Goal: Task Accomplishment & Management: Manage account settings

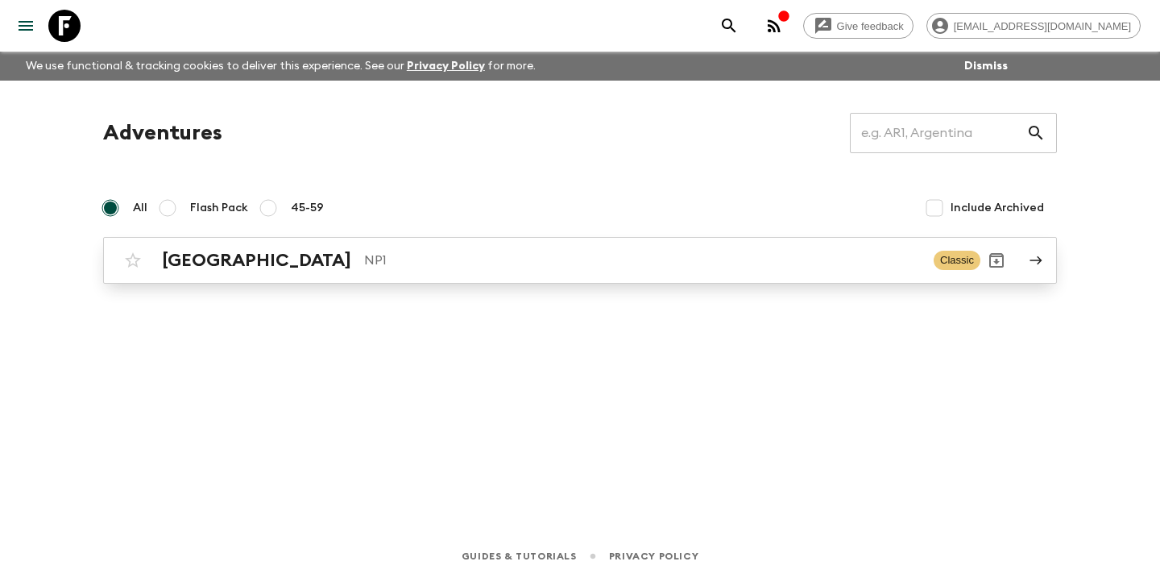
click at [487, 264] on p "NP1" at bounding box center [642, 260] width 557 height 19
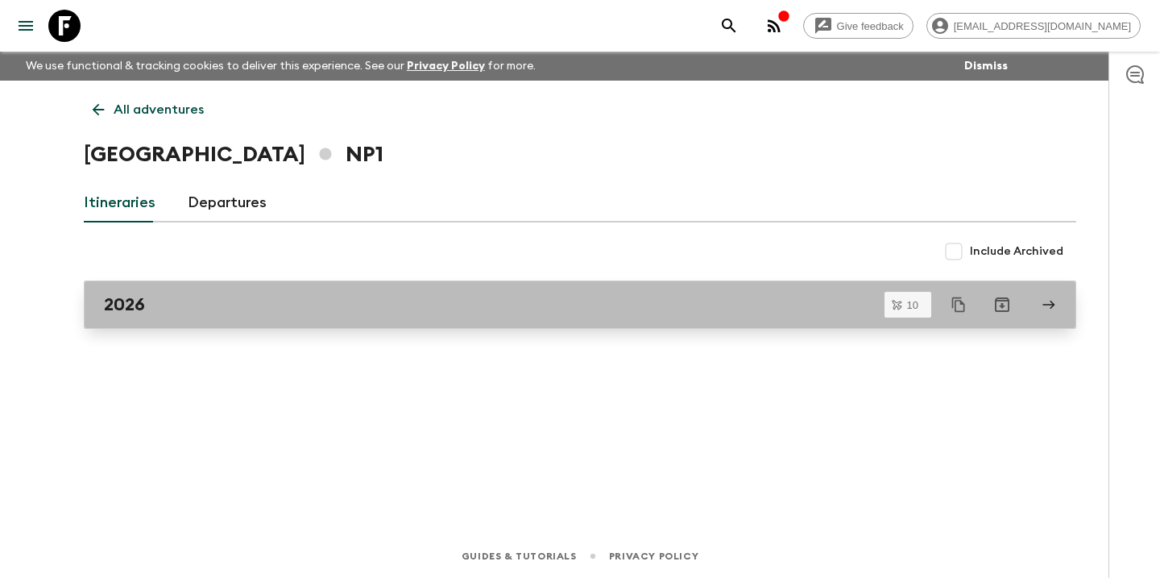
click at [450, 305] on div "2026" at bounding box center [565, 304] width 922 height 21
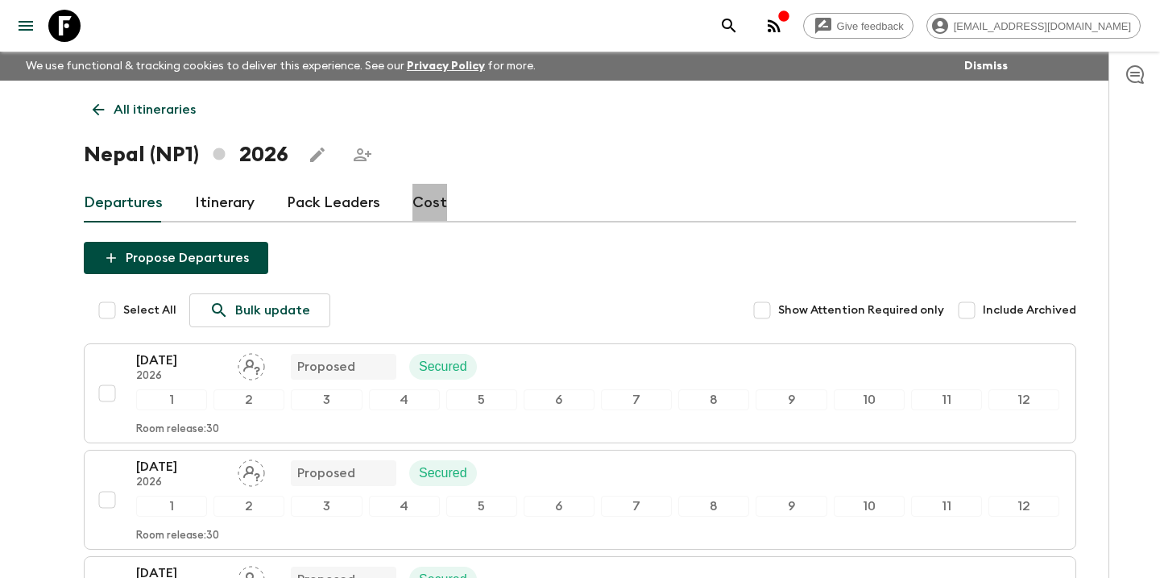
click at [427, 203] on link "Cost" at bounding box center [429, 203] width 35 height 39
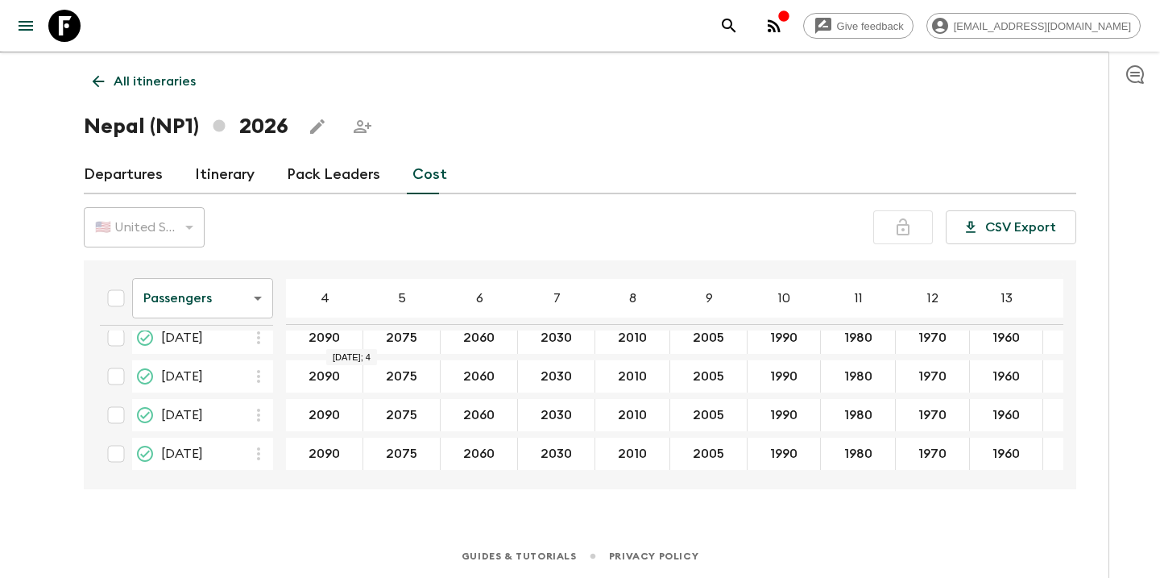
scroll to position [28, 0]
click at [259, 296] on body "Give feedback [EMAIL_ADDRESS][DOMAIN_NAME] We use functional & tracking cookies…" at bounding box center [580, 275] width 1160 height 606
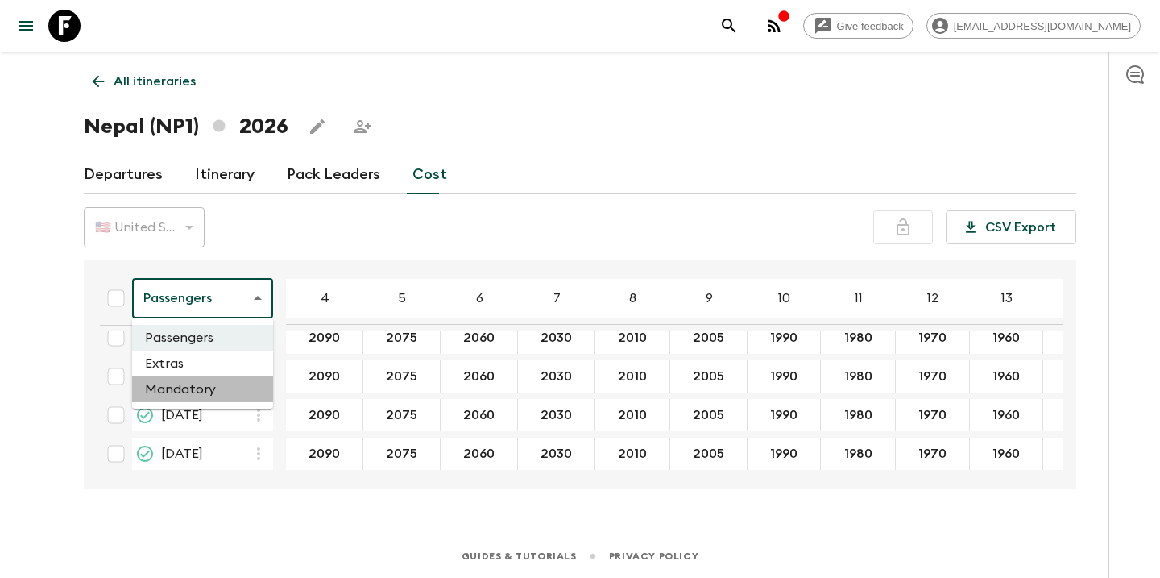
click at [205, 388] on li "Mandatory" at bounding box center [202, 389] width 141 height 26
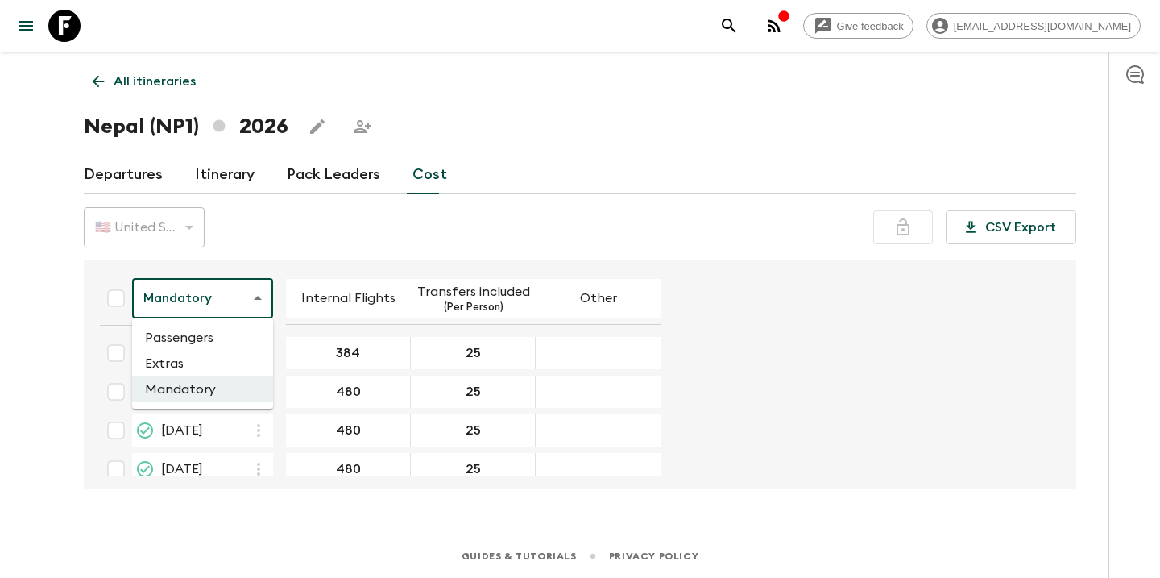
click at [259, 304] on body "Give feedback [EMAIL_ADDRESS][DOMAIN_NAME] We use functional & tracking cookies…" at bounding box center [580, 275] width 1160 height 606
click at [234, 334] on li "Passengers" at bounding box center [202, 338] width 141 height 26
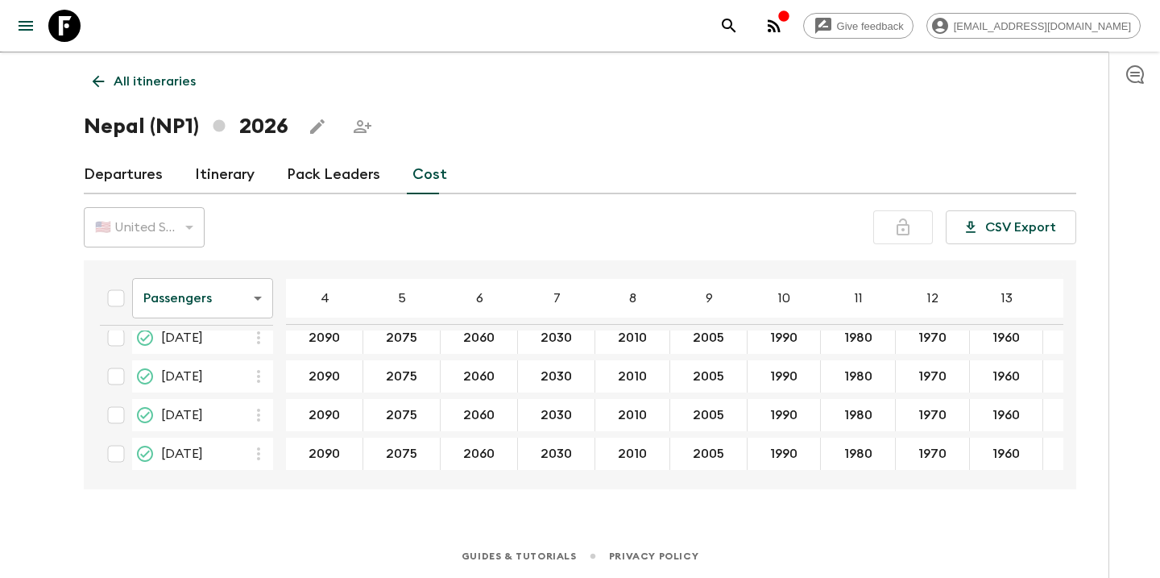
scroll to position [28, 0]
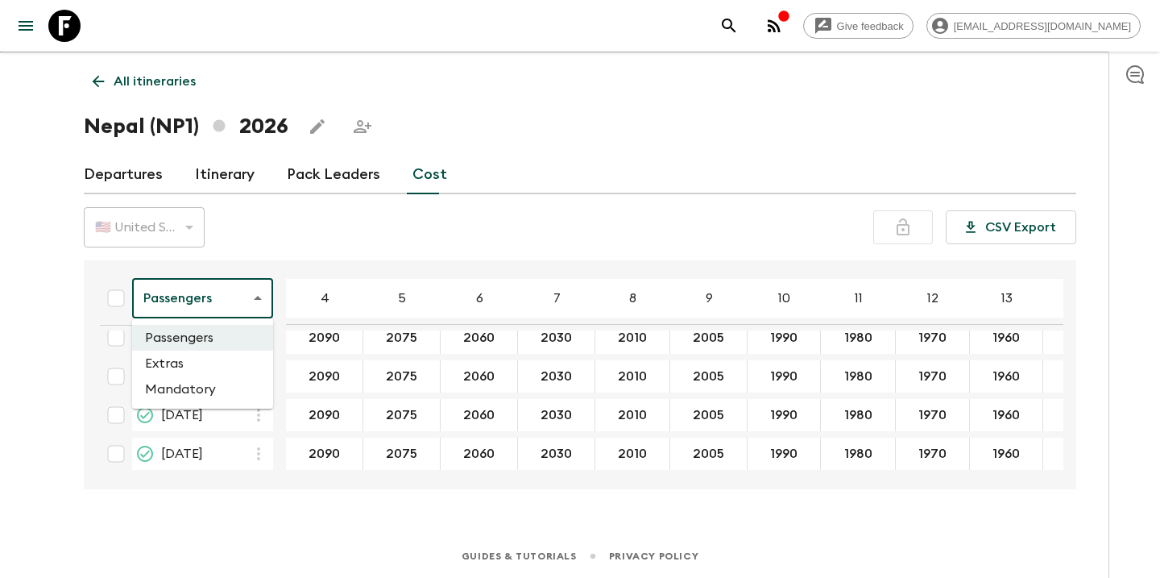
click at [264, 301] on body "Give feedback [EMAIL_ADDRESS][DOMAIN_NAME] We use functional & tracking cookies…" at bounding box center [580, 275] width 1160 height 606
click at [222, 386] on li "Mandatory" at bounding box center [202, 389] width 141 height 26
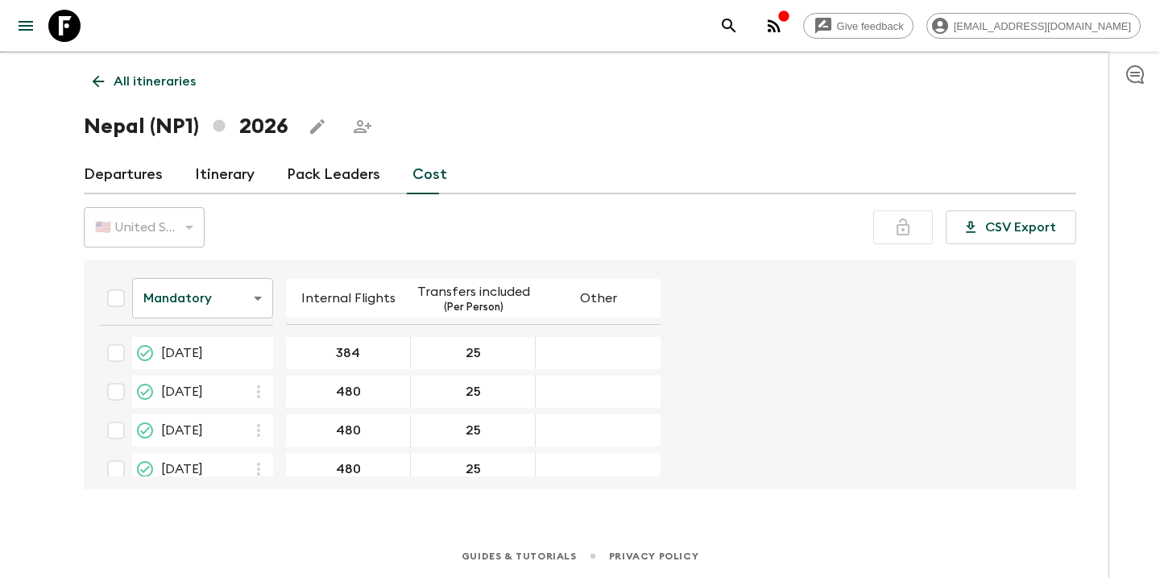
click at [365, 479] on div "Mandatory mandatoryCost ​ Internal Flights Transfers included (Per Person) Othe…" at bounding box center [580, 374] width 993 height 229
click at [396, 352] on input "384" at bounding box center [348, 353] width 118 height 19
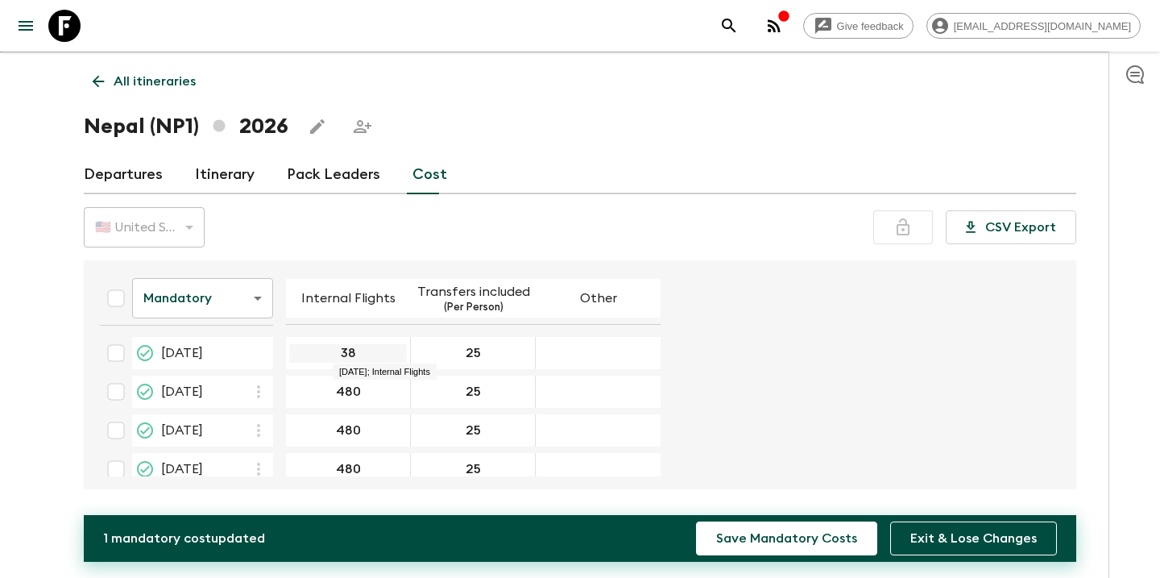
type input "3"
type input "184"
click at [387, 386] on input "480" at bounding box center [348, 392] width 118 height 19
type input "4"
type input "230"
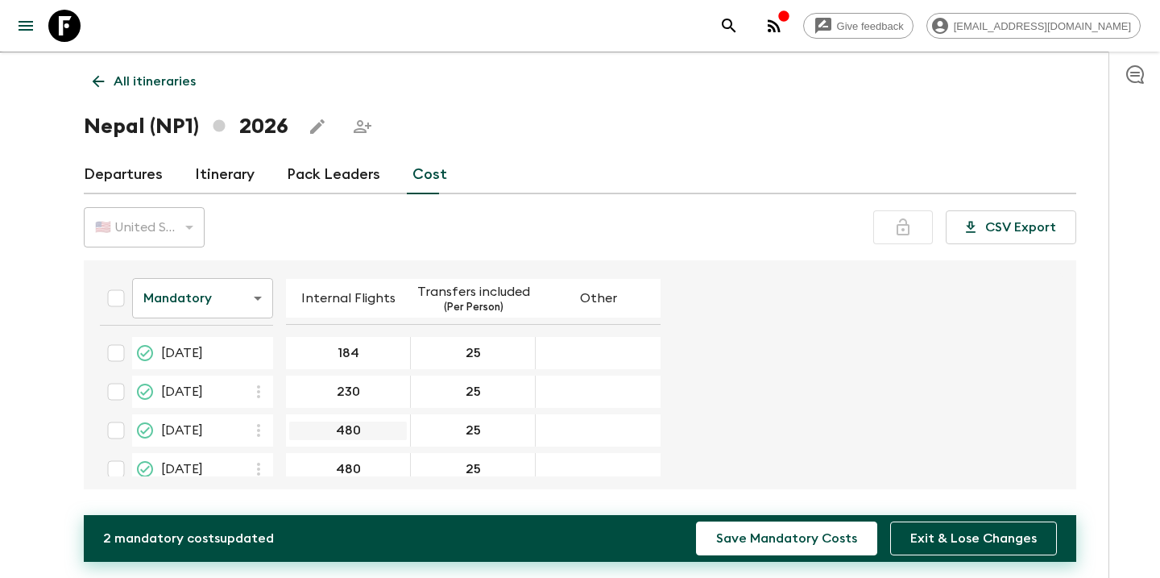
click at [396, 425] on input "480" at bounding box center [348, 430] width 118 height 19
type input "4"
type input "230"
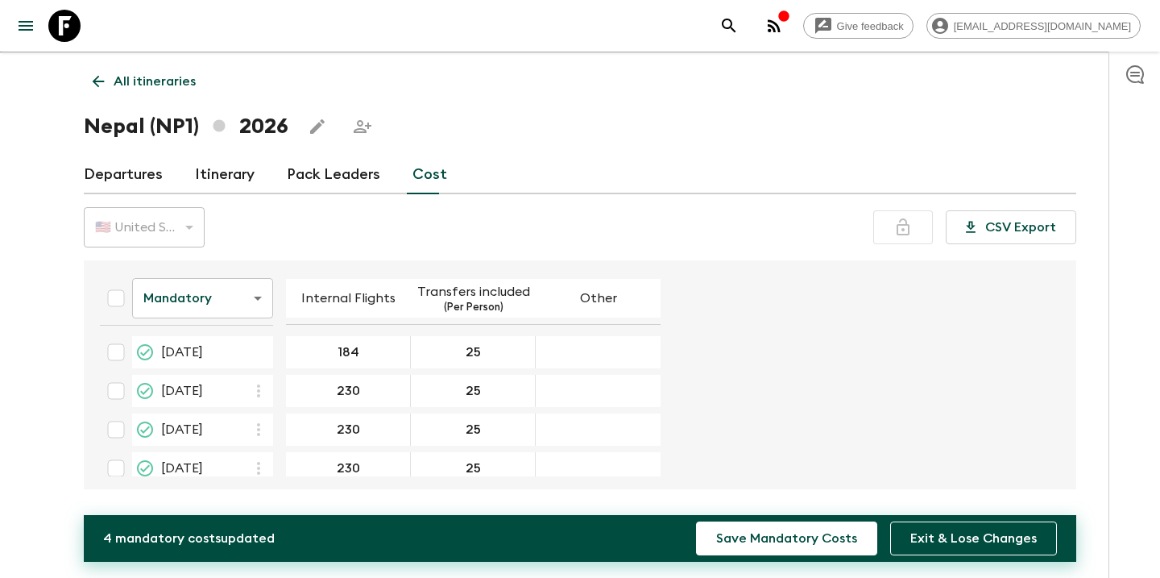
click at [976, 352] on form "Mandatory mandatoryCost ​ Internal Flights Transfers included (Per Person) Othe…" at bounding box center [572, 494] width 970 height 457
click at [810, 534] on button "Save Mandatory Costs" at bounding box center [786, 538] width 181 height 34
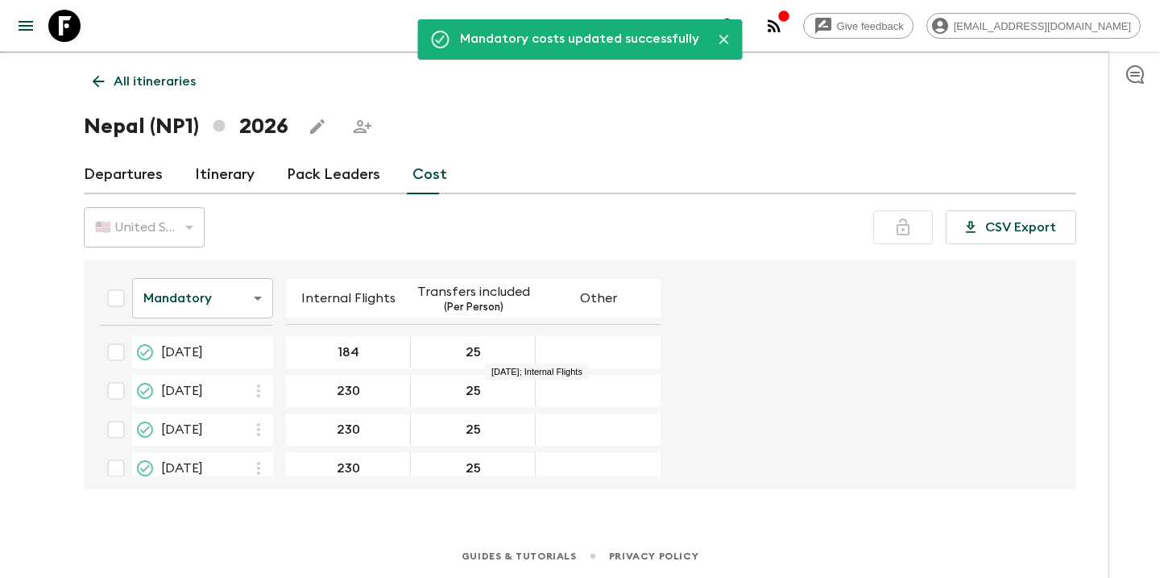
click at [233, 291] on body "Give feedback [EMAIL_ADDRESS][DOMAIN_NAME] We use functional & tracking cookies…" at bounding box center [580, 275] width 1160 height 606
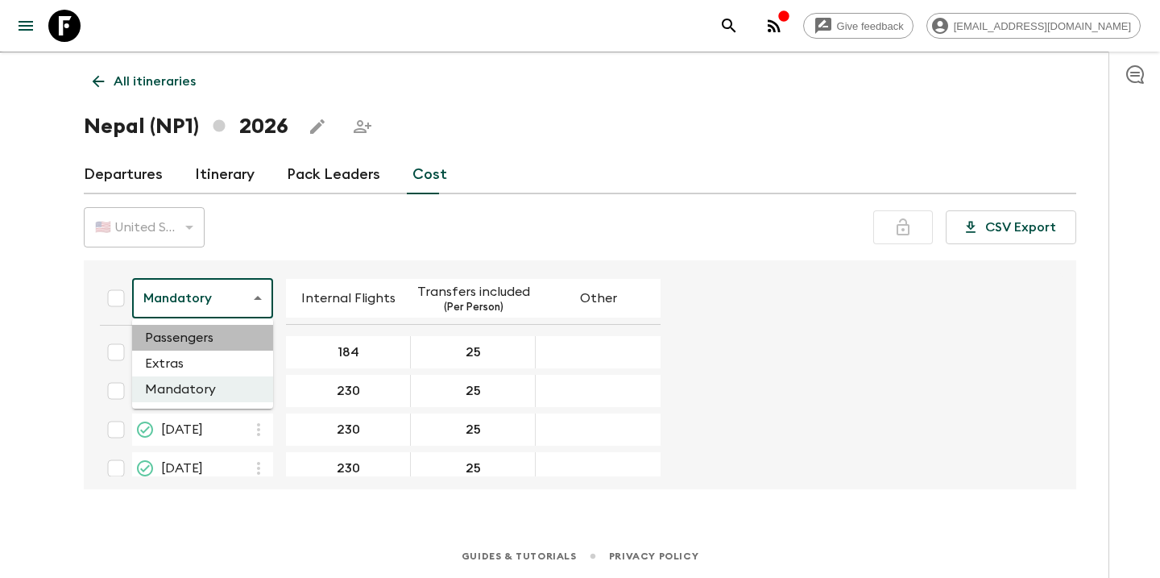
click at [200, 338] on li "Passengers" at bounding box center [202, 338] width 141 height 26
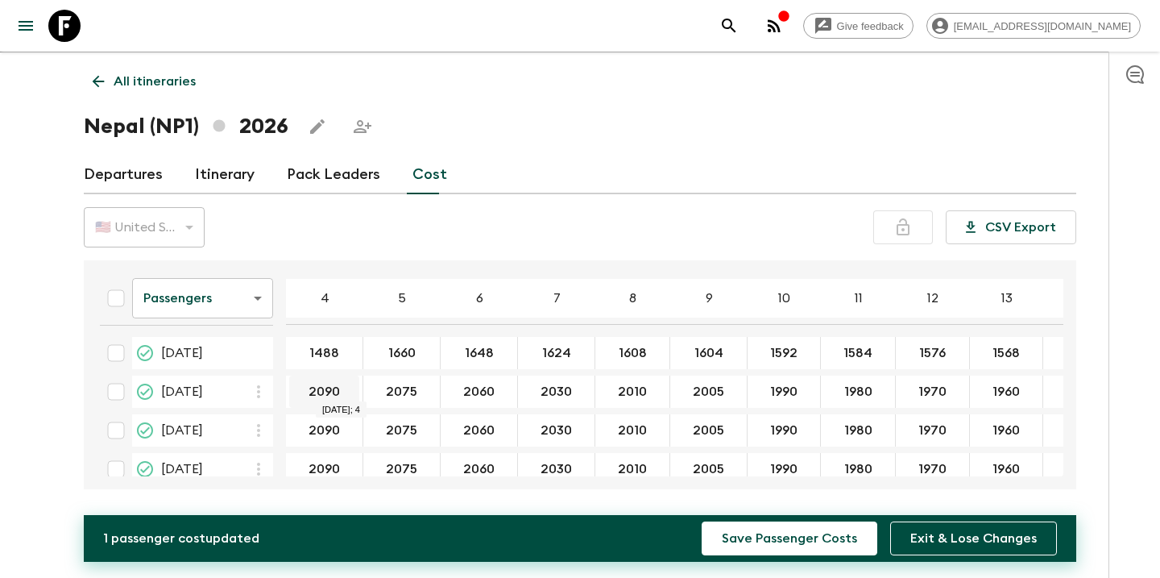
type input "1488"
type input "1860"
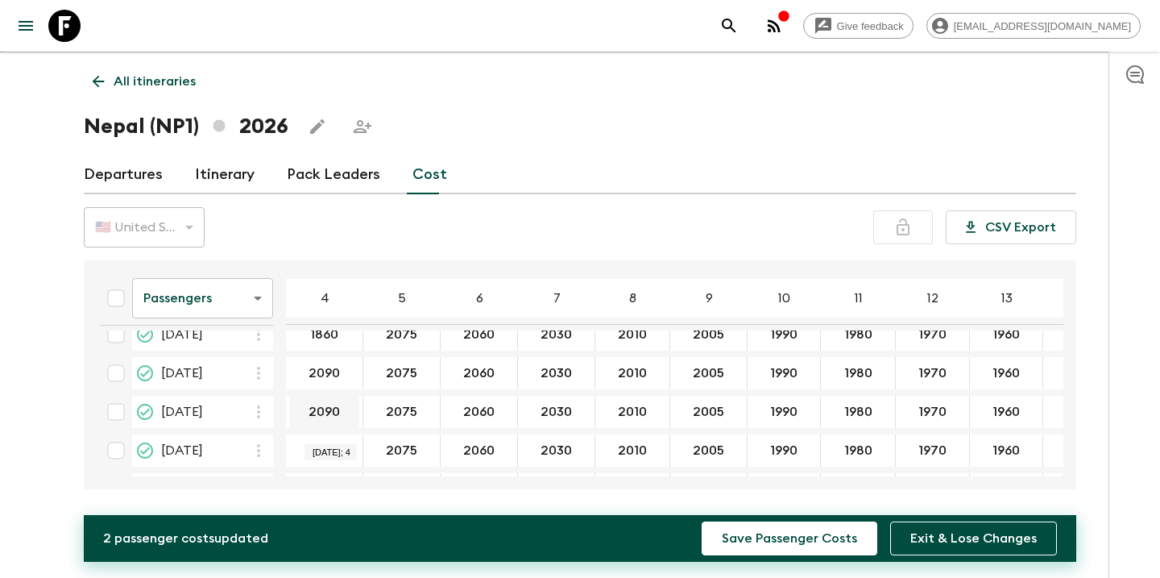
scroll to position [52, 0]
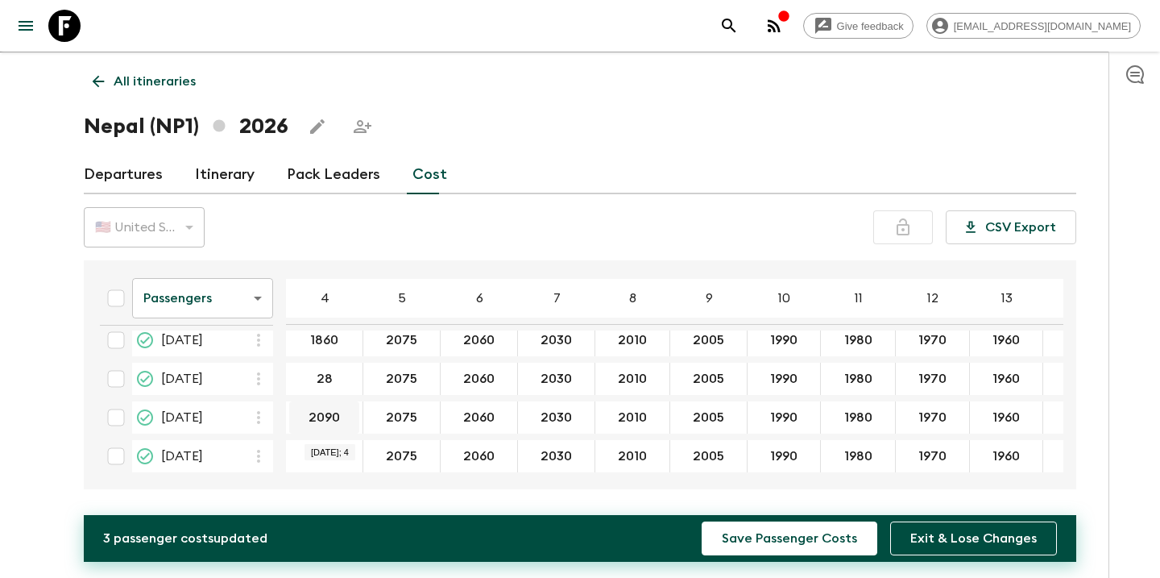
type input "2"
type input "1860"
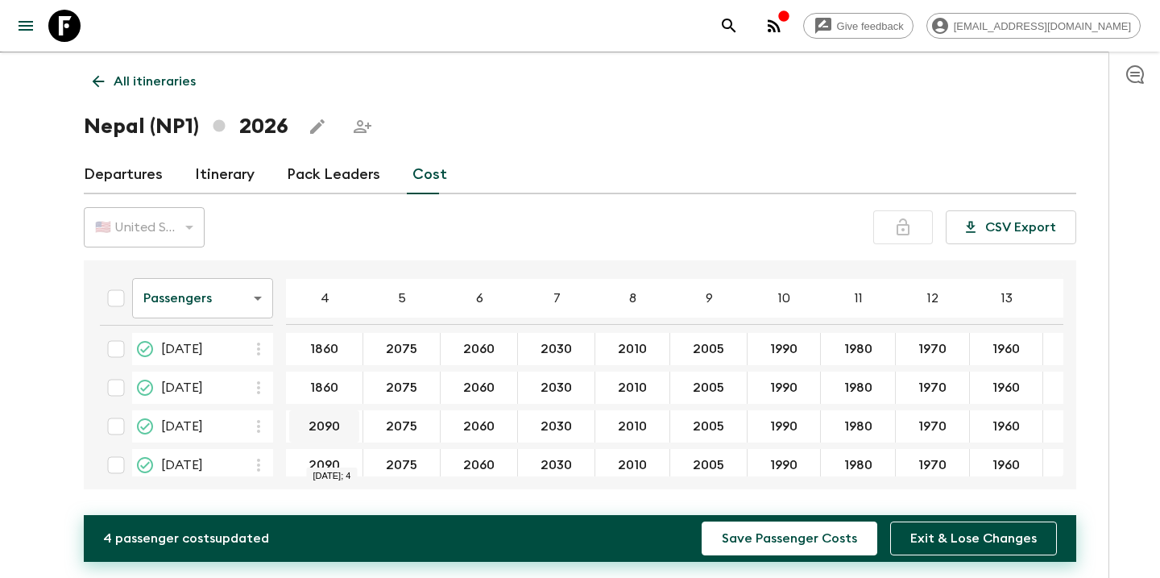
scroll to position [93, 0]
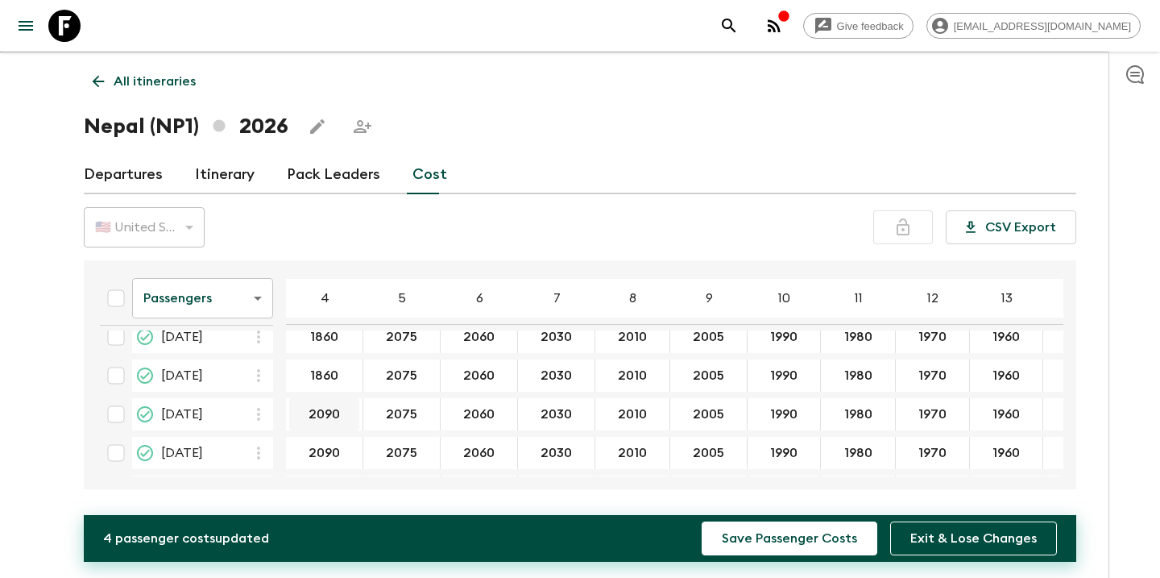
type input "1860"
drag, startPoint x: 341, startPoint y: 412, endPoint x: 331, endPoint y: 412, distance: 9.7
type input "1860"
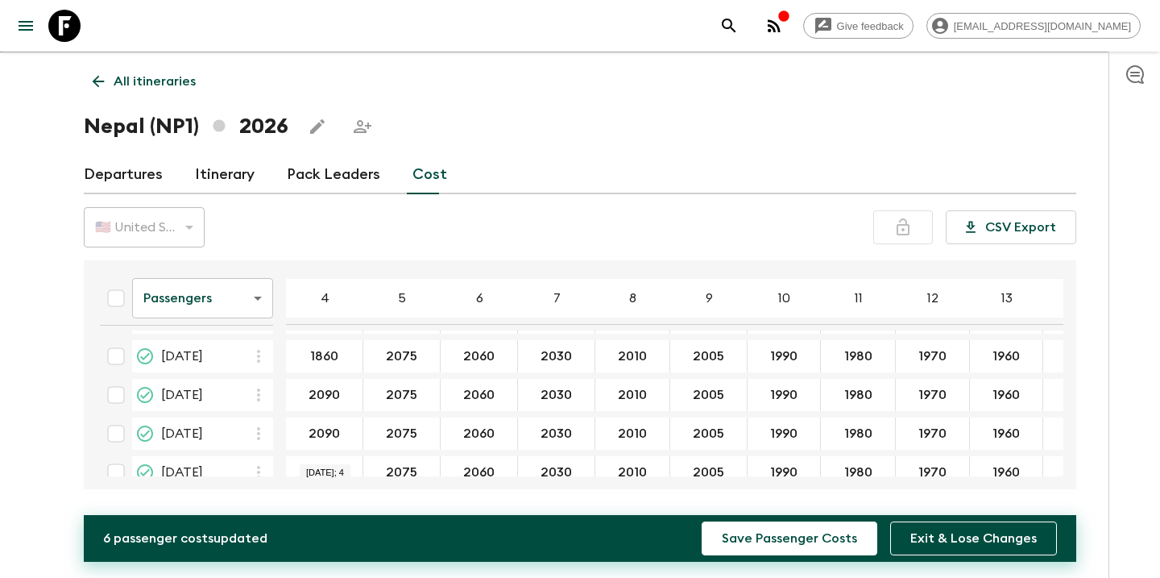
scroll to position [191, 0]
type input "1860"
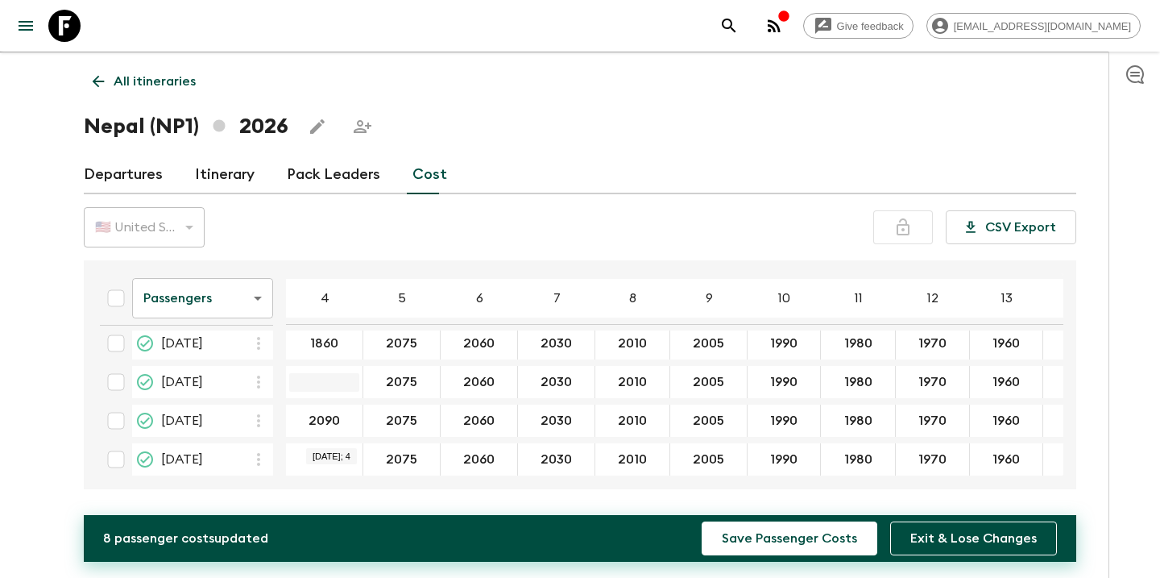
scroll to position [245, 1]
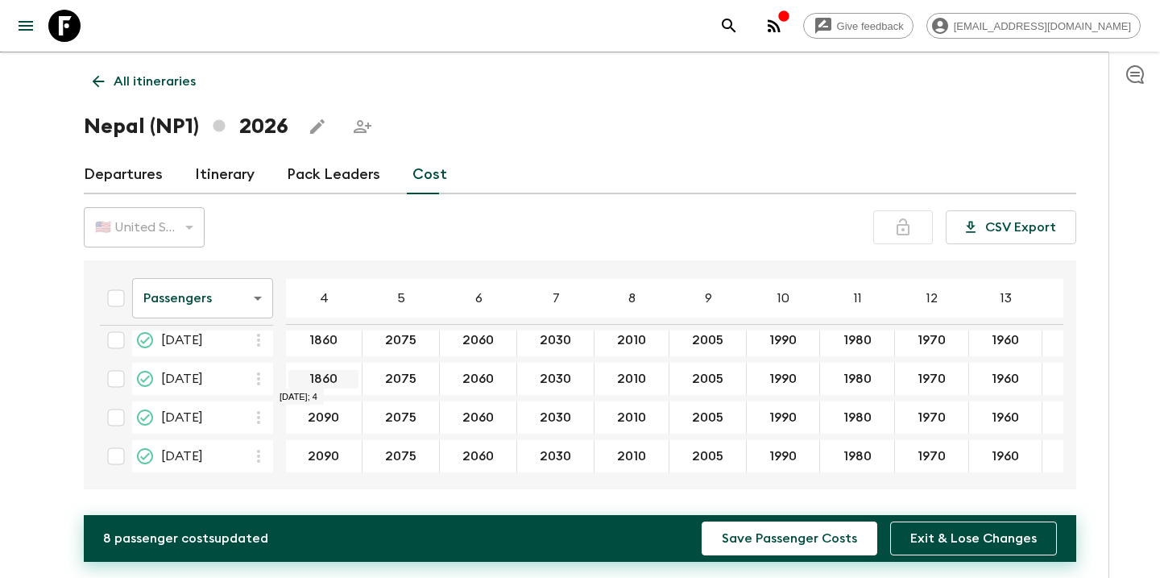
drag, startPoint x: 341, startPoint y: 379, endPoint x: 309, endPoint y: 377, distance: 32.3
click at [309, 377] on input "1860" at bounding box center [323, 379] width 70 height 19
type input "1860"
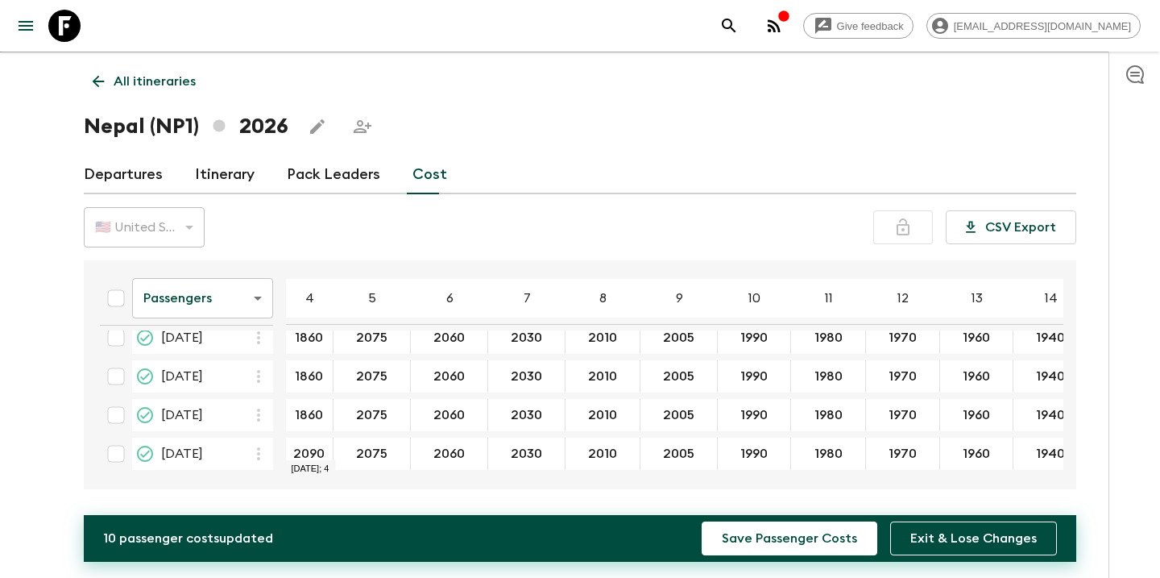
type input "1860"
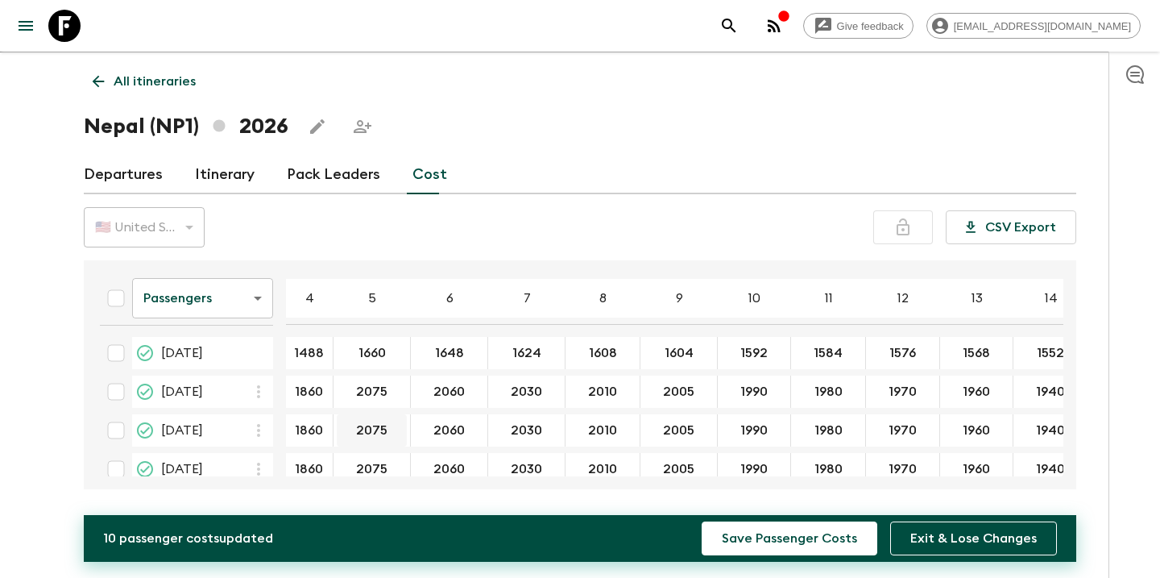
scroll to position [0, 1]
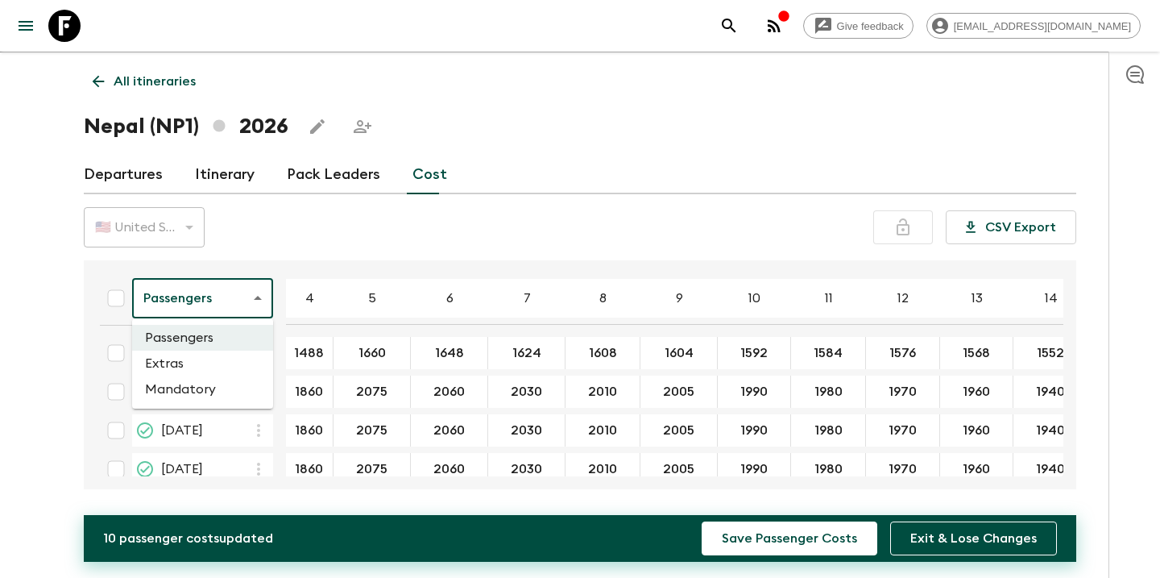
click at [247, 306] on body "Give feedback [EMAIL_ADDRESS][DOMAIN_NAME] We use functional & tracking cookies…" at bounding box center [580, 275] width 1160 height 606
click at [392, 226] on div at bounding box center [580, 289] width 1160 height 578
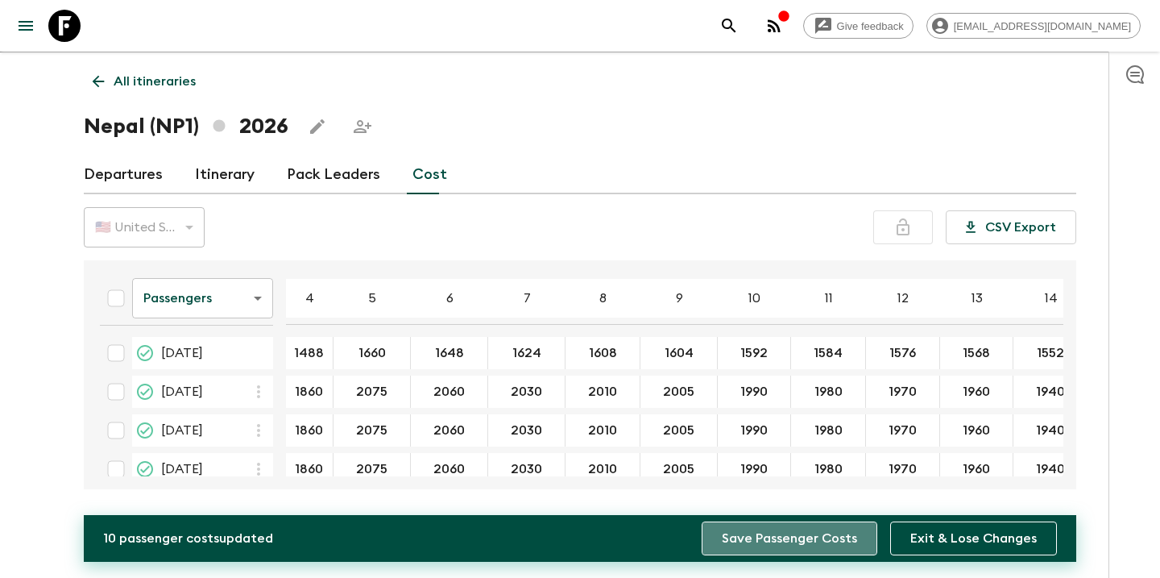
click at [795, 540] on button "Save Passenger Costs" at bounding box center [790, 538] width 176 height 34
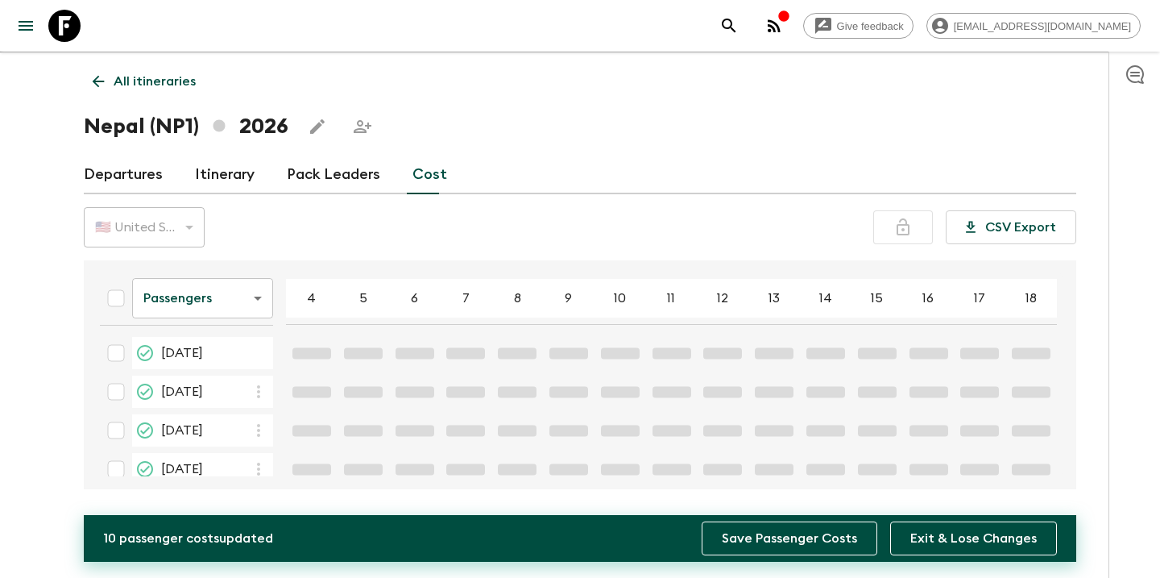
scroll to position [0, 0]
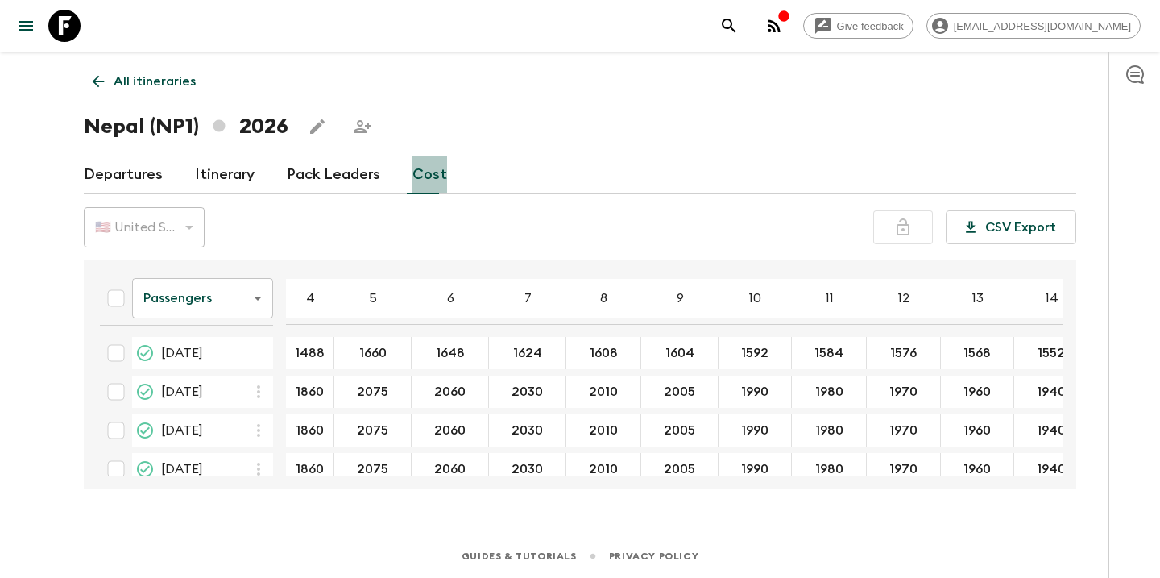
click at [432, 182] on link "Cost" at bounding box center [429, 174] width 35 height 39
click at [259, 293] on body "Give feedback [EMAIL_ADDRESS][DOMAIN_NAME] We use functional & tracking cookies…" at bounding box center [580, 275] width 1160 height 606
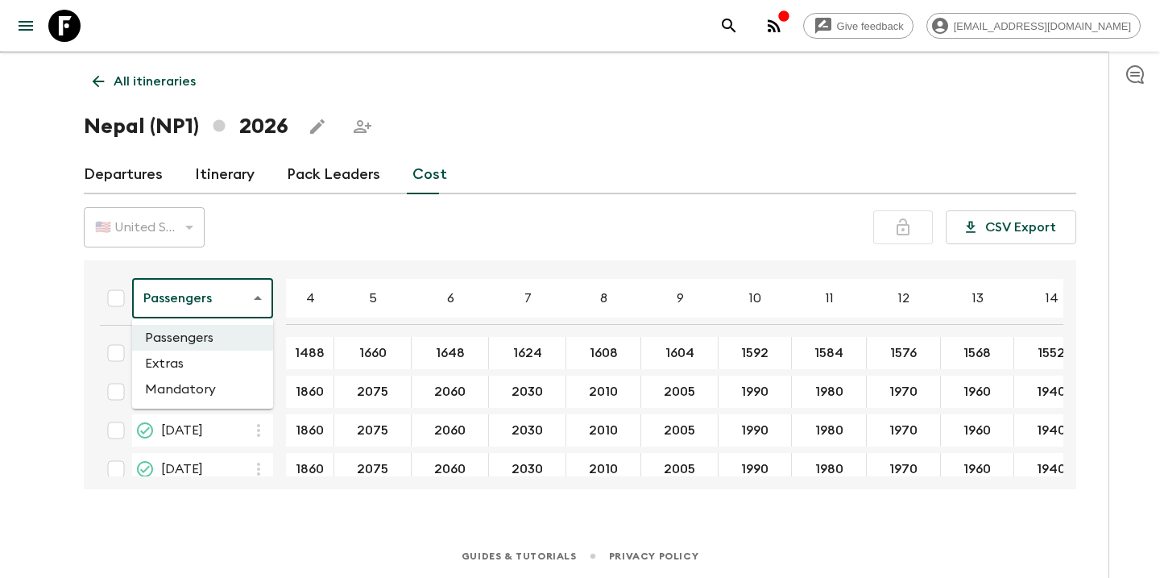
click at [230, 367] on li "Extras" at bounding box center [202, 363] width 141 height 26
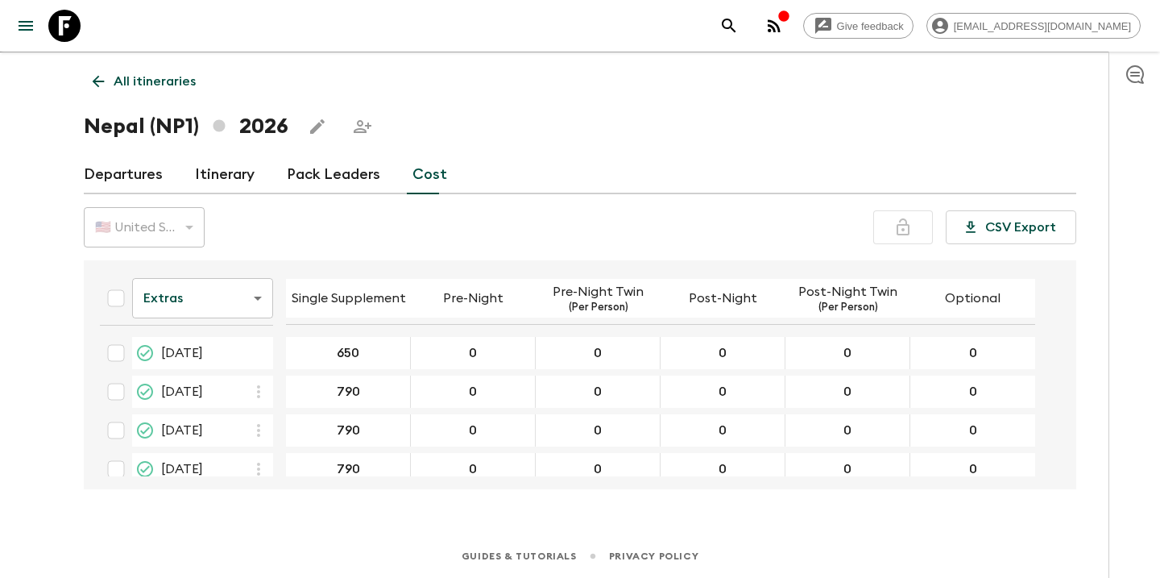
click at [222, 176] on link "Itinerary" at bounding box center [225, 174] width 60 height 39
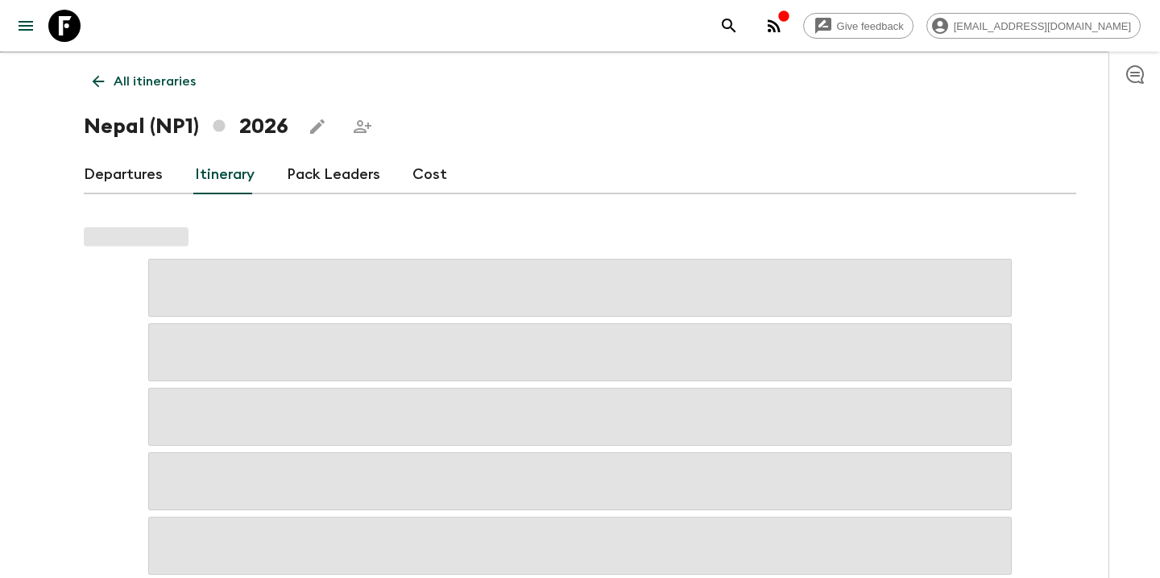
click at [336, 181] on link "Pack Leaders" at bounding box center [333, 174] width 93 height 39
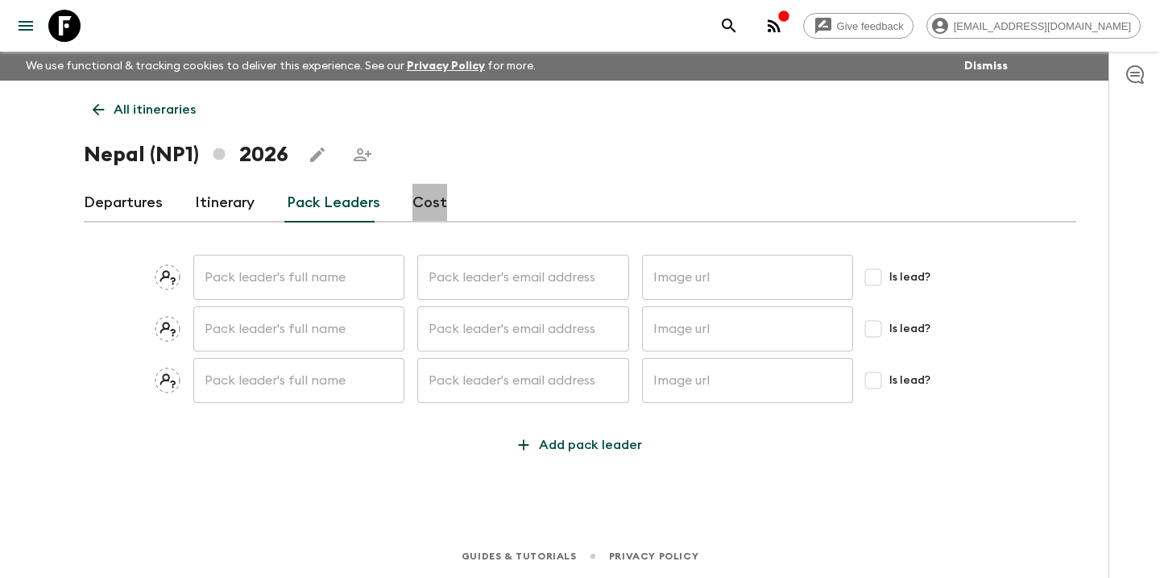
click at [422, 208] on link "Cost" at bounding box center [429, 203] width 35 height 39
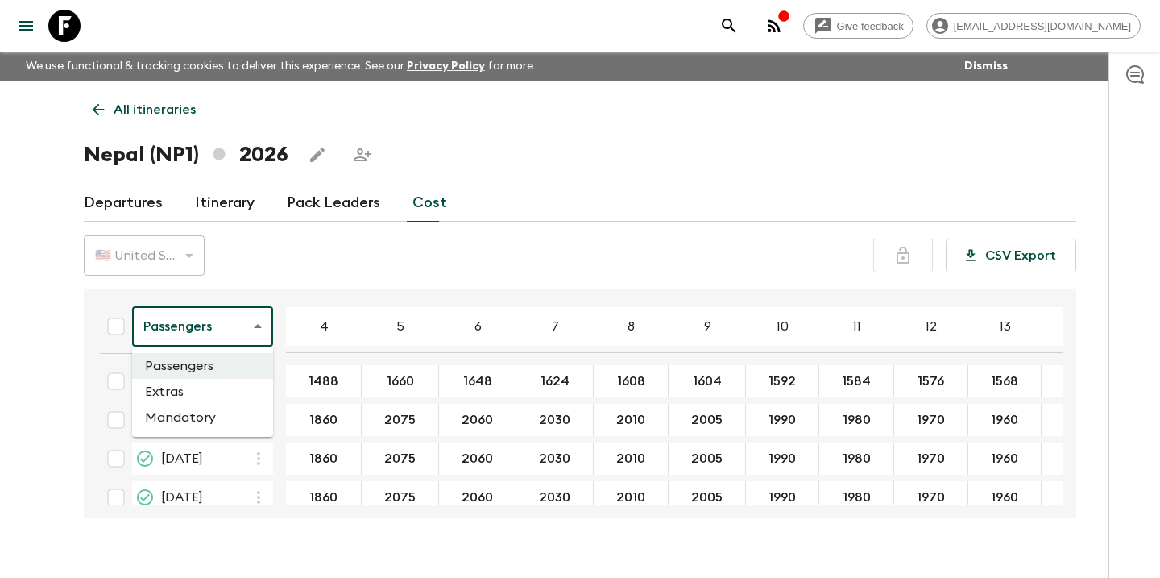
click at [247, 328] on body "Give feedback [EMAIL_ADDRESS][DOMAIN_NAME] We use functional & tracking cookies…" at bounding box center [580, 303] width 1160 height 606
click at [200, 398] on li "Extras" at bounding box center [202, 392] width 141 height 26
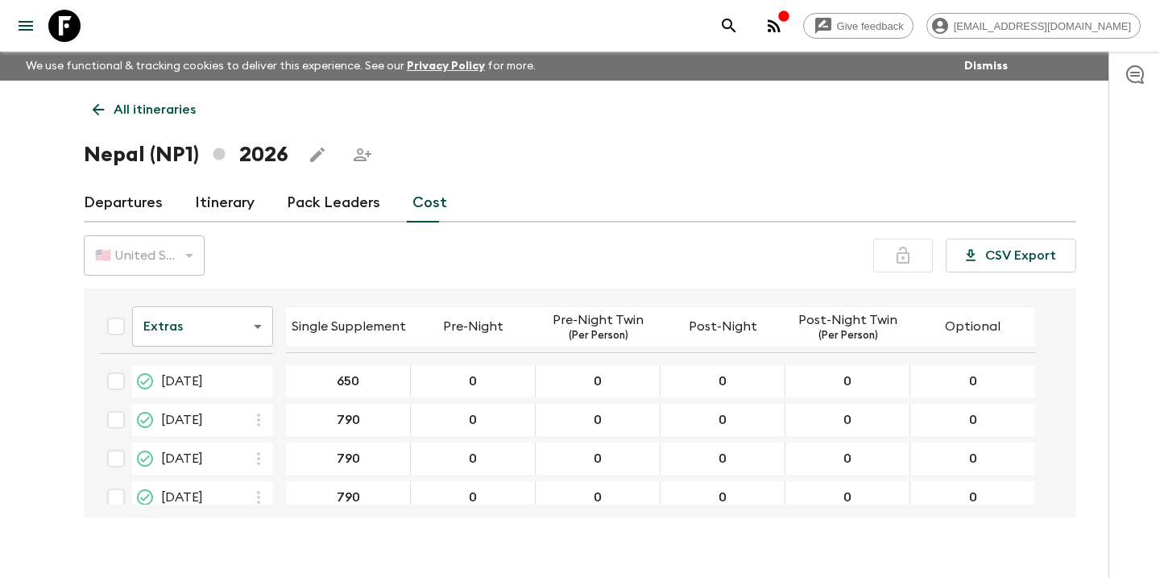
click at [249, 336] on body "Give feedback [EMAIL_ADDRESS][DOMAIN_NAME] We use functional & tracking cookies…" at bounding box center [580, 303] width 1160 height 606
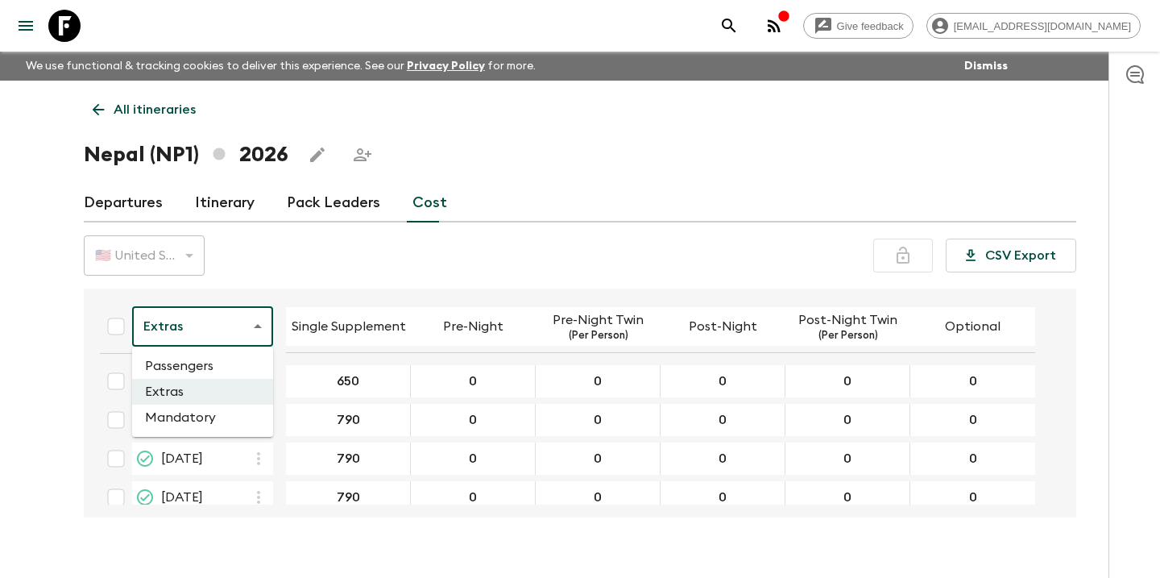
click at [209, 421] on li "Mandatory" at bounding box center [202, 417] width 141 height 26
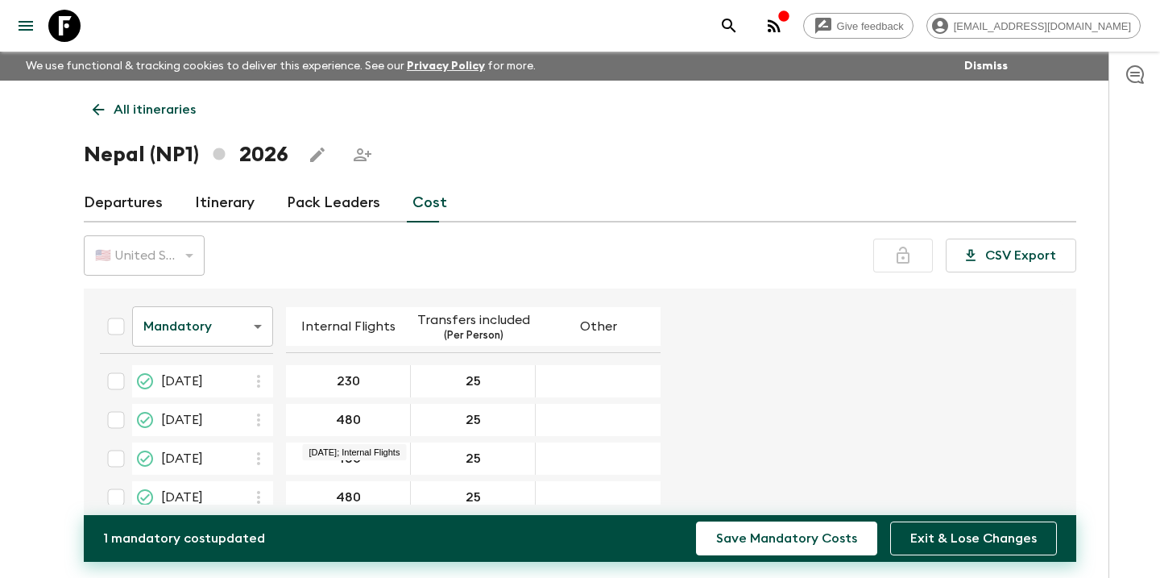
scroll to position [211, 0]
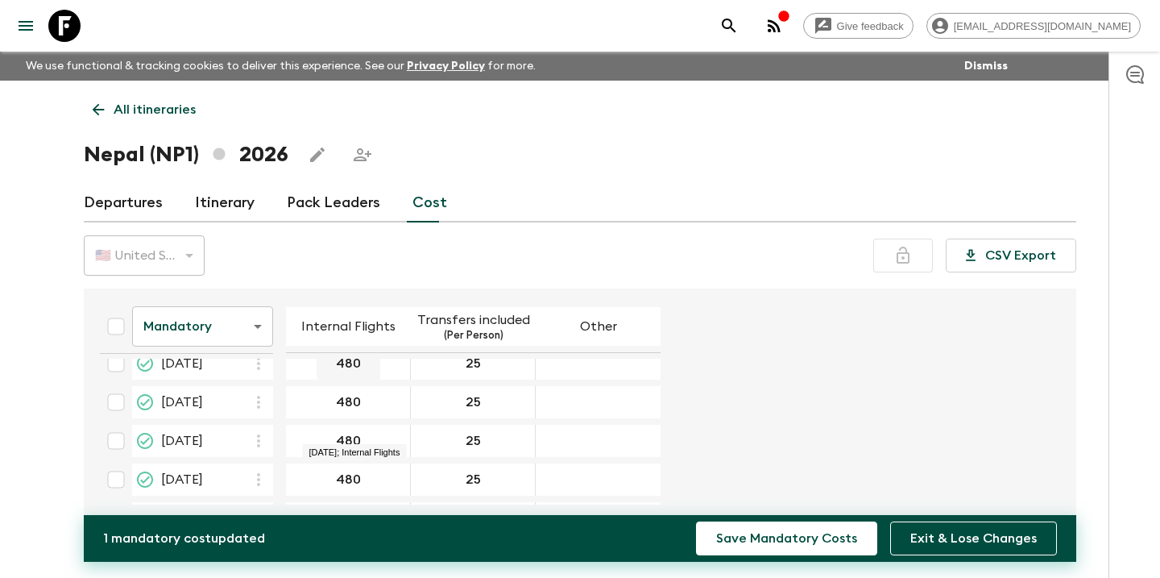
type input "230"
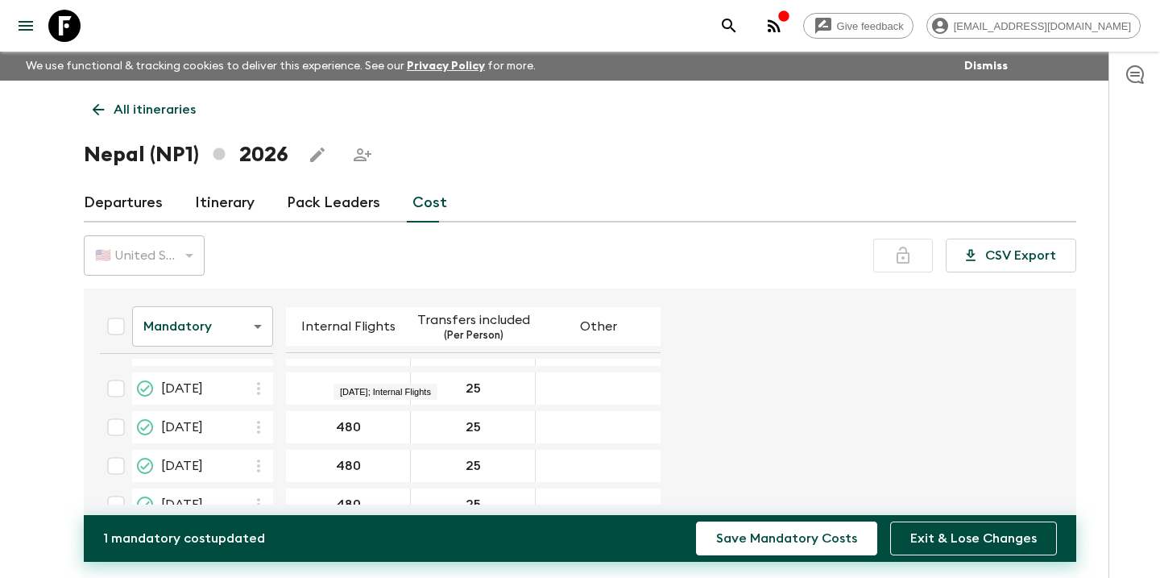
scroll to position [176, 0]
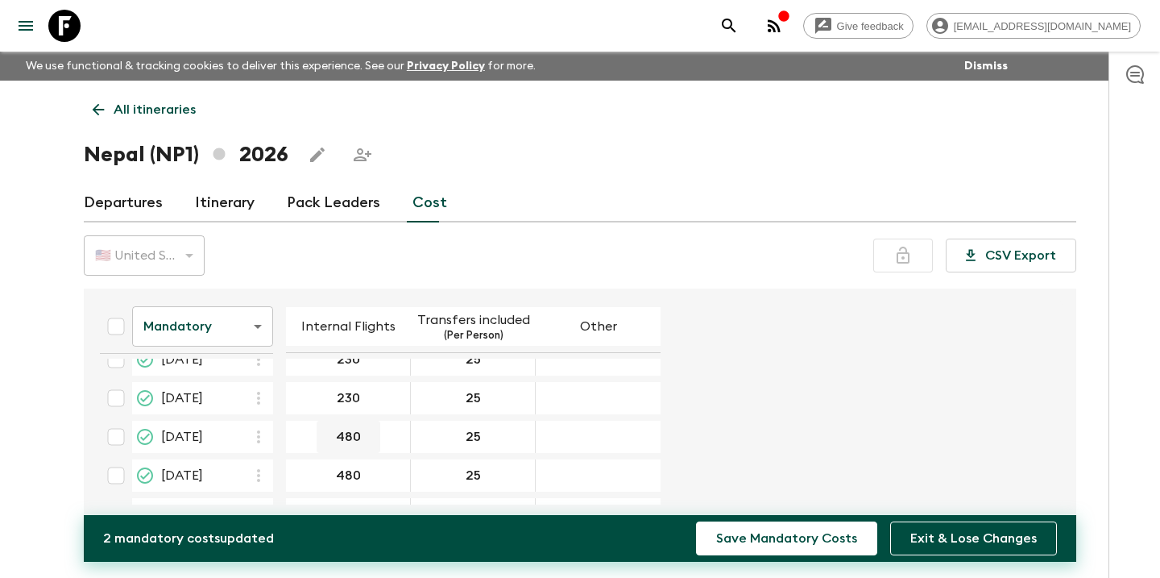
type input "230"
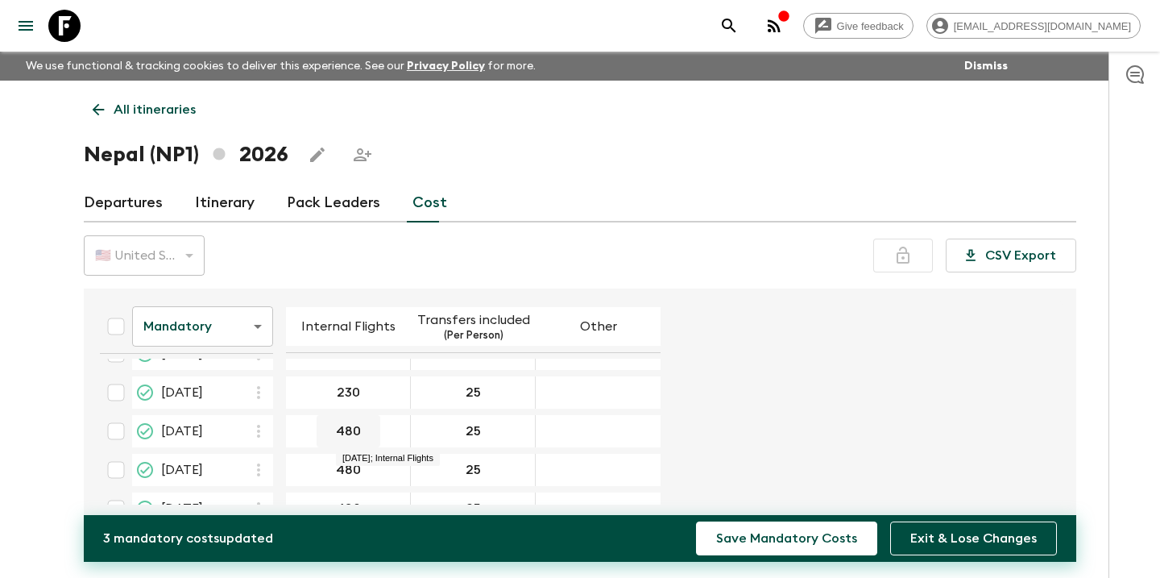
scroll to position [222, 0]
type input "230"
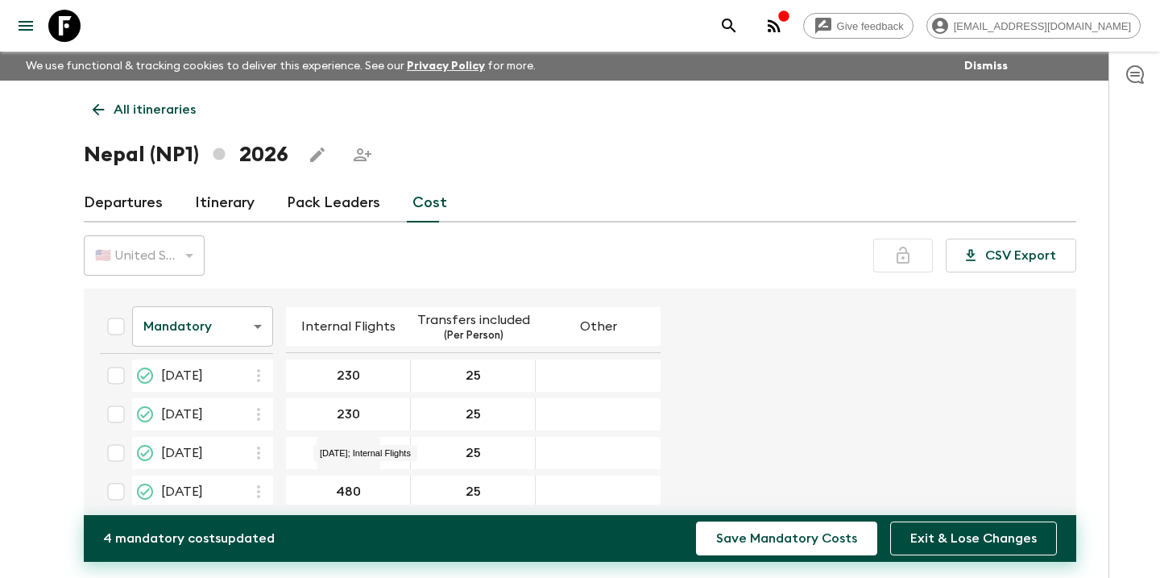
scroll to position [241, 0]
type input "230"
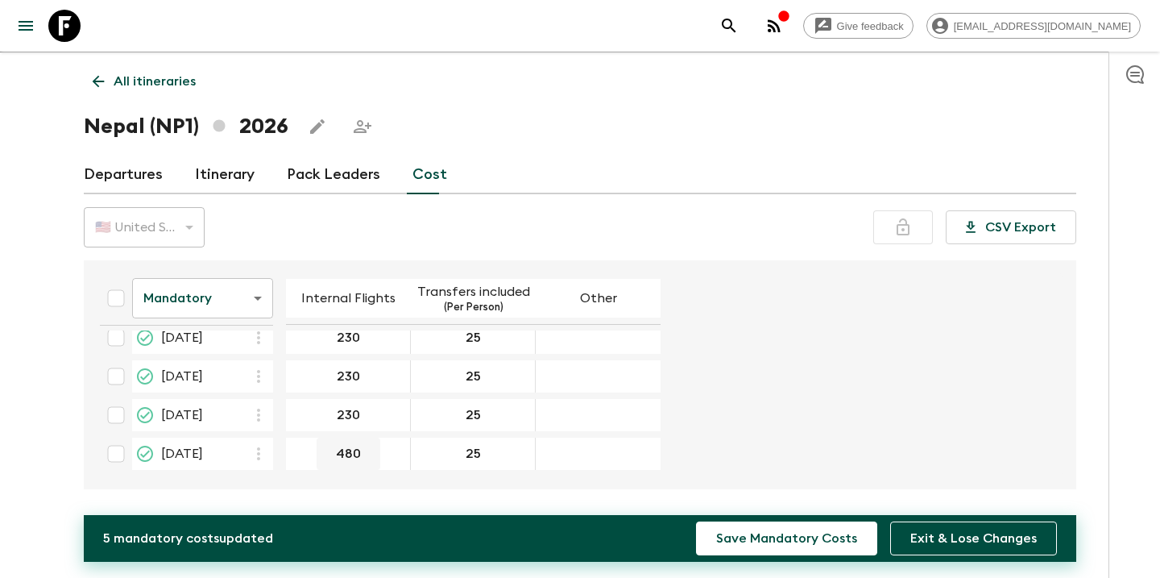
scroll to position [28, 0]
type input "230"
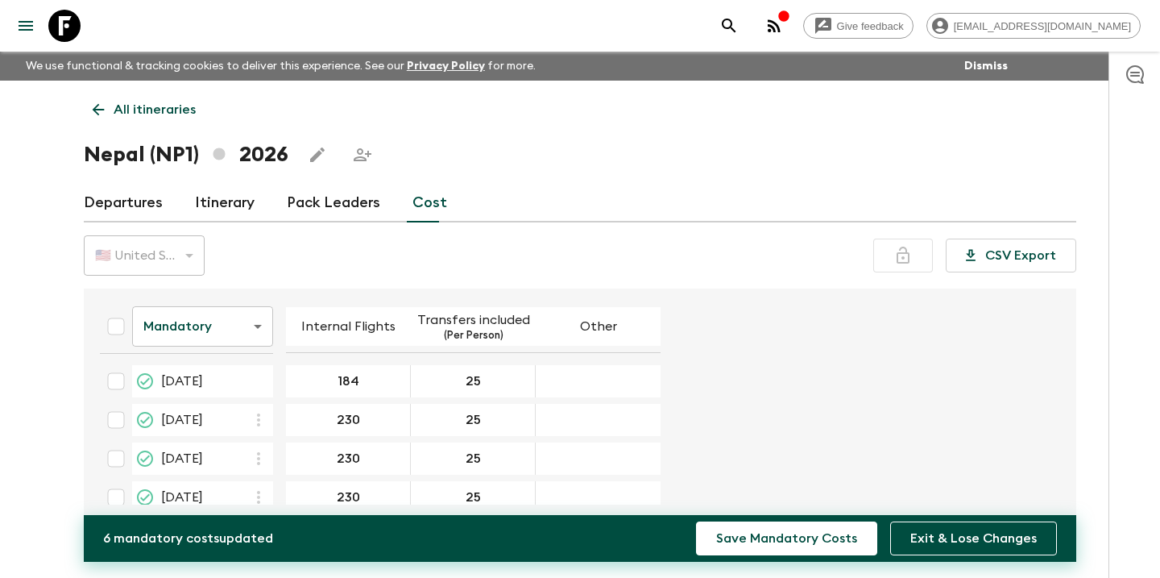
scroll to position [0, 0]
type input "230"
click at [744, 542] on button "Save Mandatory Costs" at bounding box center [786, 538] width 181 height 34
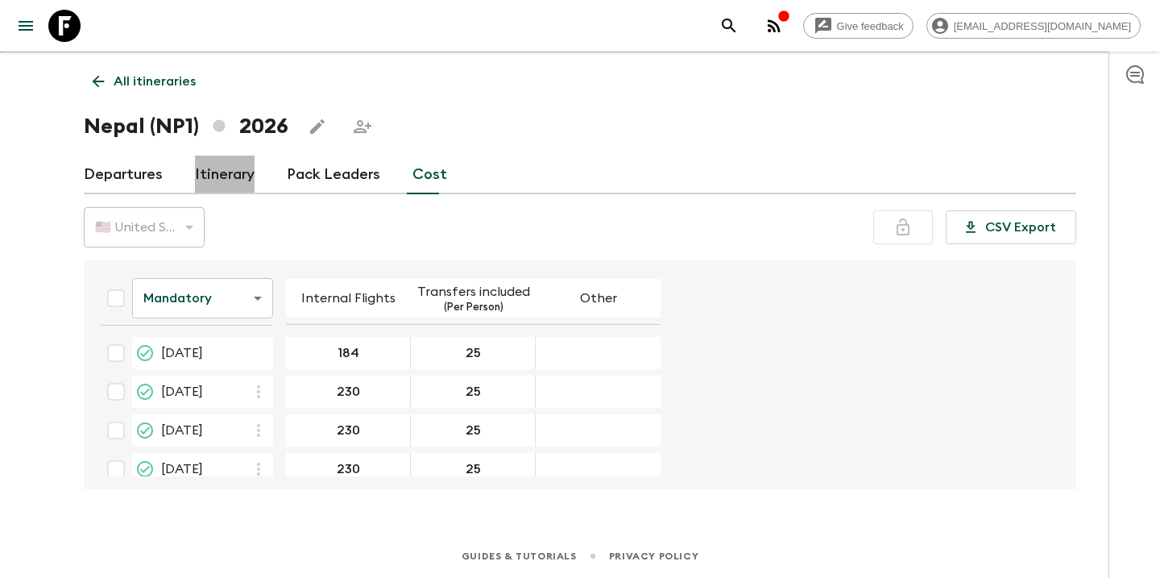
click at [204, 177] on link "Itinerary" at bounding box center [225, 174] width 60 height 39
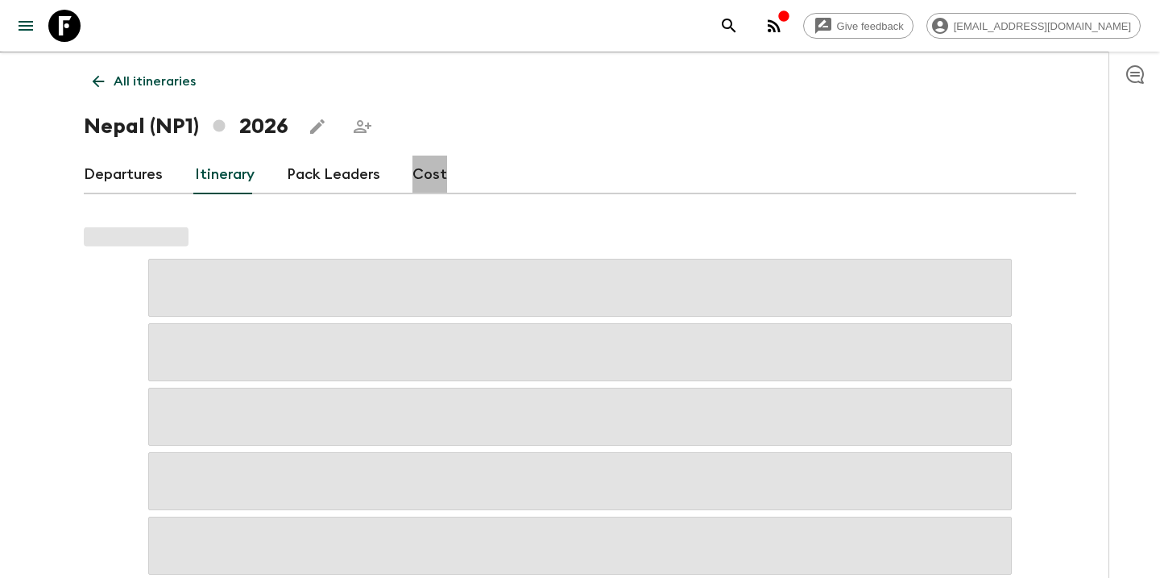
click at [429, 177] on link "Cost" at bounding box center [429, 174] width 35 height 39
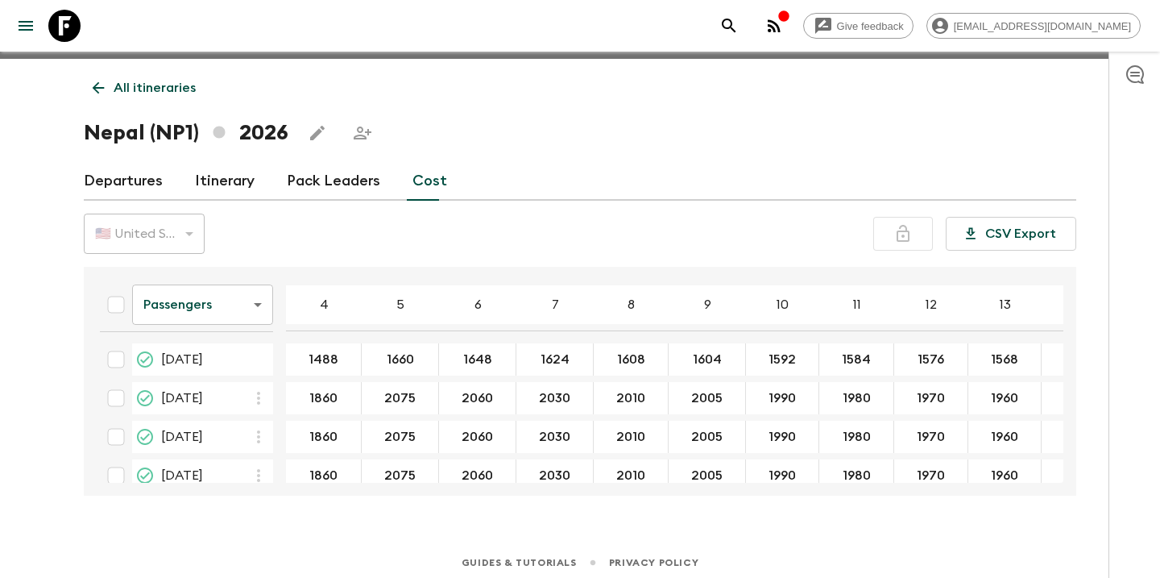
click at [257, 301] on body "Give feedback [EMAIL_ADDRESS][DOMAIN_NAME] We use functional & tracking cookies…" at bounding box center [580, 281] width 1160 height 606
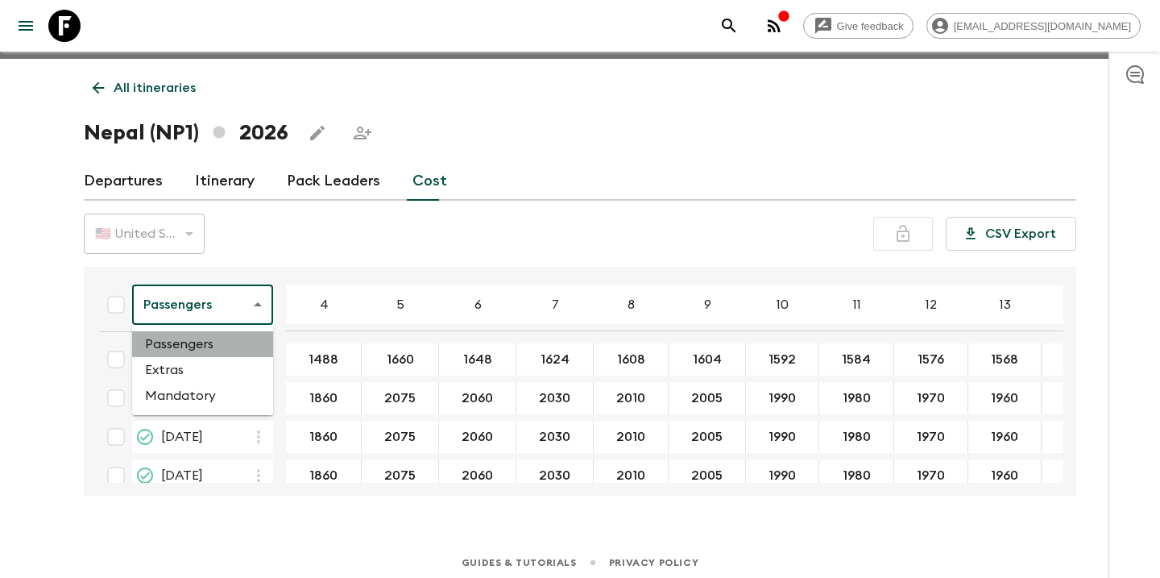
click at [205, 345] on li "Passengers" at bounding box center [202, 344] width 141 height 26
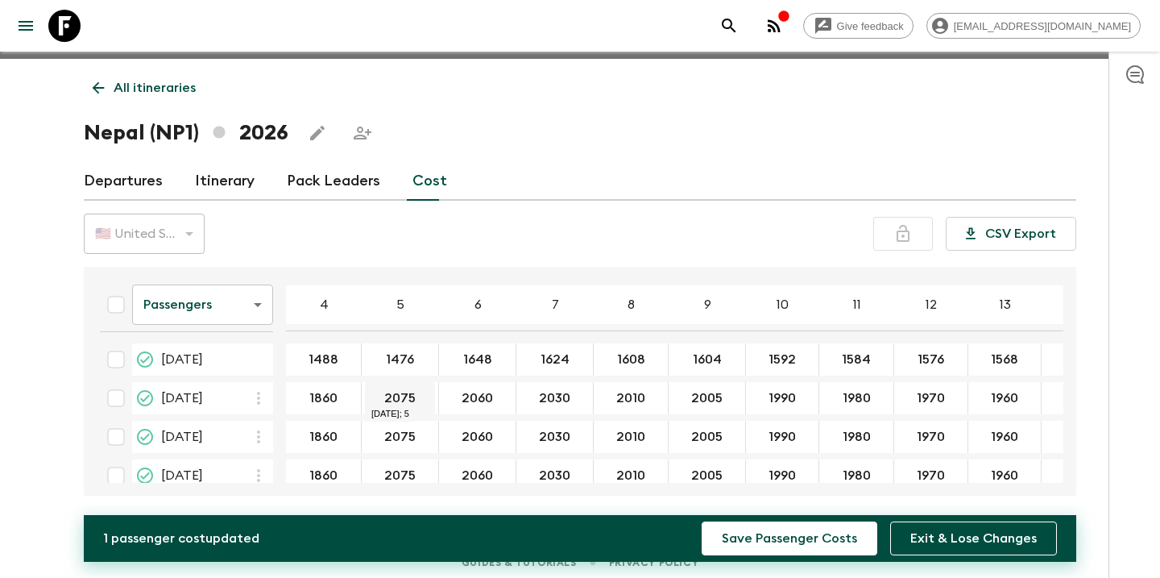
type input "1476"
type input "1845"
type input "1"
click at [400, 433] on input "04 May 2026; 5" at bounding box center [400, 437] width 70 height 19
paste input "1845"
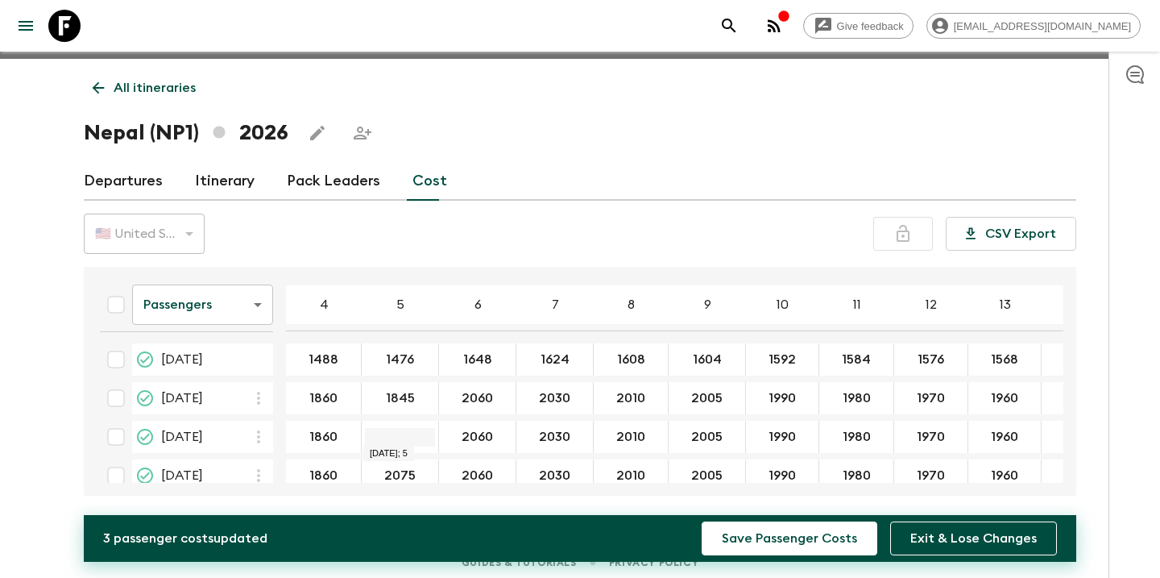
type input "1845"
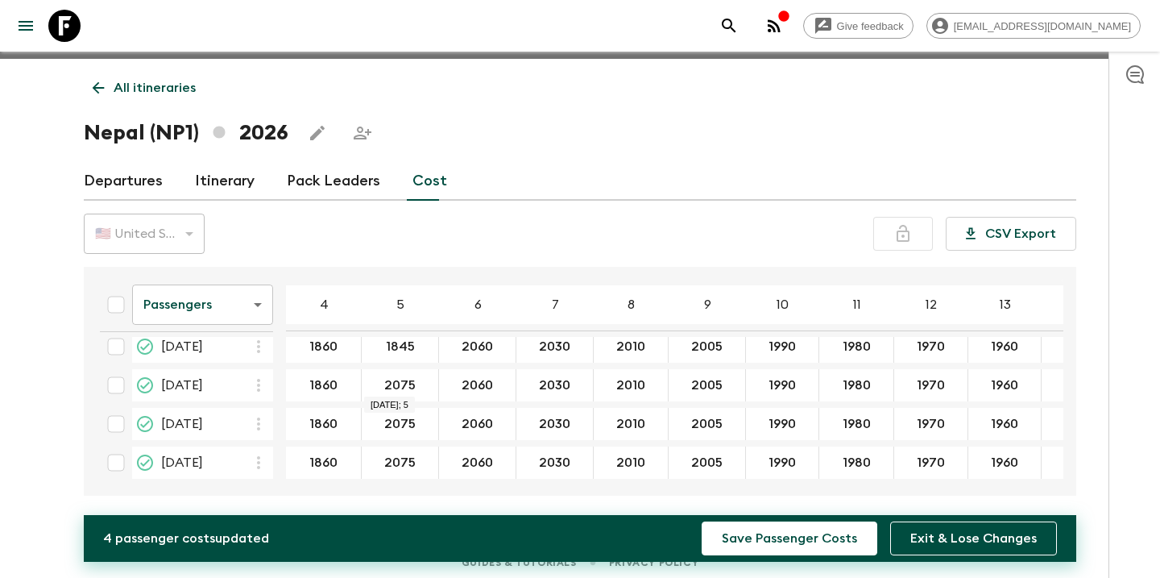
type input "1845"
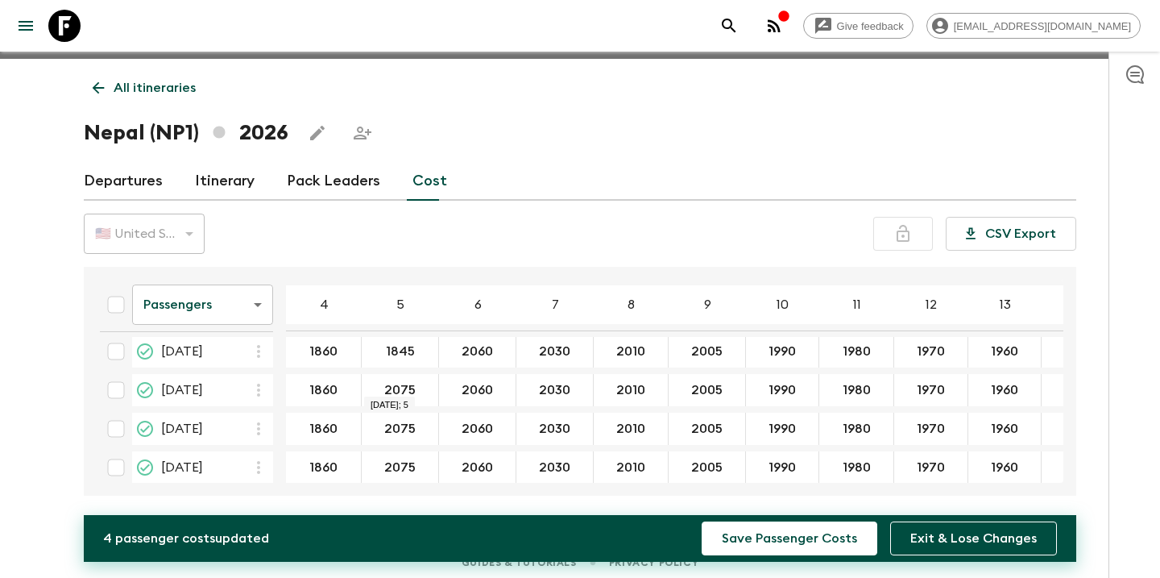
scroll to position [147, 0]
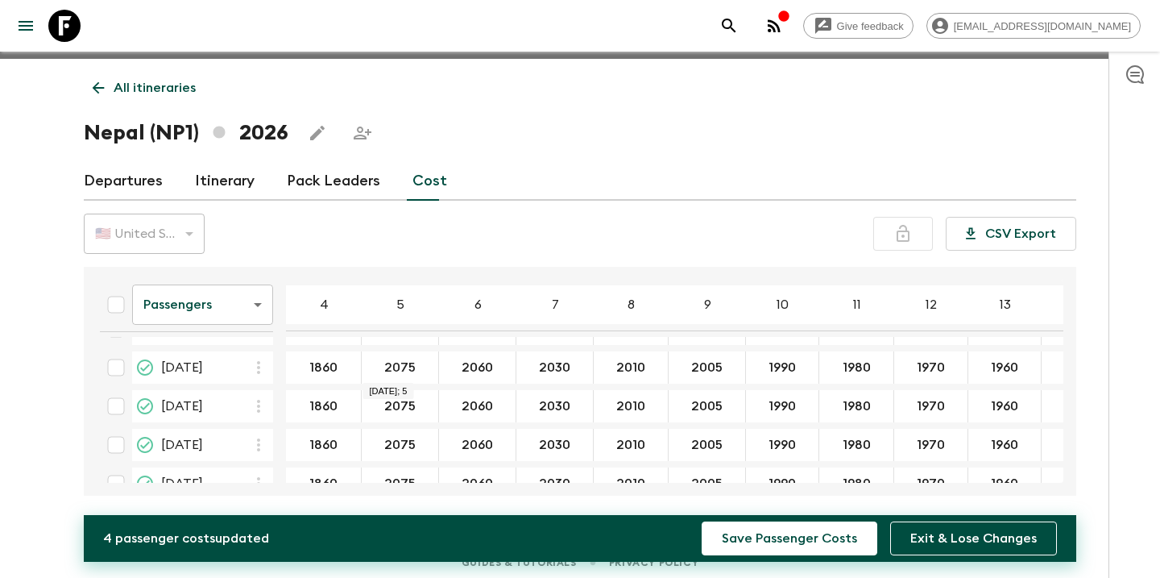
type input "1845"
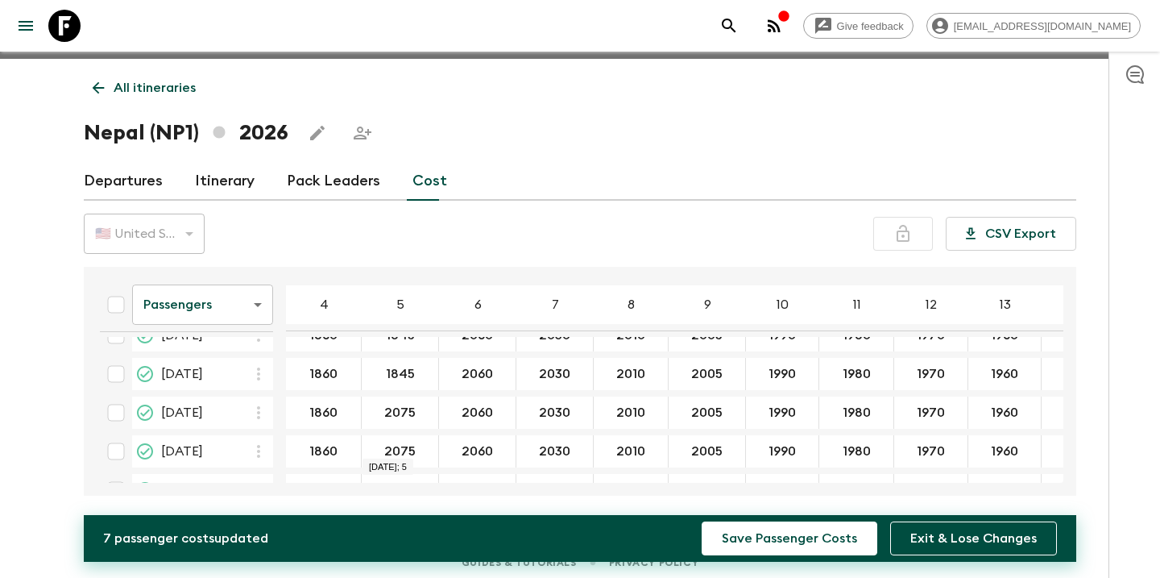
scroll to position [192, 0]
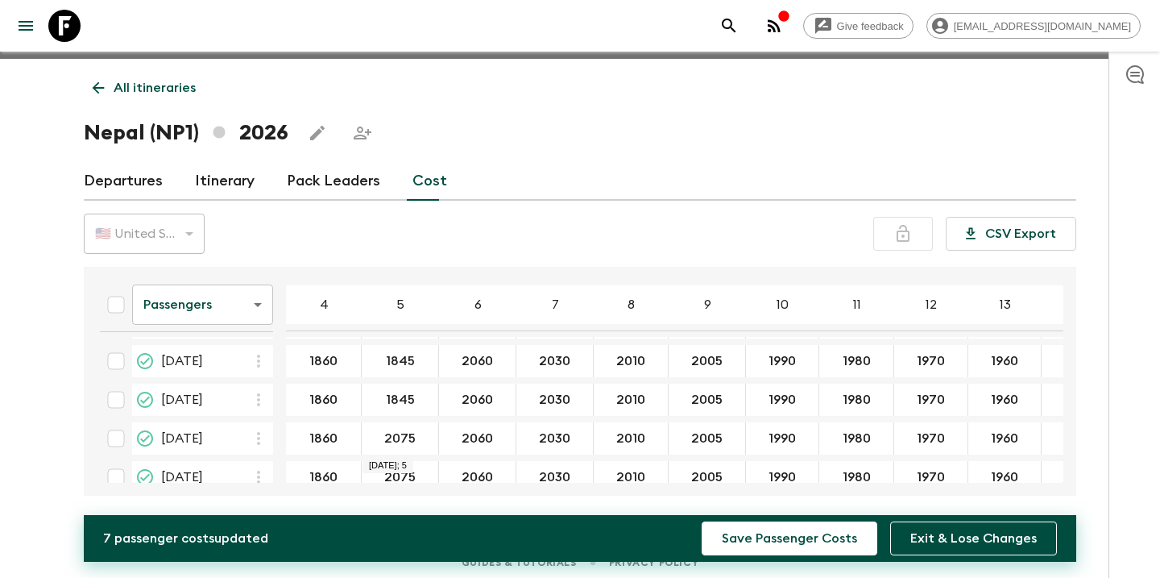
type input "1845"
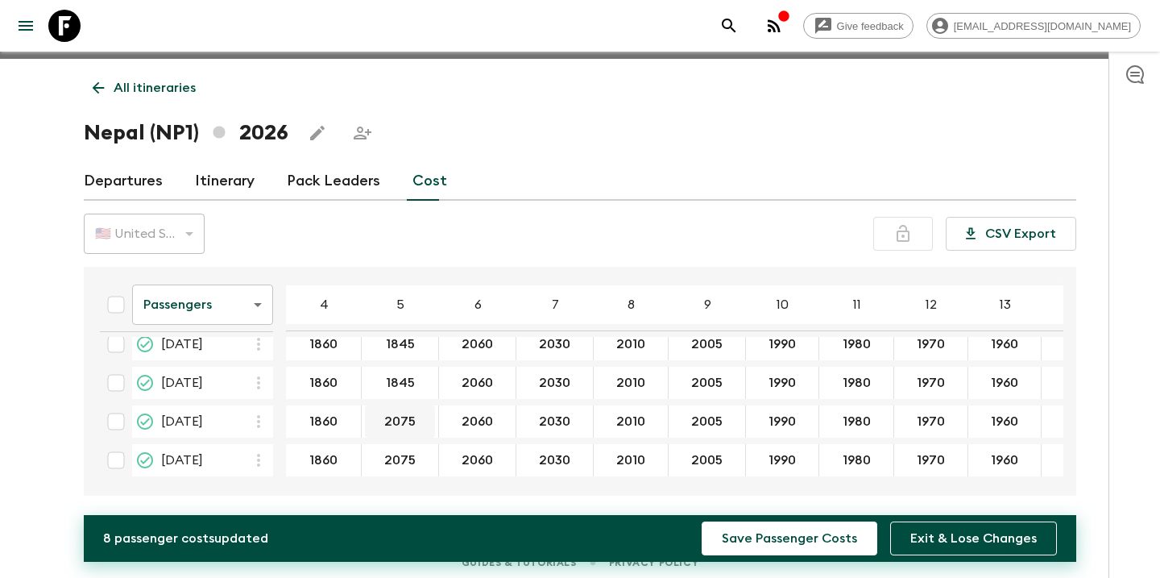
scroll to position [254, 0]
type input "1845"
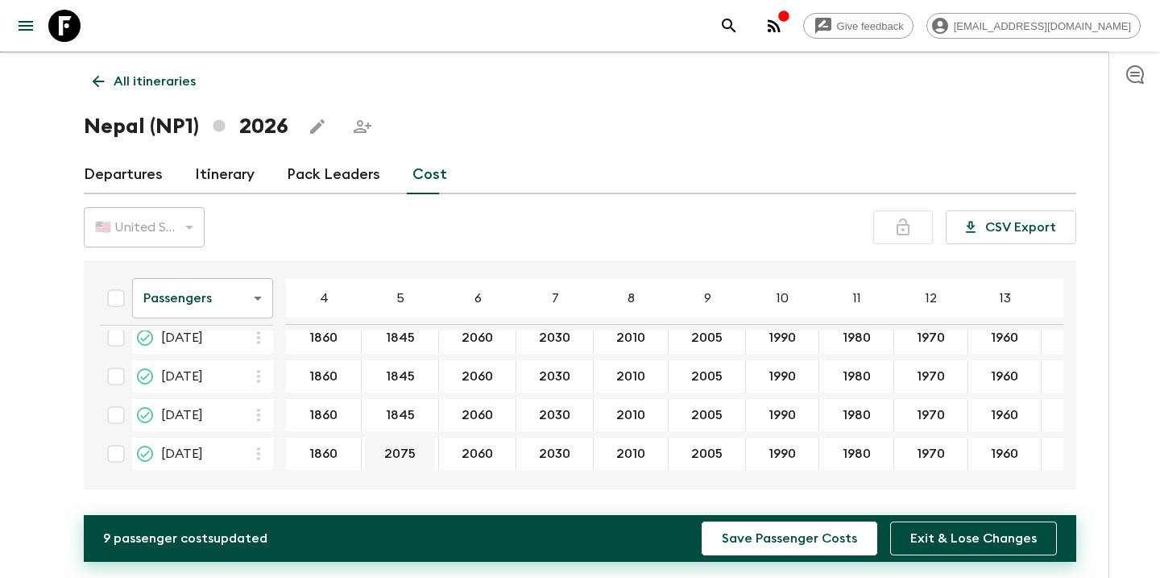
scroll to position [28, 0]
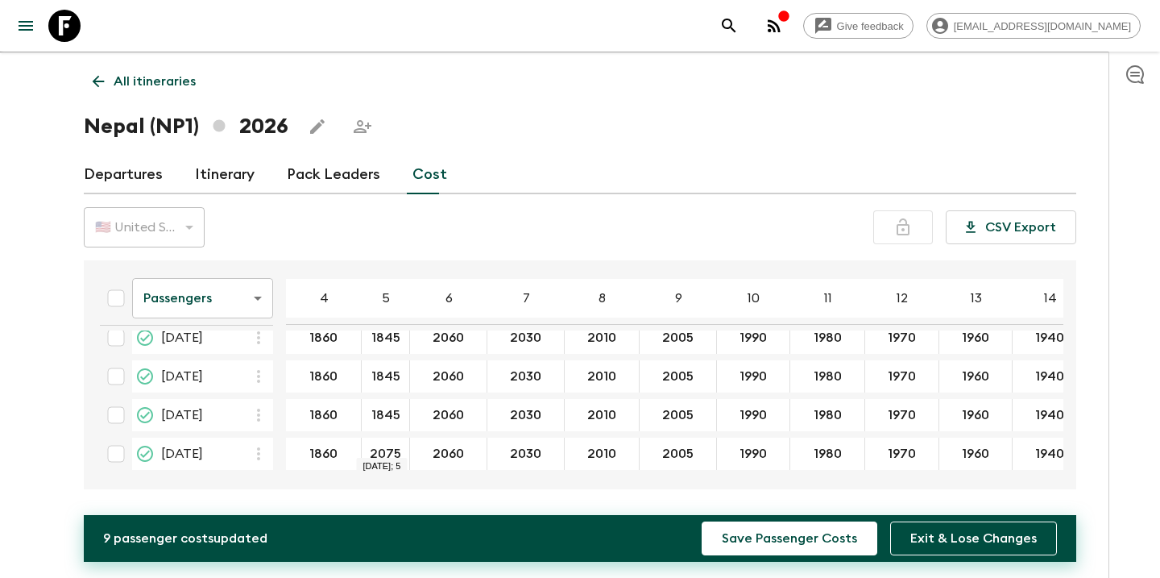
type input "1845"
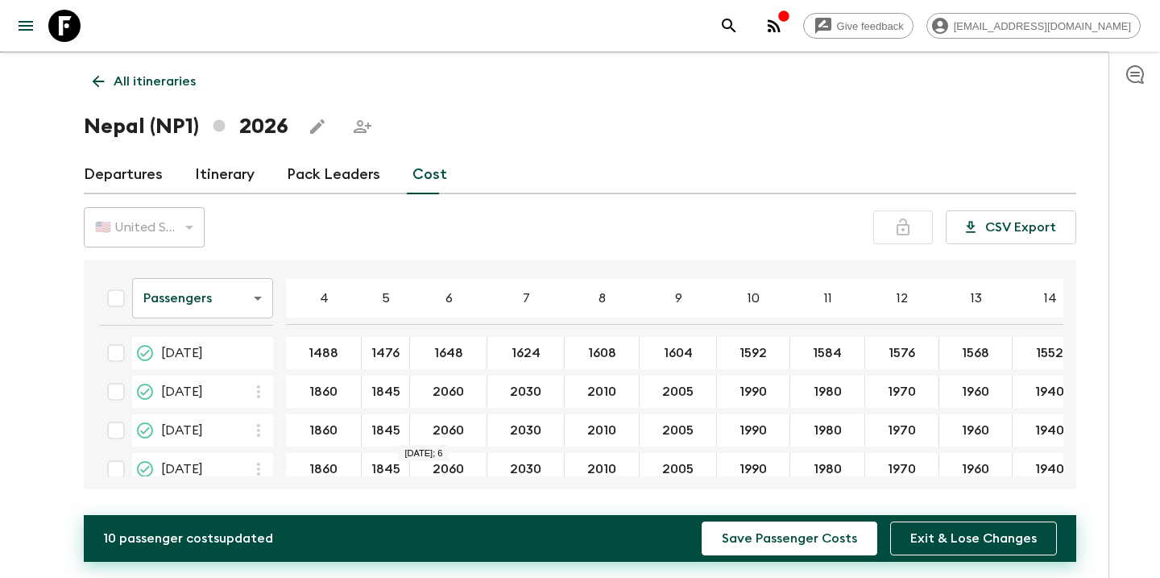
scroll to position [0, 0]
type input "1830"
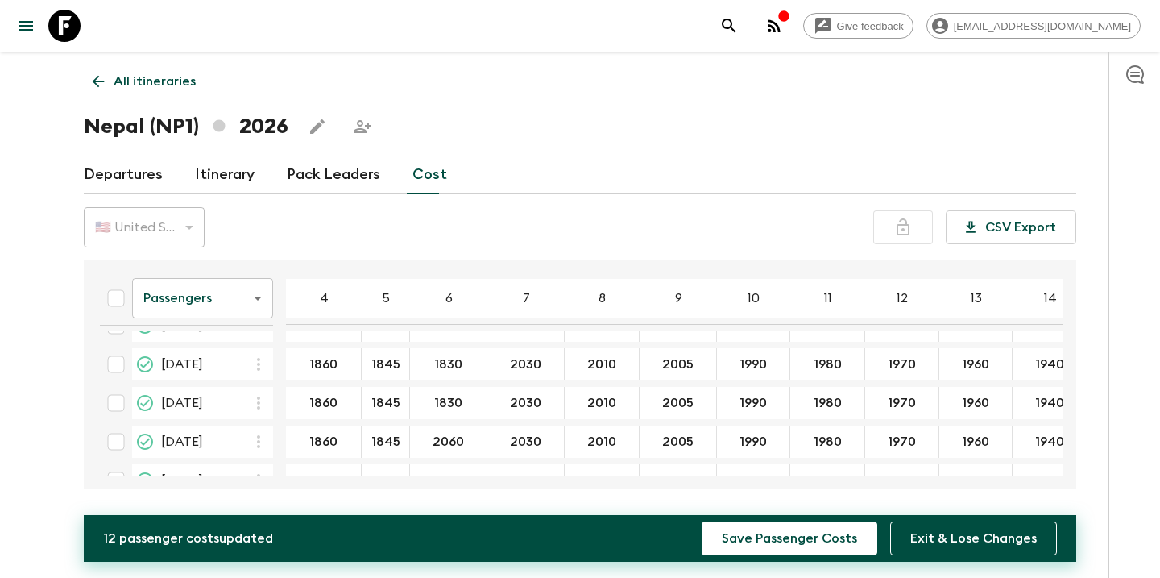
scroll to position [29, 0]
drag, startPoint x: 462, startPoint y: 402, endPoint x: 428, endPoint y: 400, distance: 33.9
click at [428, 400] on input "1830" at bounding box center [448, 401] width 70 height 19
type input "1830"
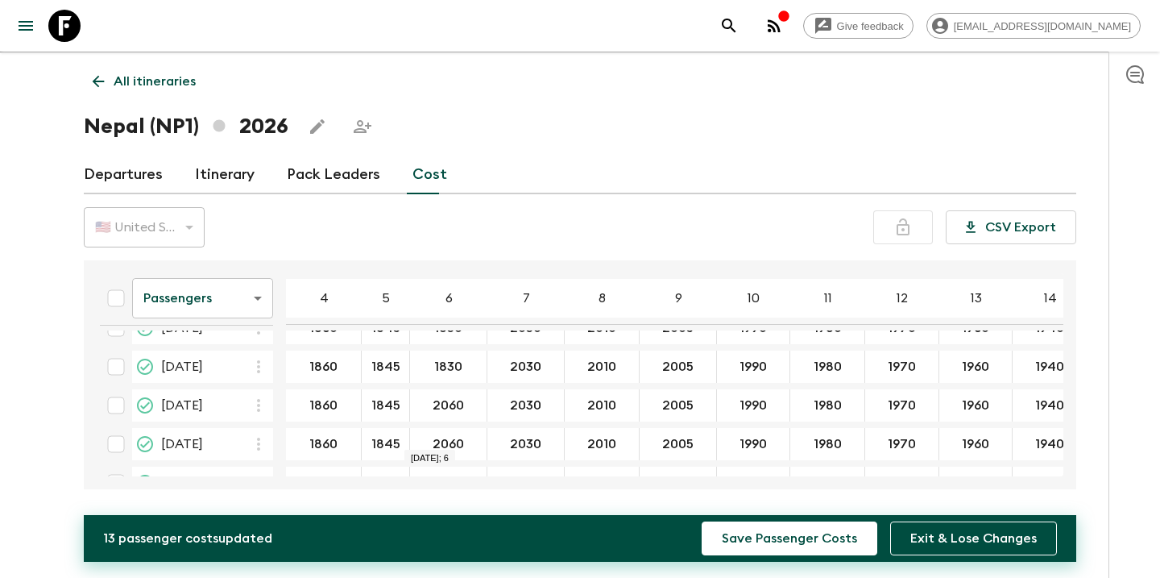
scroll to position [115, 0]
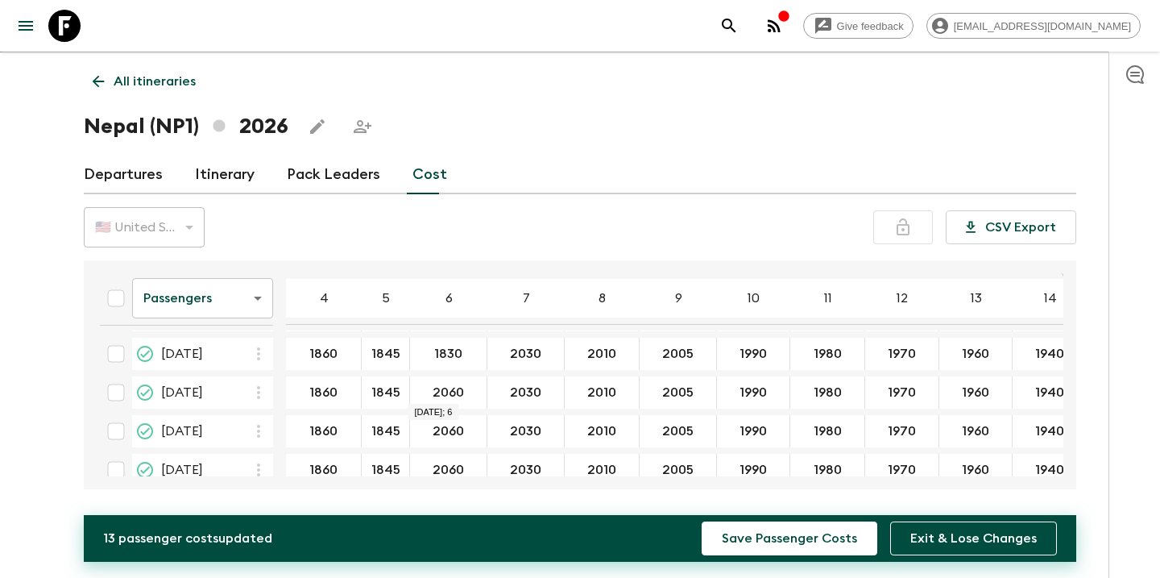
type input "1830"
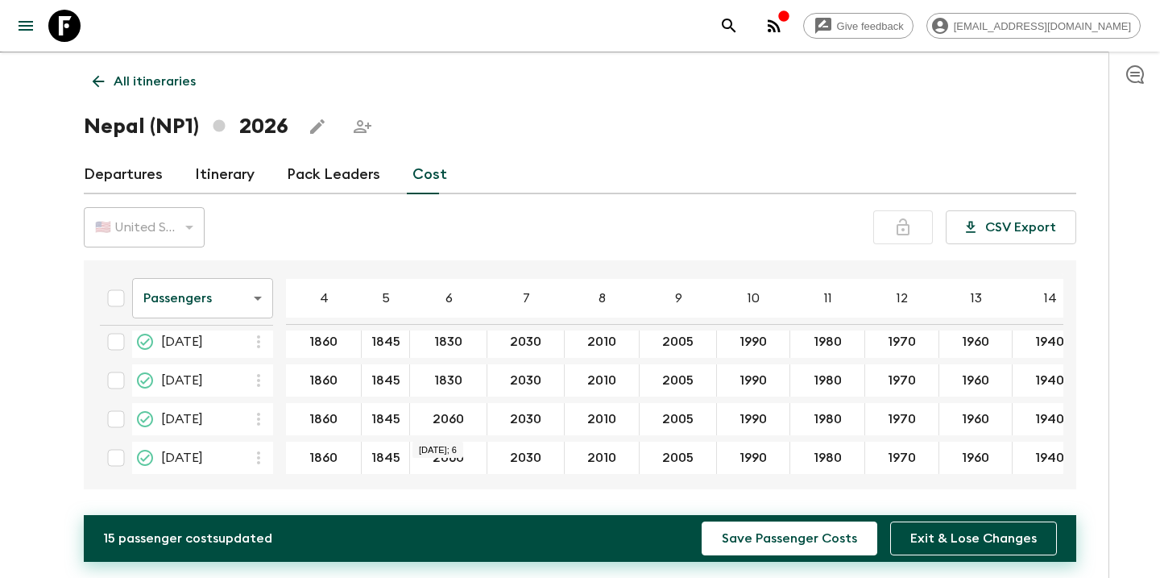
scroll to position [198, 0]
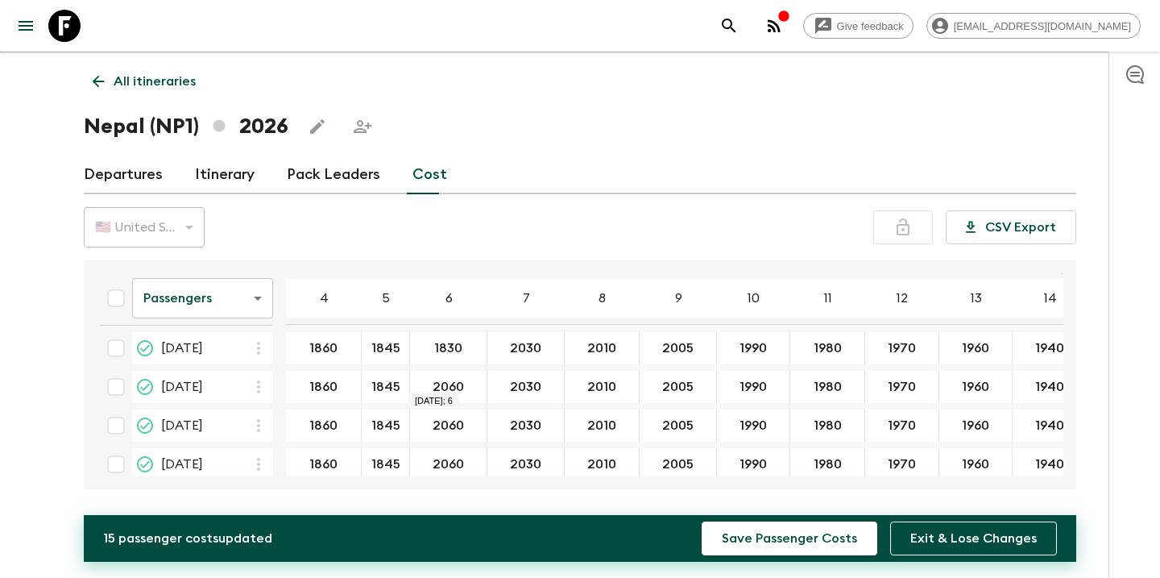
type input "1830"
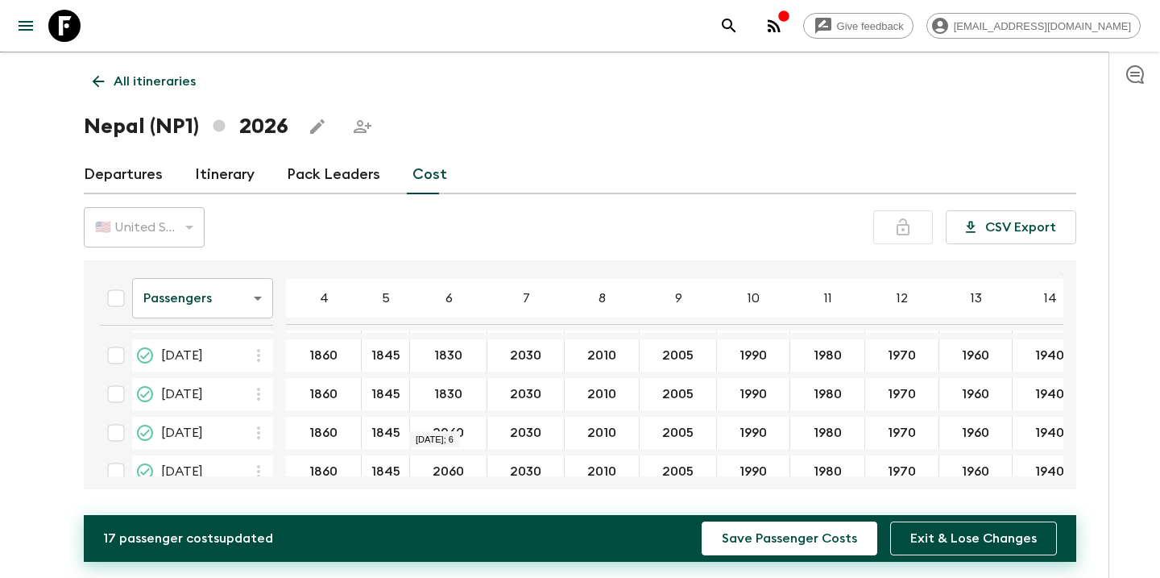
scroll to position [231, 0]
type input "1830"
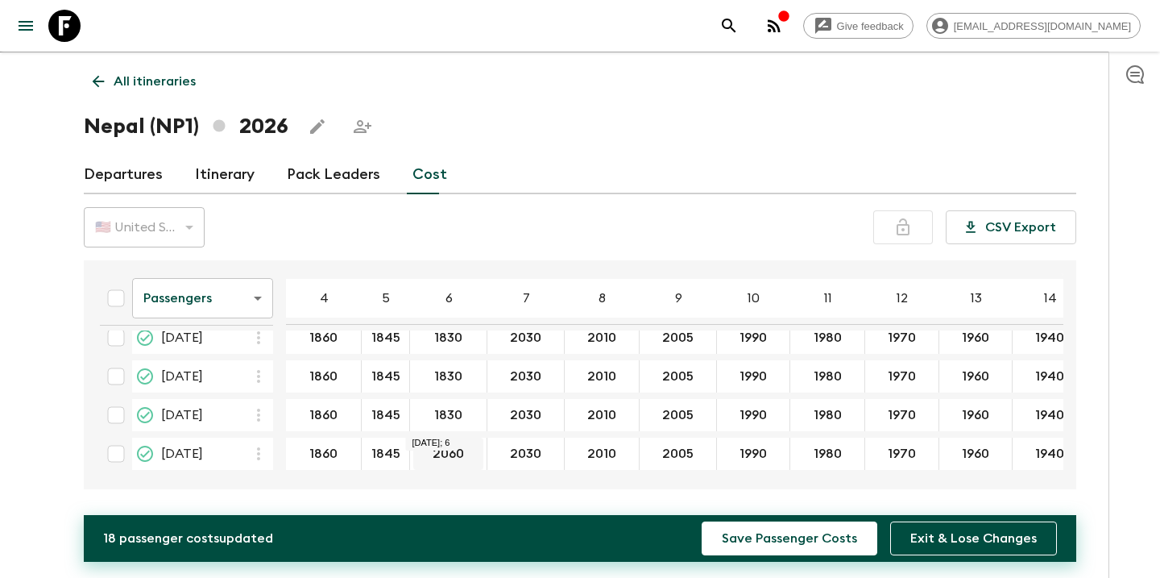
scroll to position [254, 0]
type input "1830"
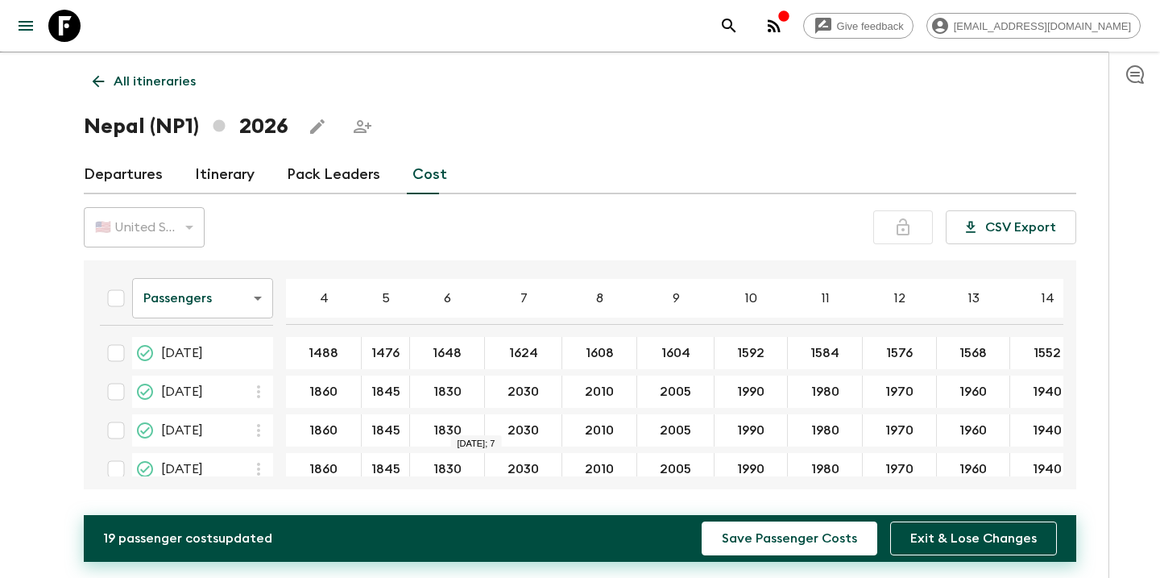
scroll to position [0, 0]
drag, startPoint x: 535, startPoint y: 388, endPoint x: 508, endPoint y: 388, distance: 27.4
click at [508, 388] on input "1800" at bounding box center [523, 392] width 70 height 19
click at [537, 398] on input "1800" at bounding box center [523, 392] width 70 height 19
drag, startPoint x: 537, startPoint y: 397, endPoint x: 504, endPoint y: 396, distance: 33.1
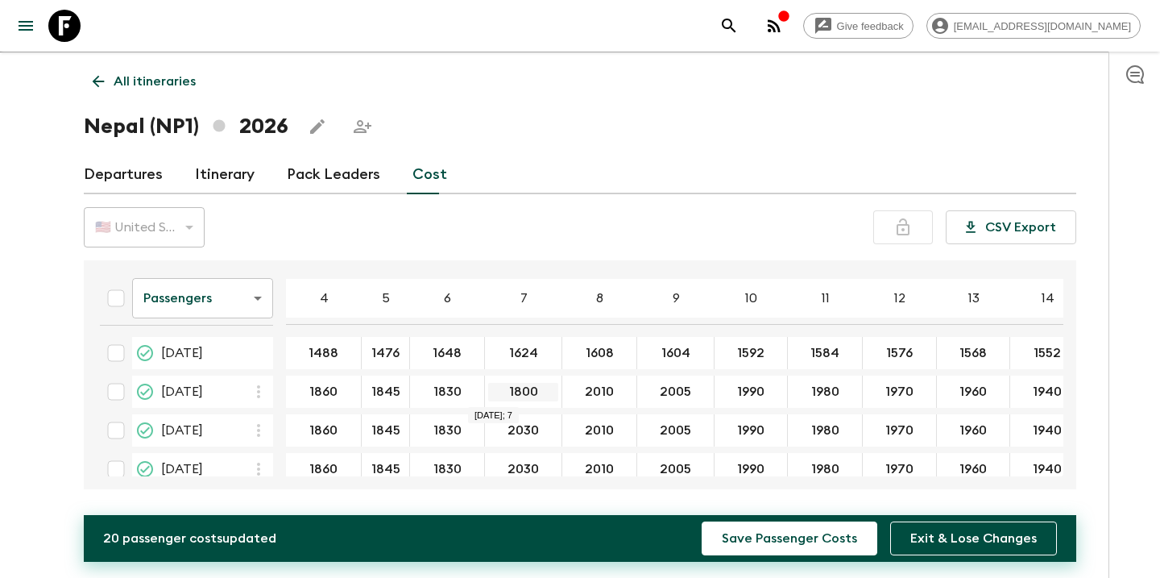
click at [504, 396] on input "1800" at bounding box center [523, 392] width 70 height 19
type input "1800"
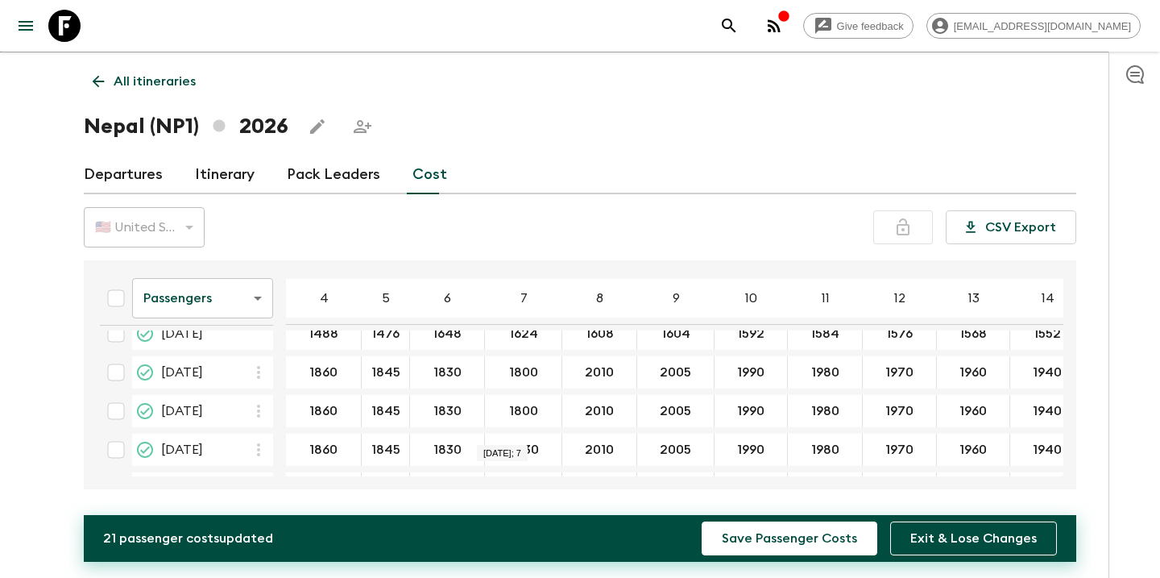
scroll to position [21, 0]
type input "1800"
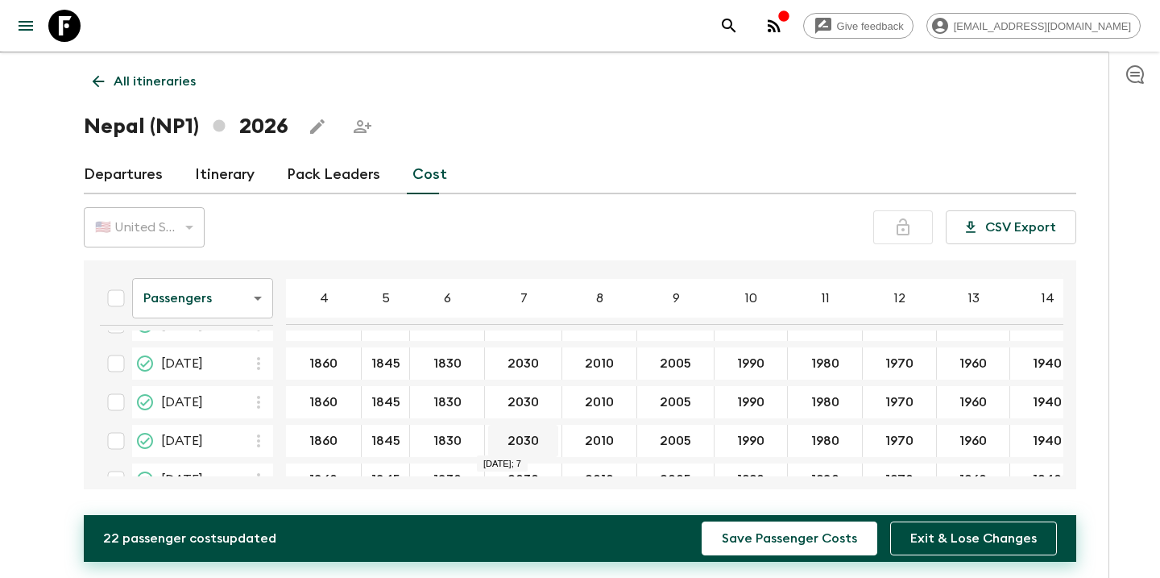
scroll to position [160, 0]
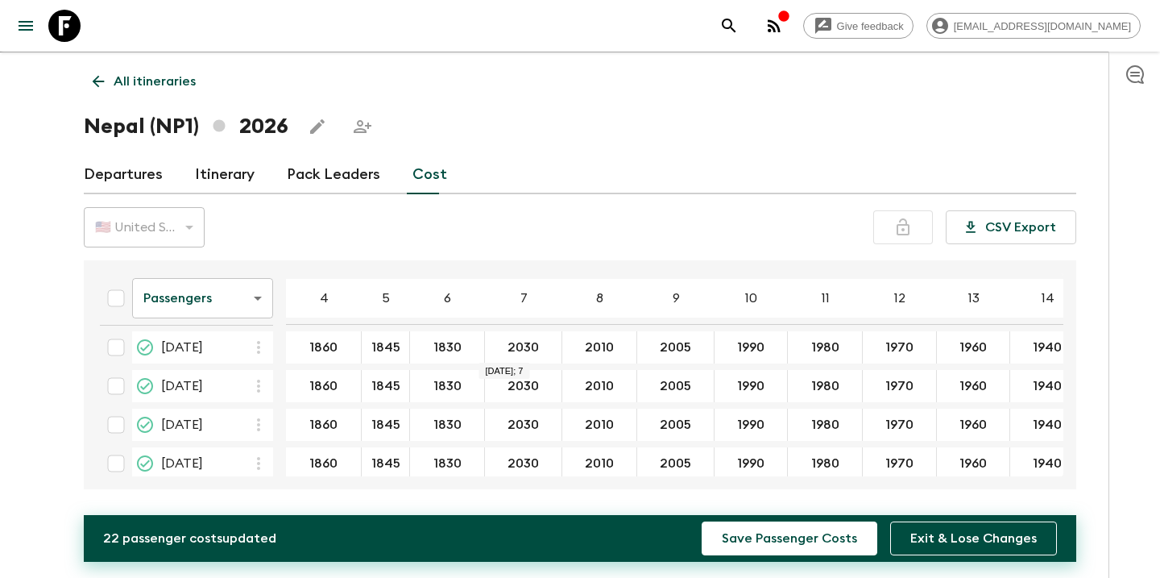
type input "1800"
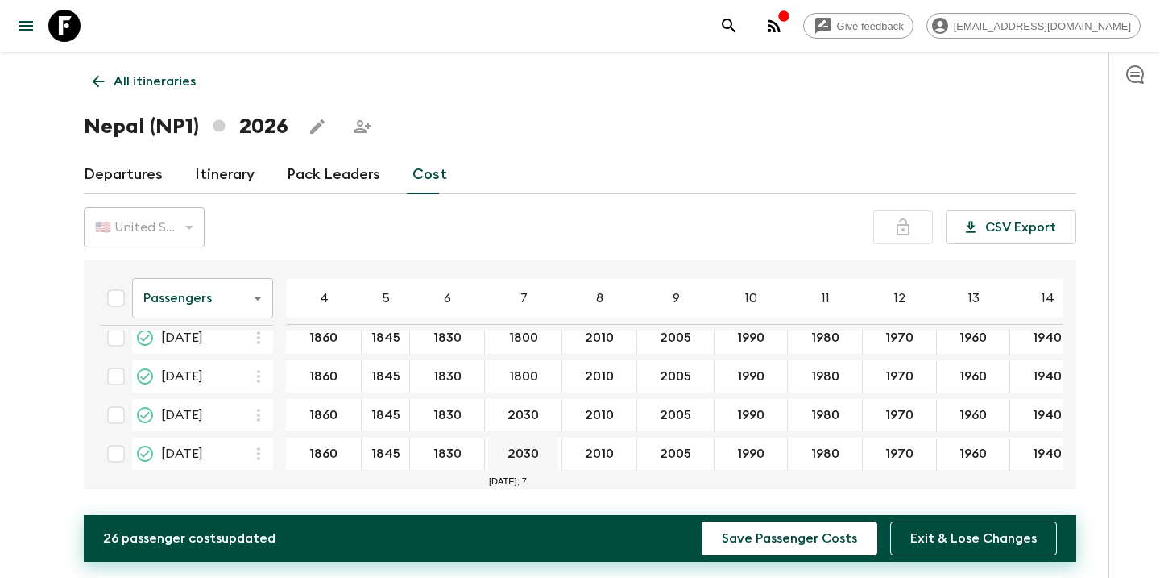
scroll to position [254, 0]
type input "1800"
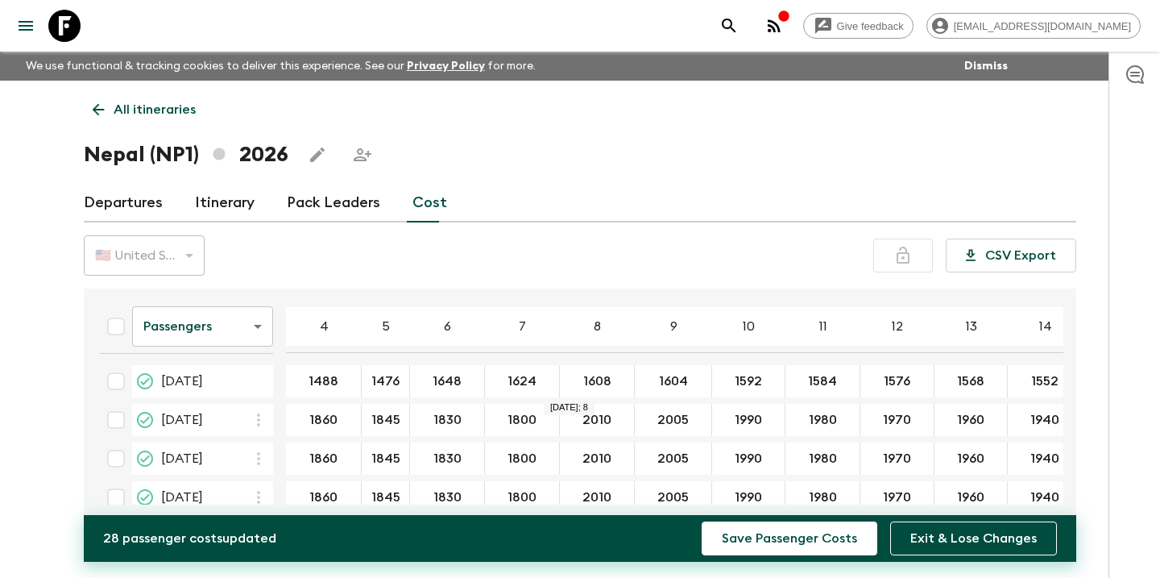
scroll to position [0, 0]
type input "1424"
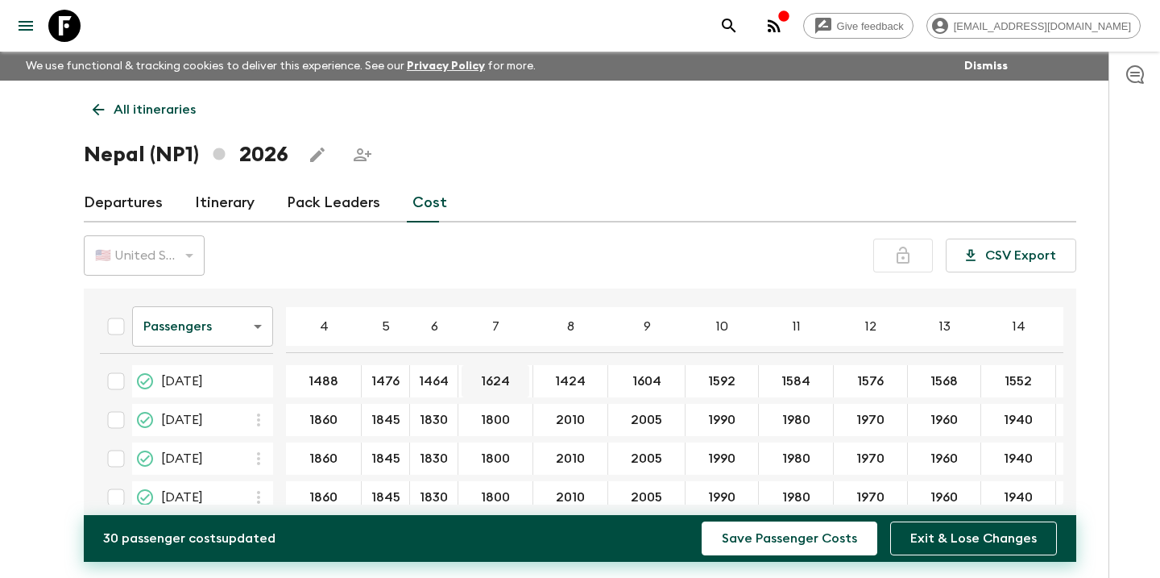
type input "1464"
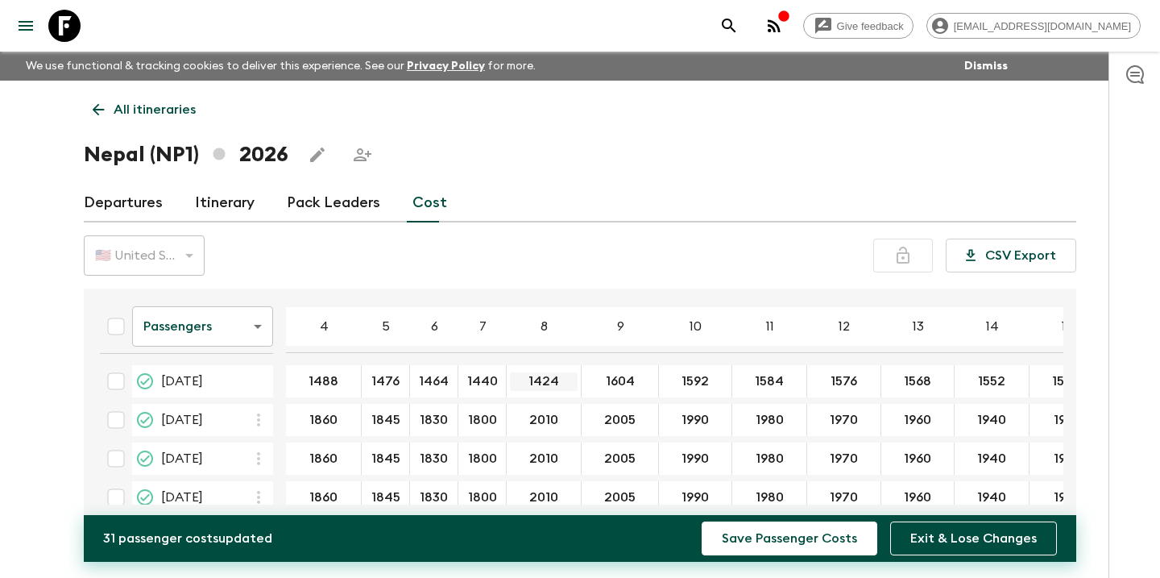
type input "1440"
click at [540, 383] on input "1424" at bounding box center [544, 381] width 68 height 19
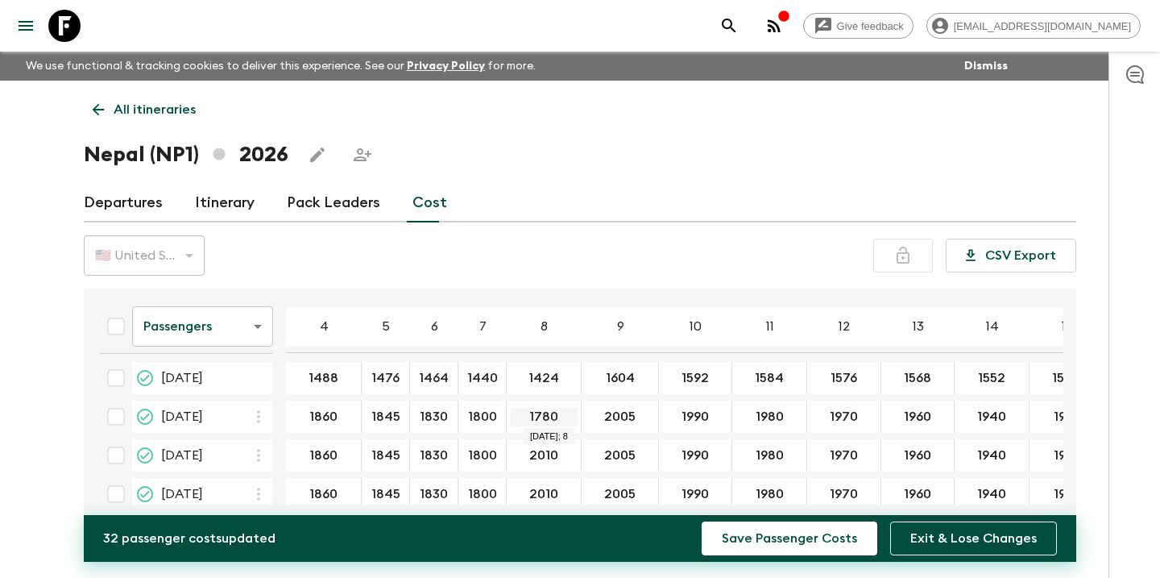
click at [559, 417] on input "1780" at bounding box center [544, 417] width 68 height 19
click at [557, 417] on input "1780" at bounding box center [544, 417] width 68 height 19
drag, startPoint x: 557, startPoint y: 417, endPoint x: 533, endPoint y: 417, distance: 25.0
click at [533, 417] on input "1780" at bounding box center [544, 417] width 68 height 19
type input "1780"
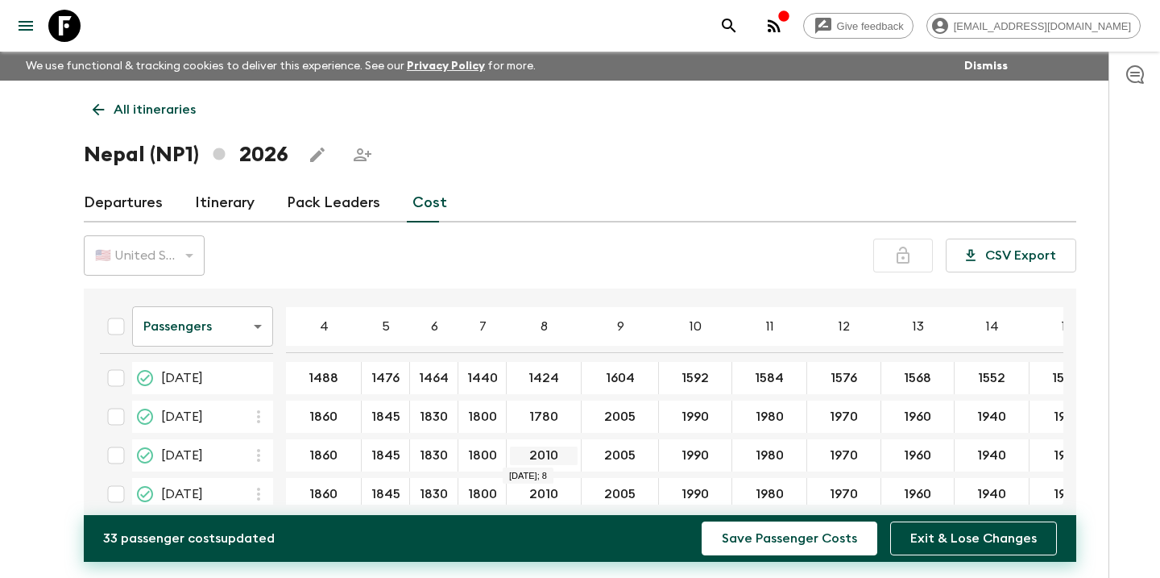
type input "1780"
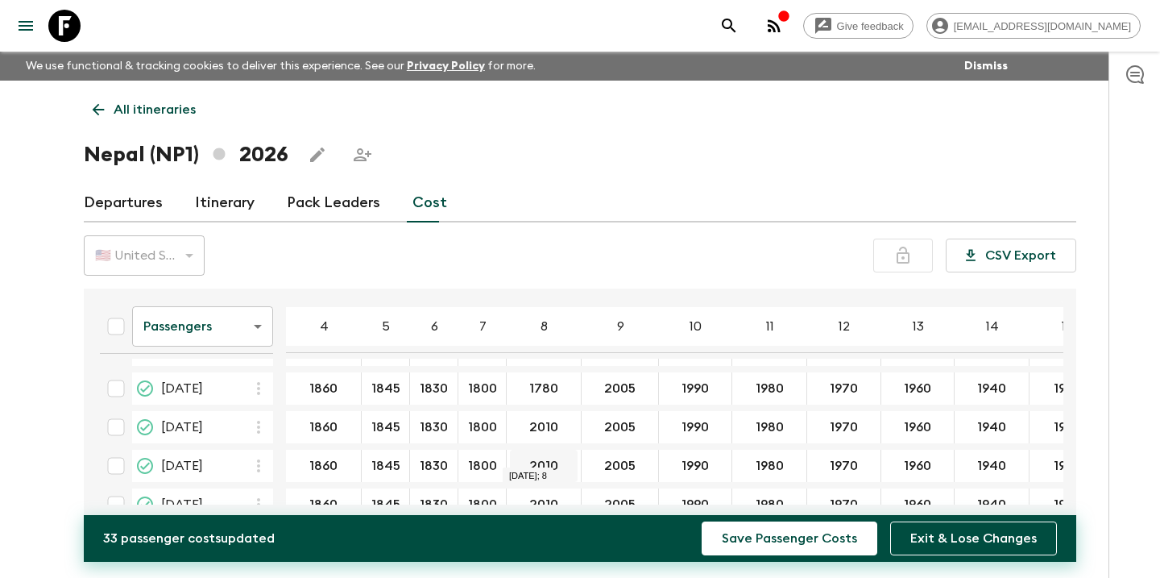
scroll to position [77, 0]
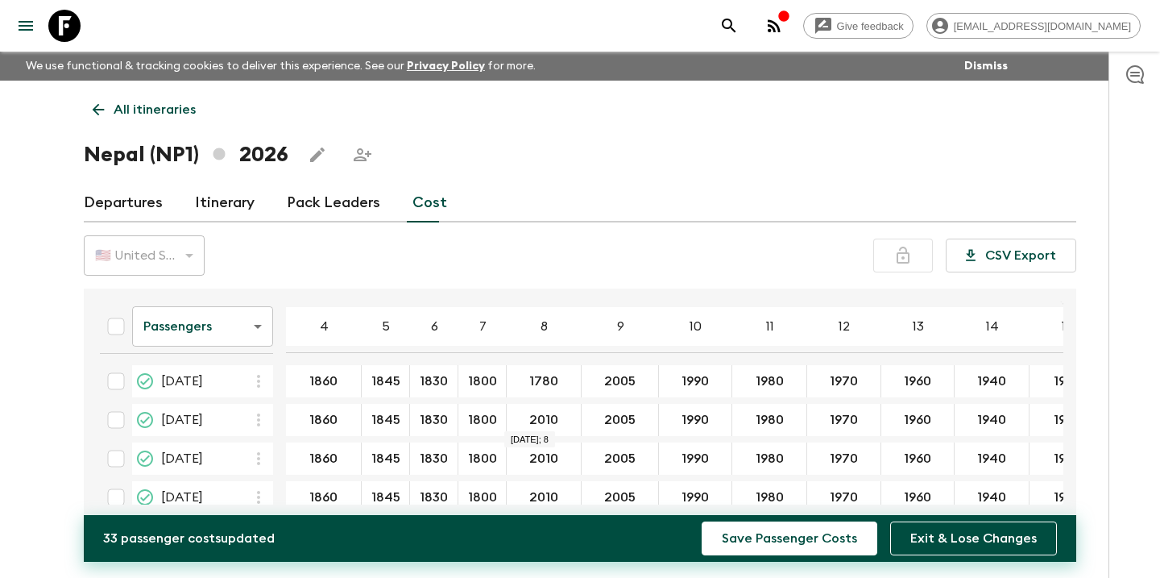
type input "1780"
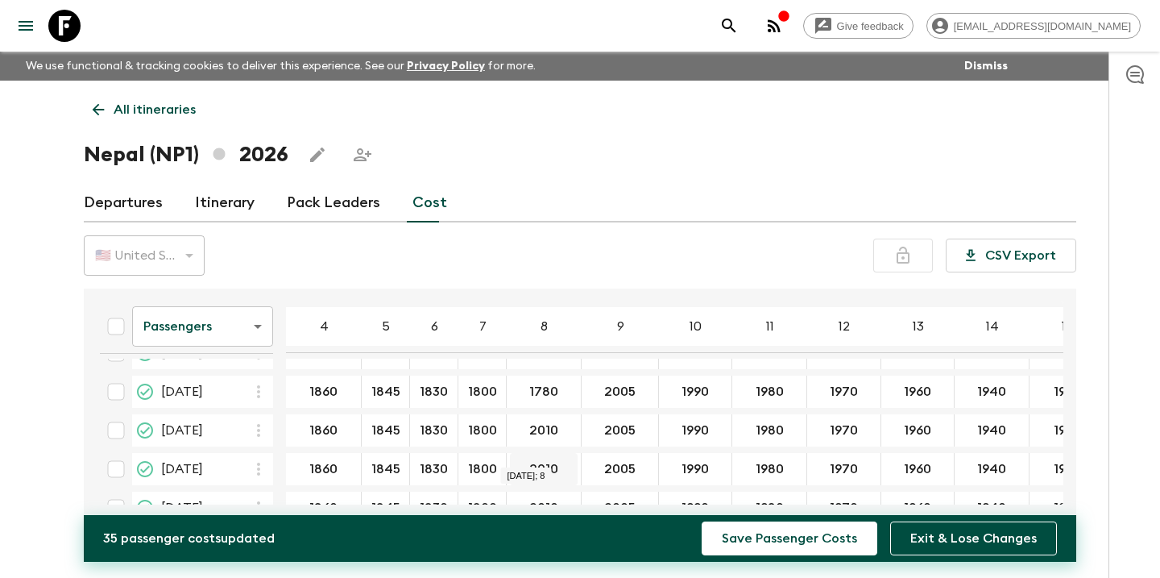
scroll to position [157, 0]
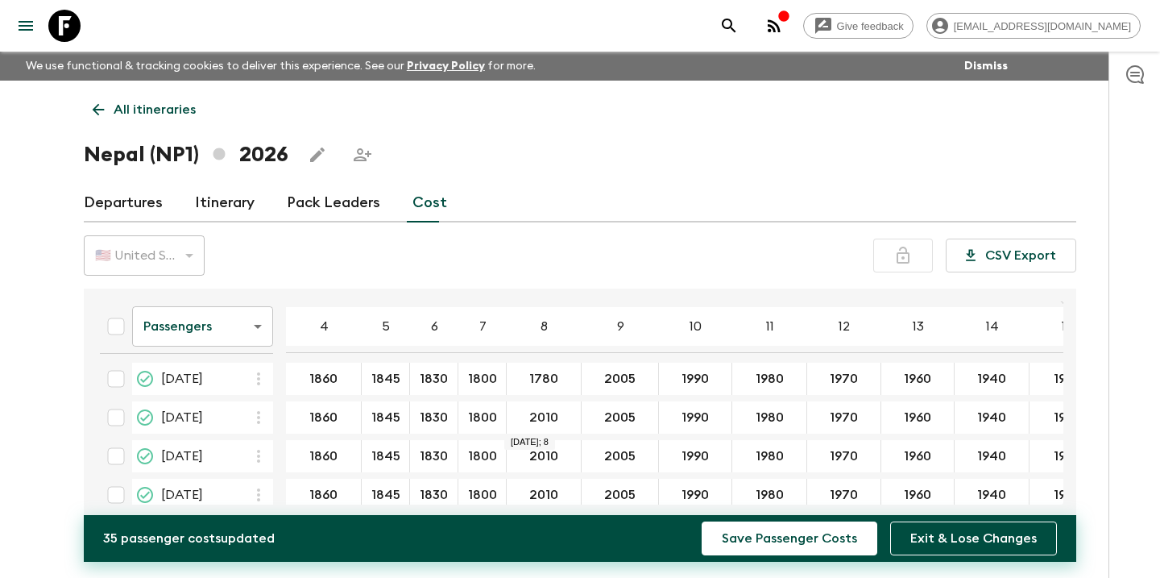
type input "1780"
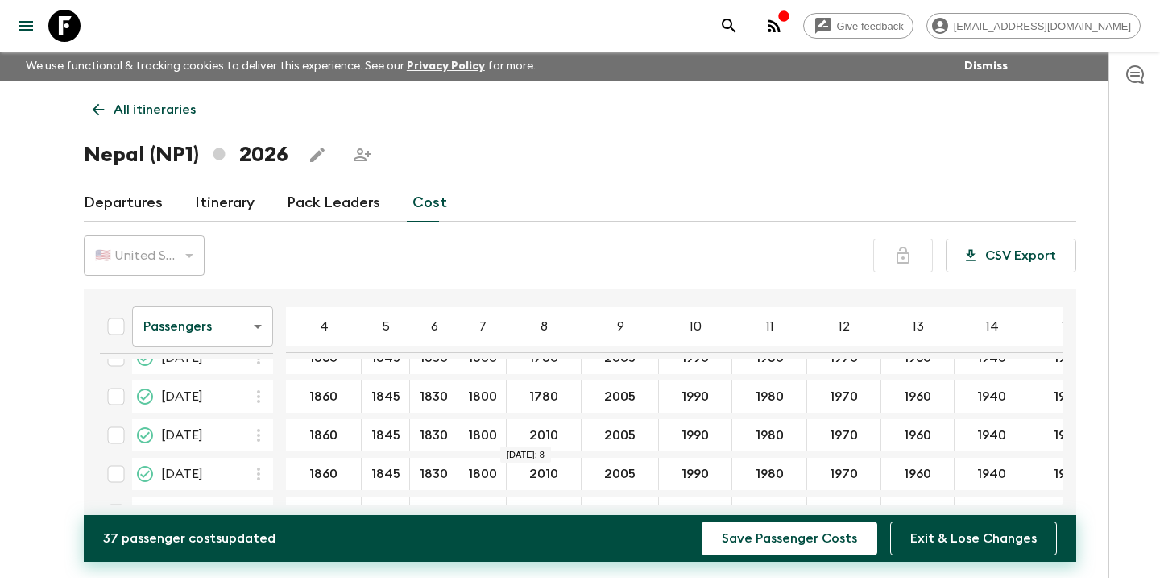
type input "1780"
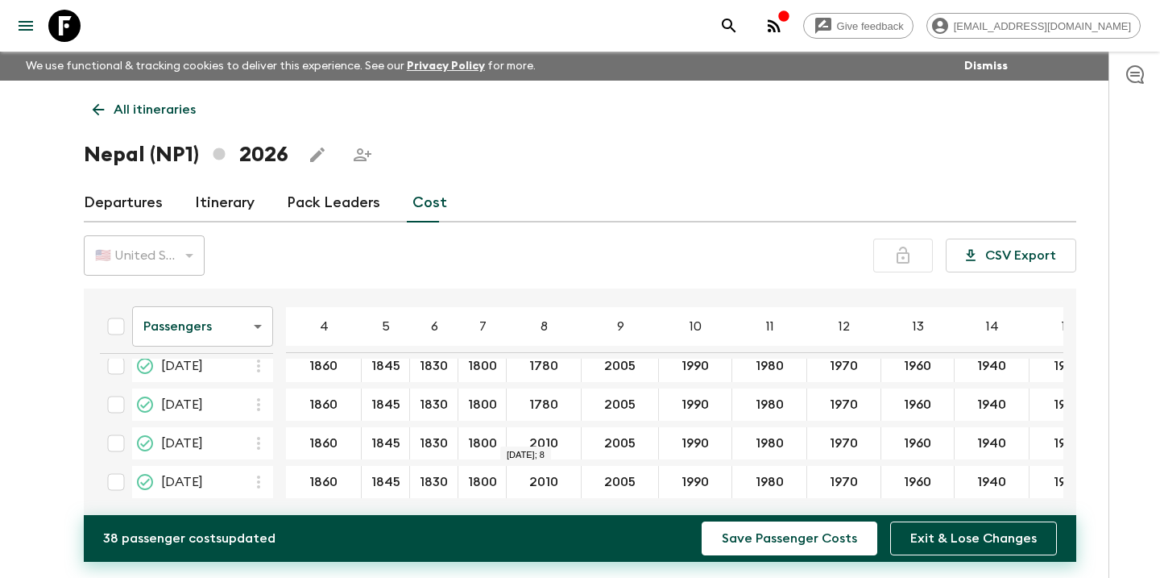
scroll to position [254, 0]
type input "1780"
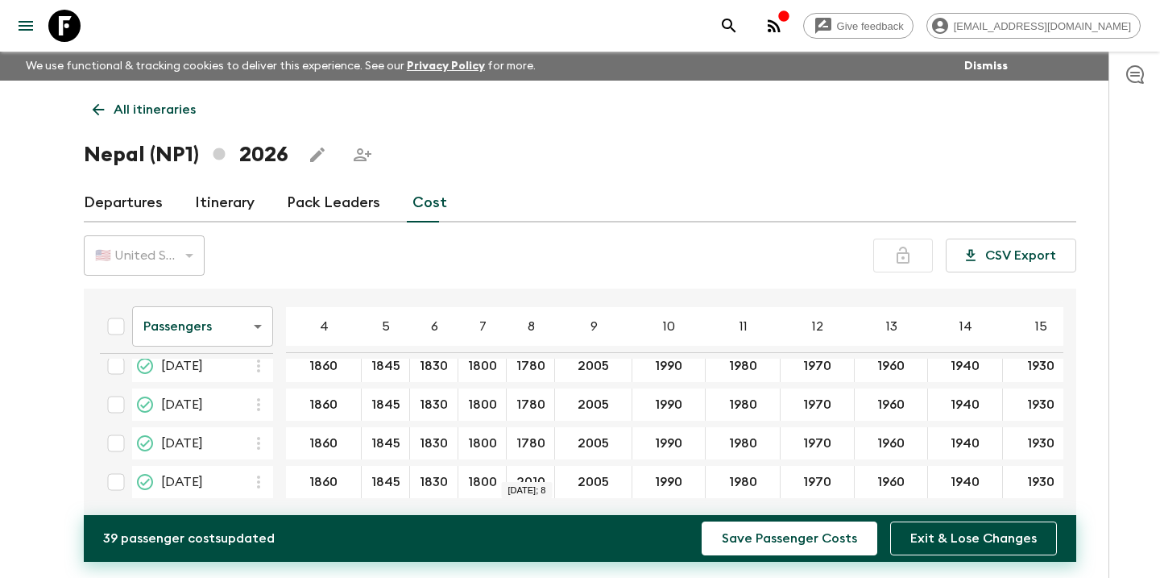
type input "1780"
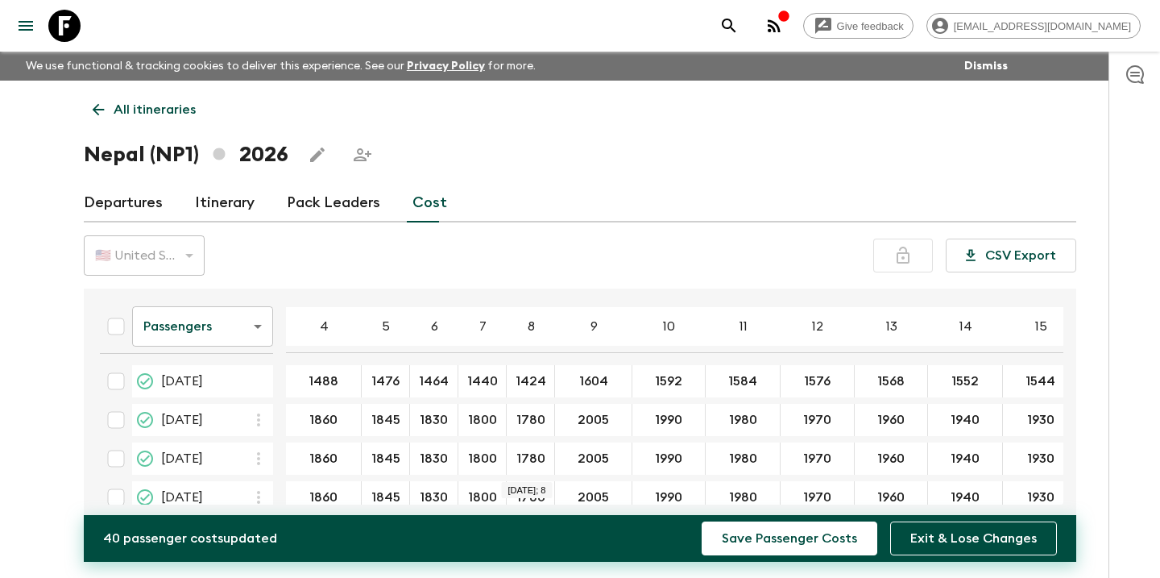
scroll to position [0, 0]
type input "1420"
type input "1775"
click at [591, 430] on div "1775 ​" at bounding box center [593, 420] width 70 height 32
type input "1775"
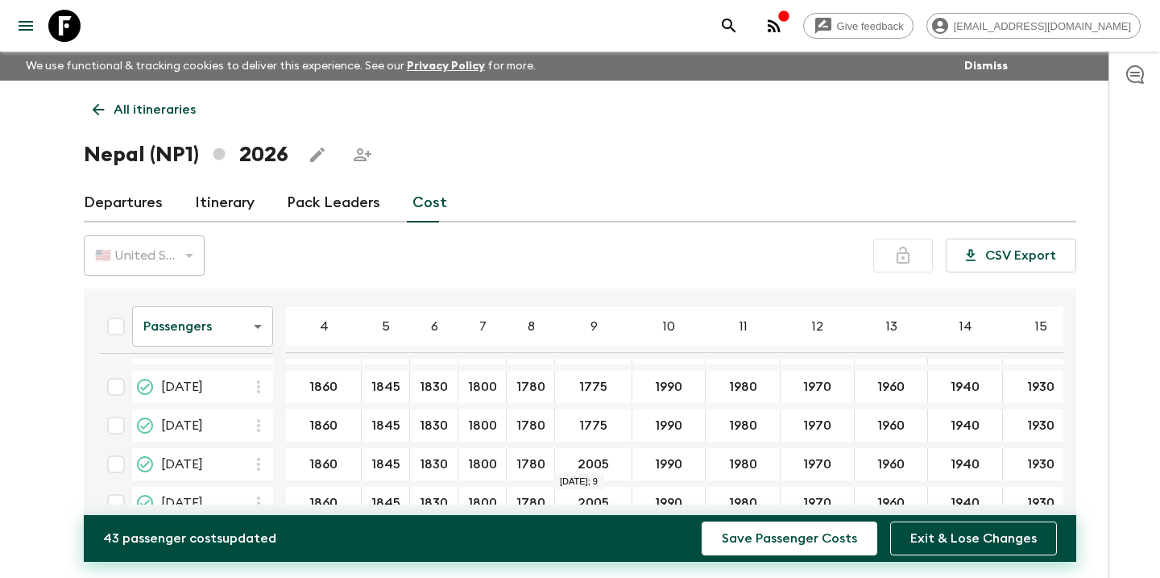
scroll to position [59, 0]
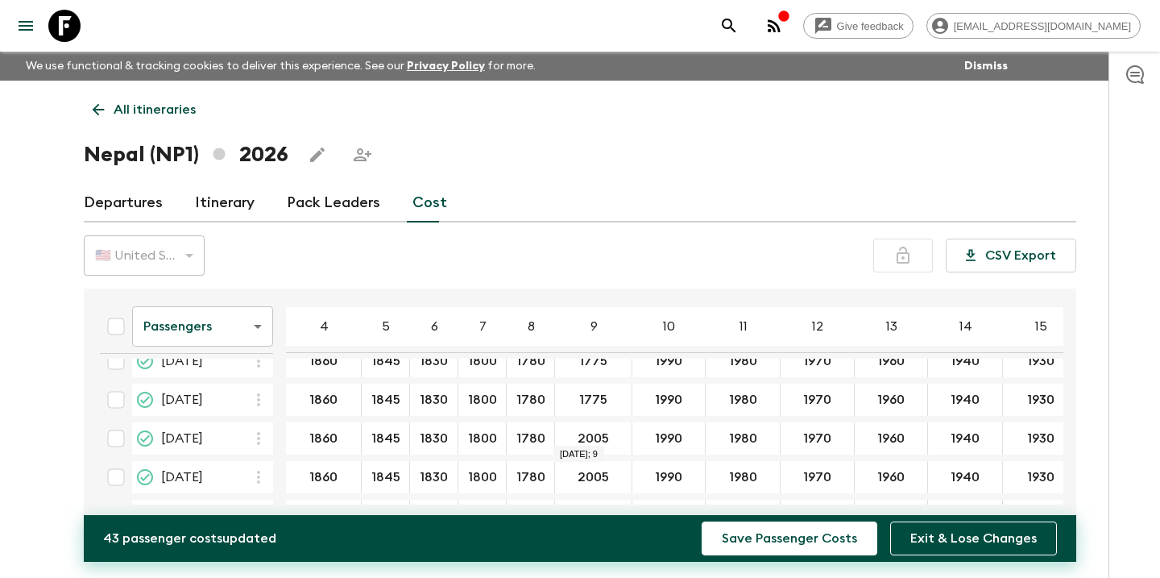
type input "1775"
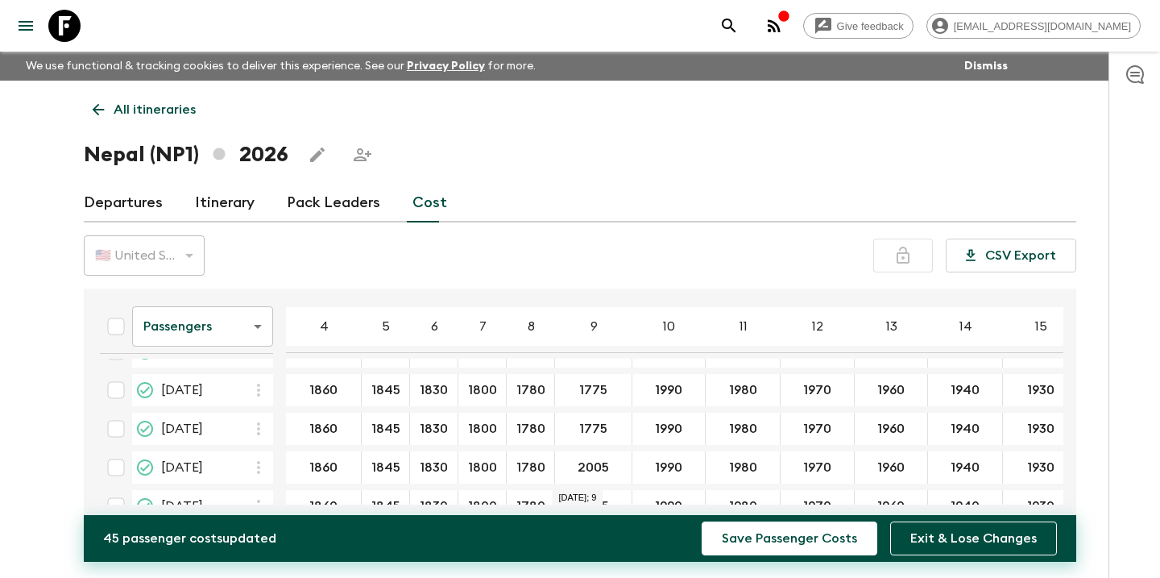
scroll to position [170, 0]
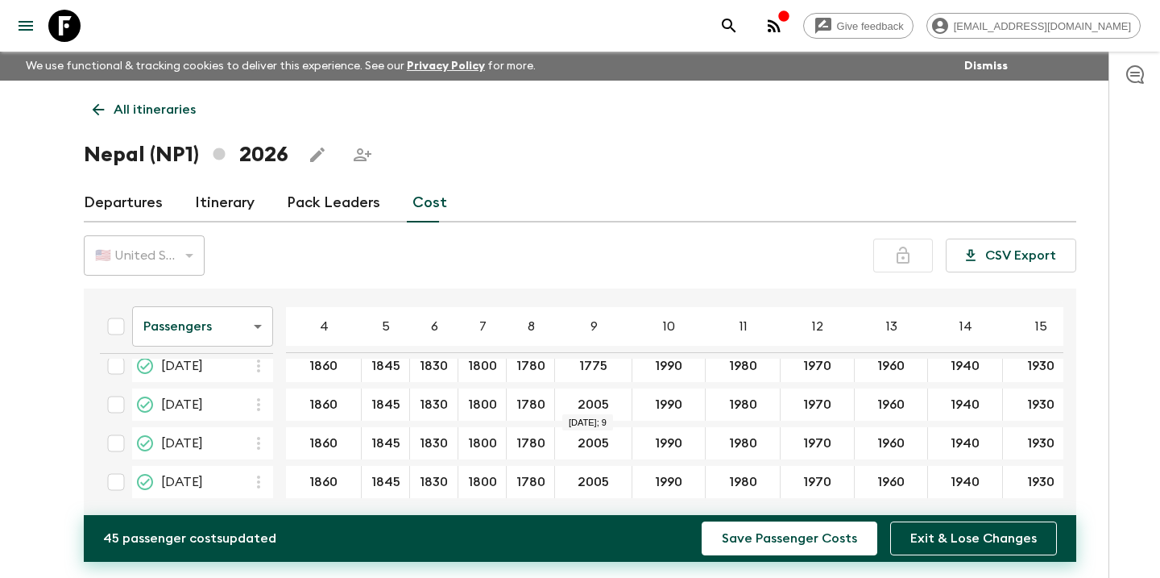
type input "1775"
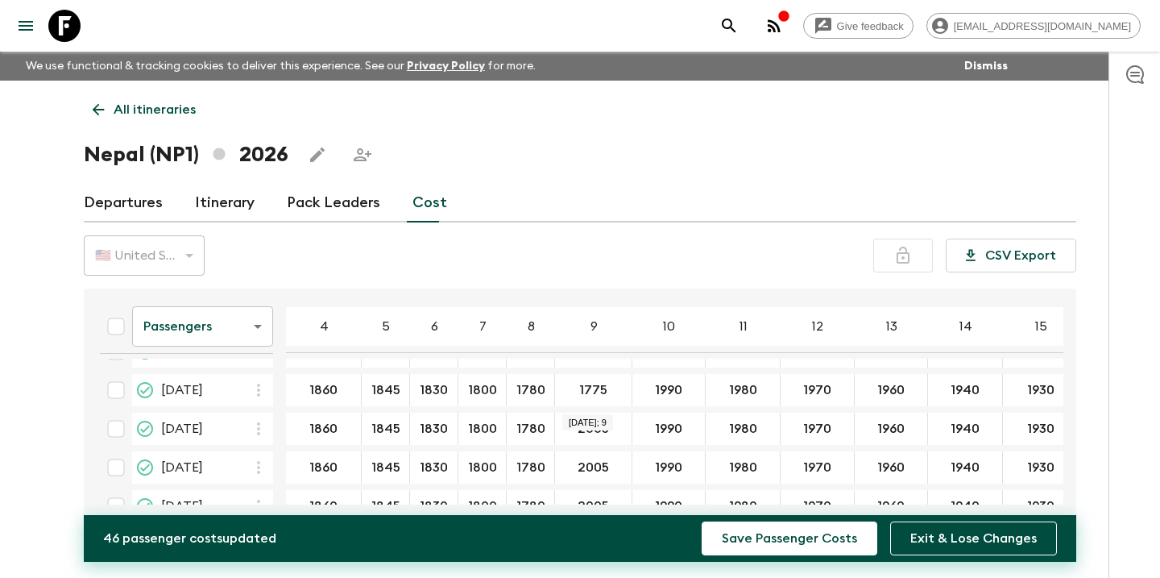
scroll to position [200, 0]
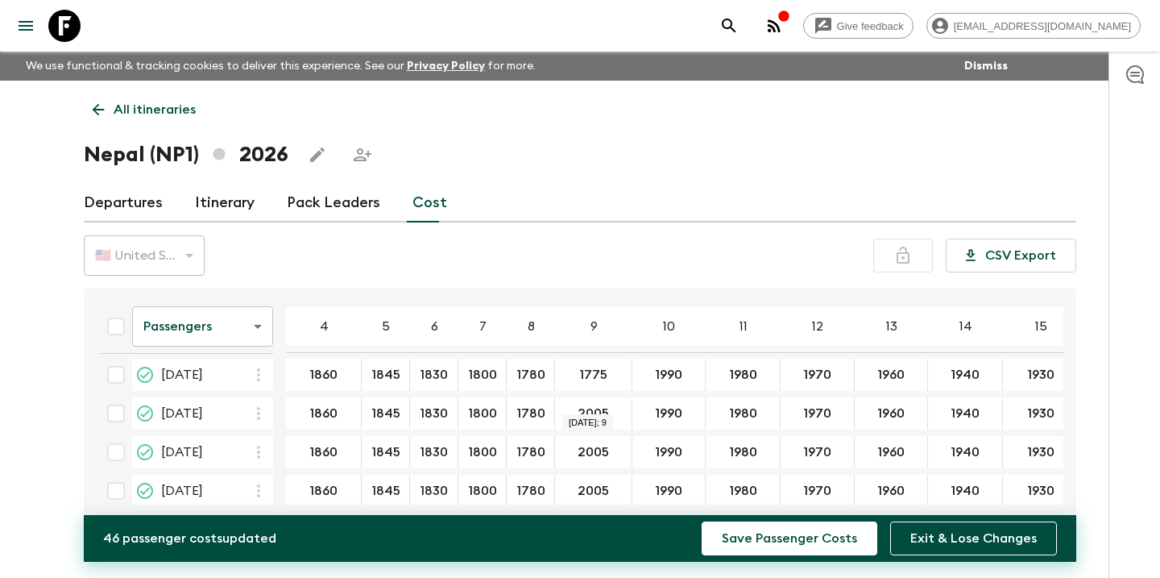
type input "1775"
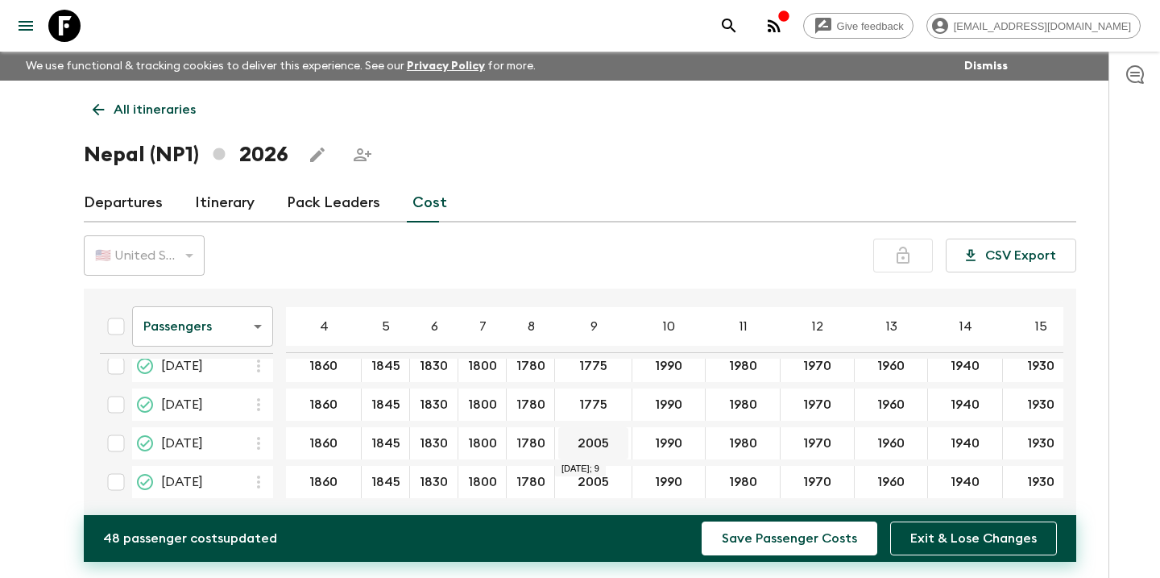
scroll to position [254, 0]
type input "1775"
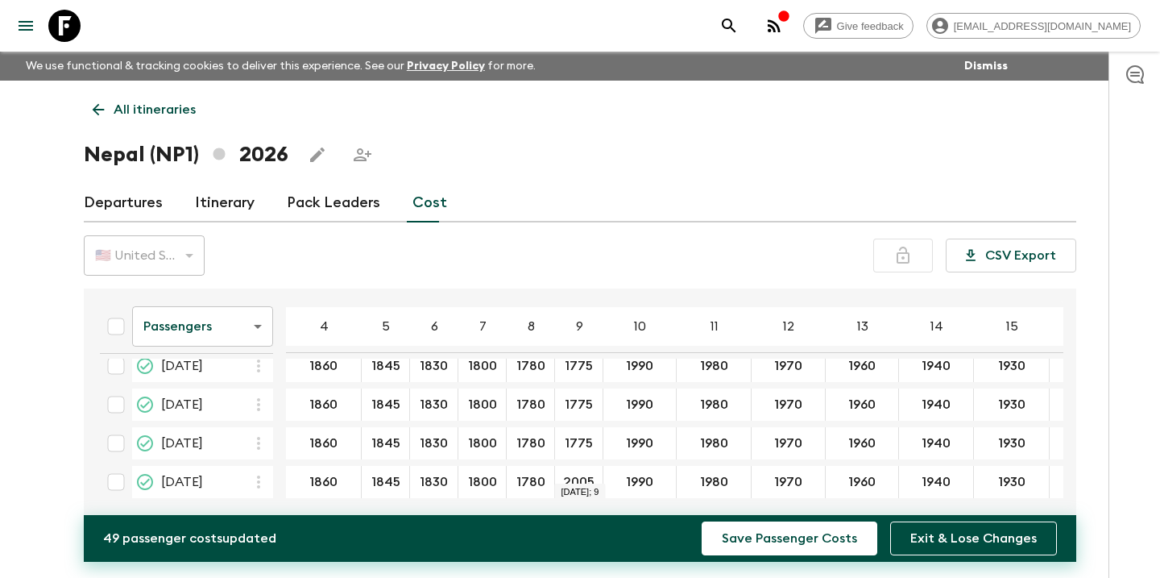
type input "1775"
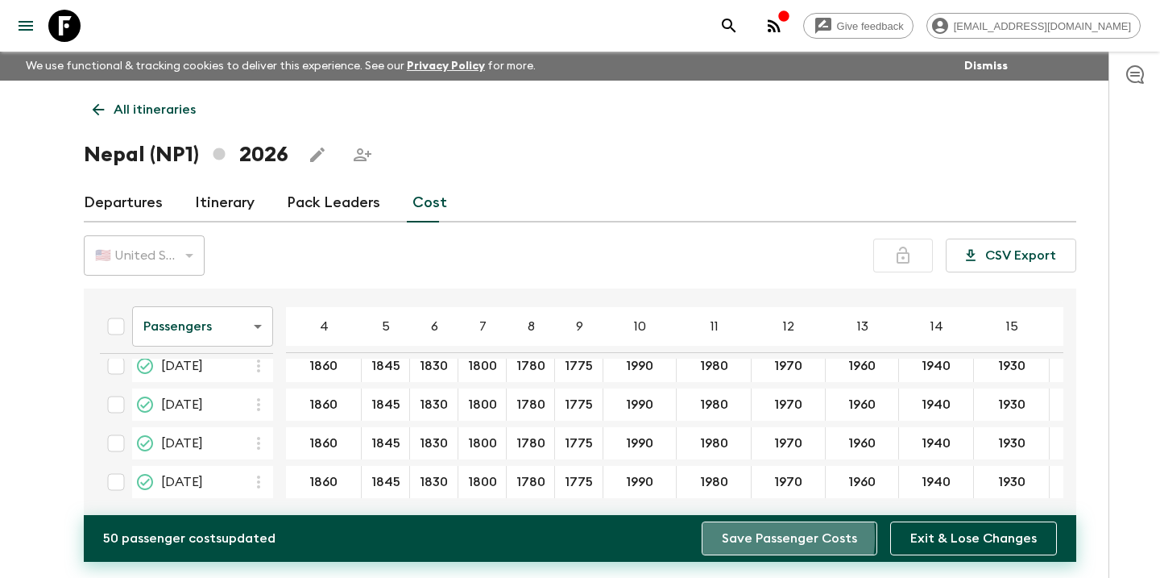
click at [731, 537] on button "Save Passenger Costs" at bounding box center [790, 538] width 176 height 34
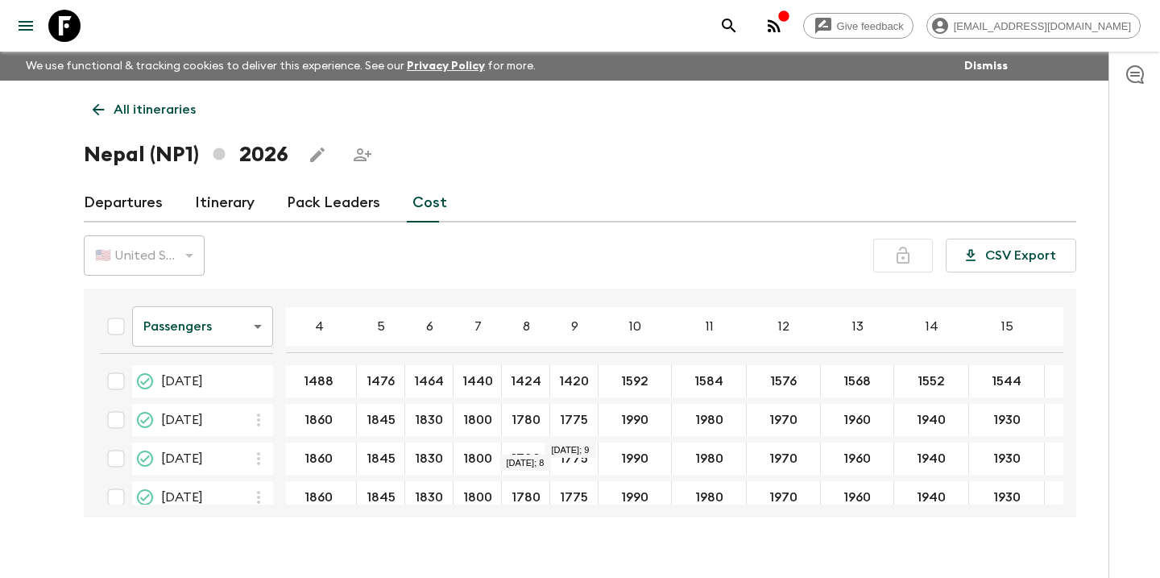
scroll to position [0, 5]
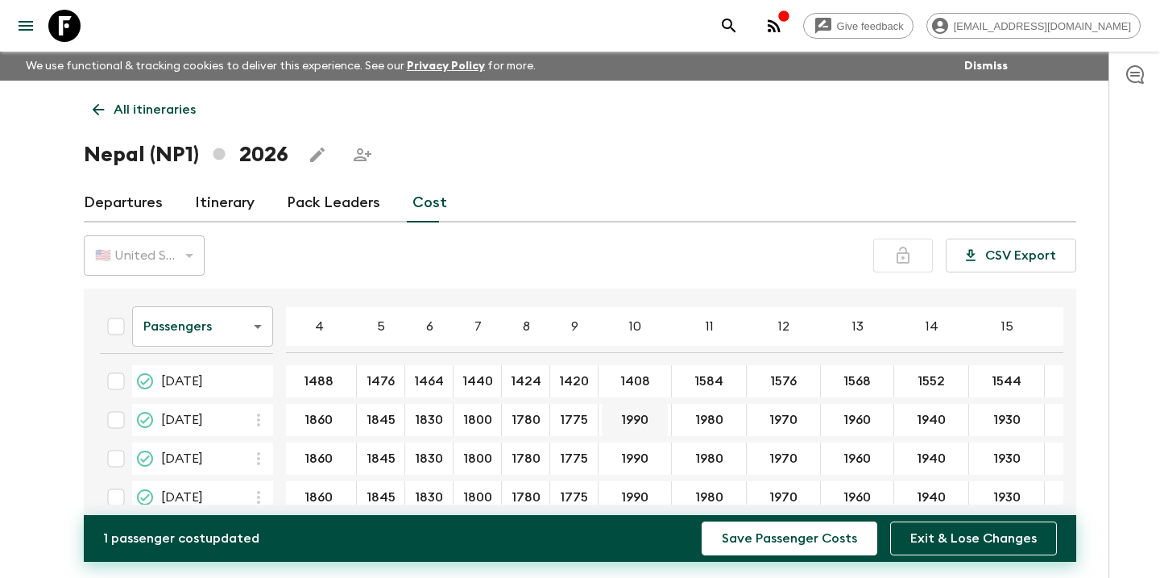
type input "1408"
drag, startPoint x: 646, startPoint y: 423, endPoint x: 620, endPoint y: 423, distance: 25.8
click at [620, 423] on input "1760" at bounding box center [635, 420] width 66 height 19
type input "1760"
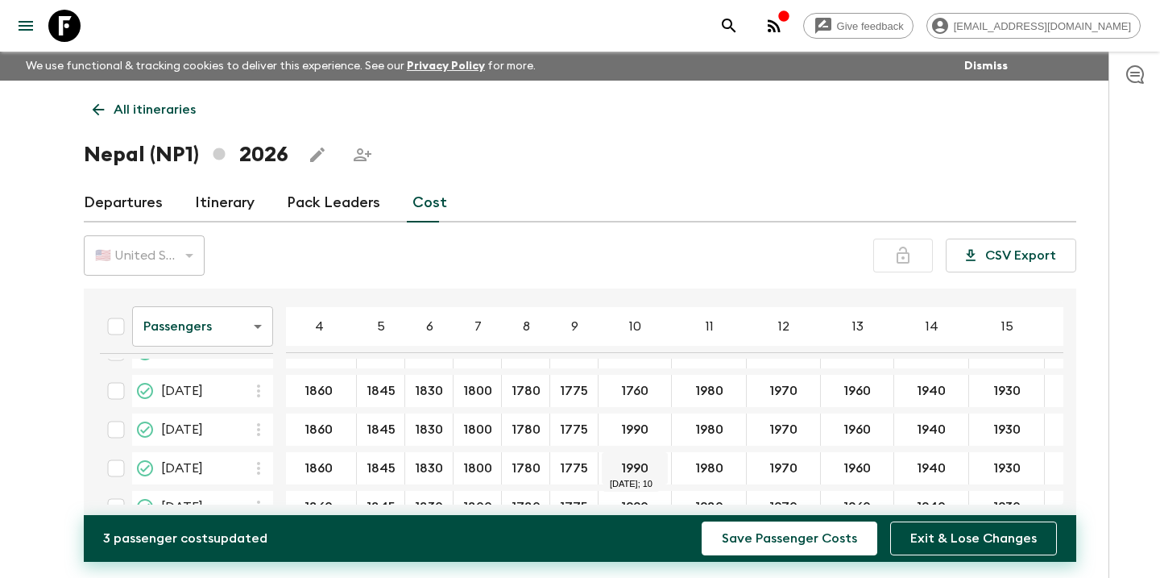
scroll to position [80, 5]
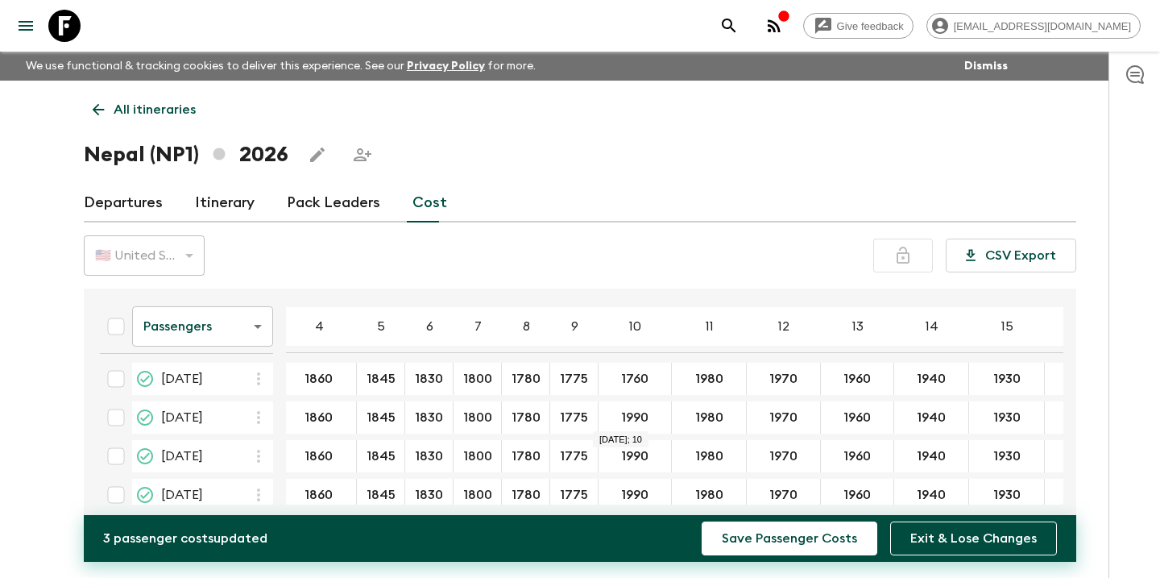
type input "1760"
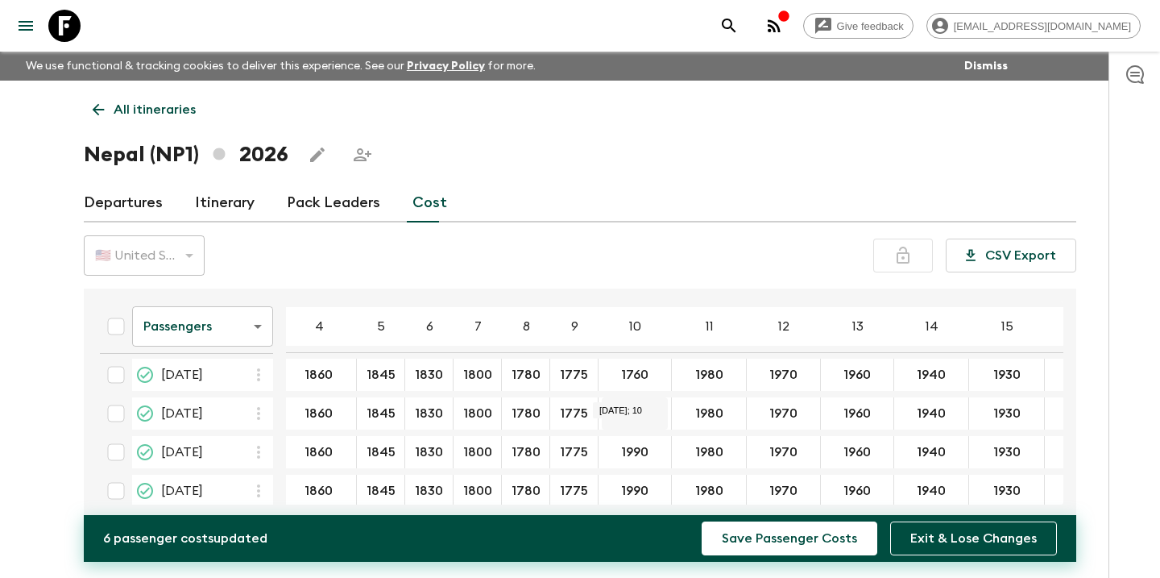
scroll to position [205, 5]
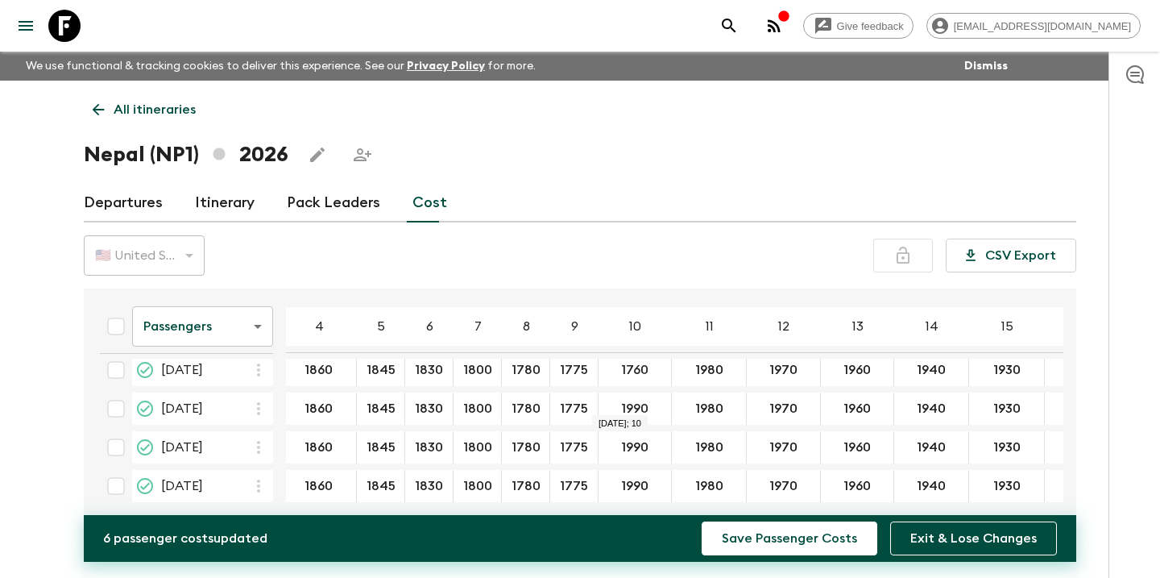
type input "1760"
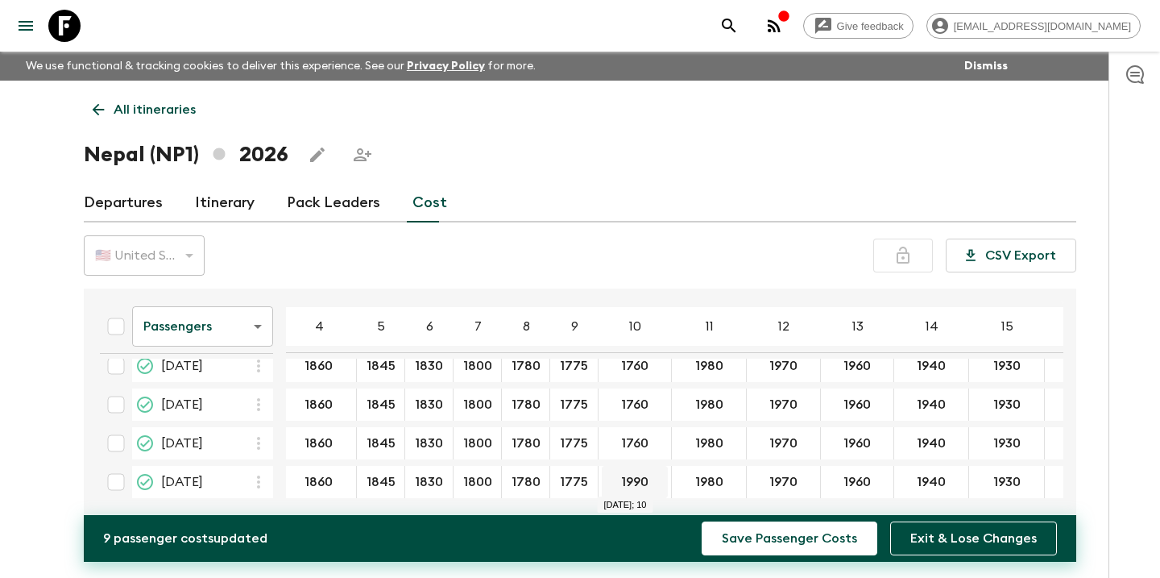
scroll to position [254, 5]
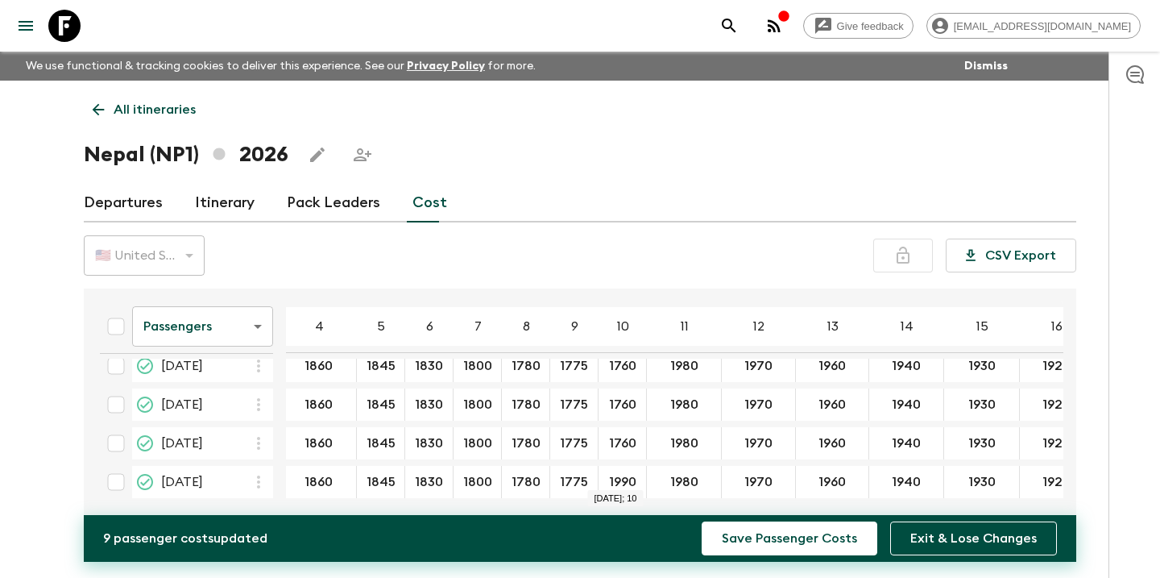
type input "1760"
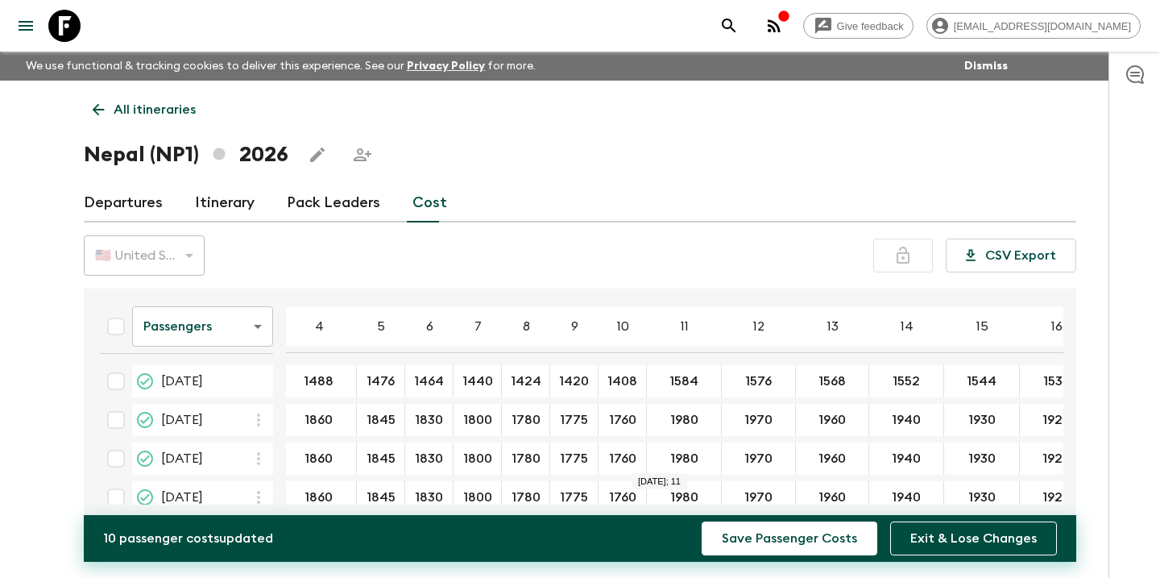
scroll to position [0, 5]
type input "1400"
click at [686, 421] on input "1750" at bounding box center [683, 420] width 67 height 19
drag, startPoint x: 694, startPoint y: 418, endPoint x: 664, endPoint y: 421, distance: 30.7
click at [664, 421] on input "1750" at bounding box center [683, 420] width 67 height 19
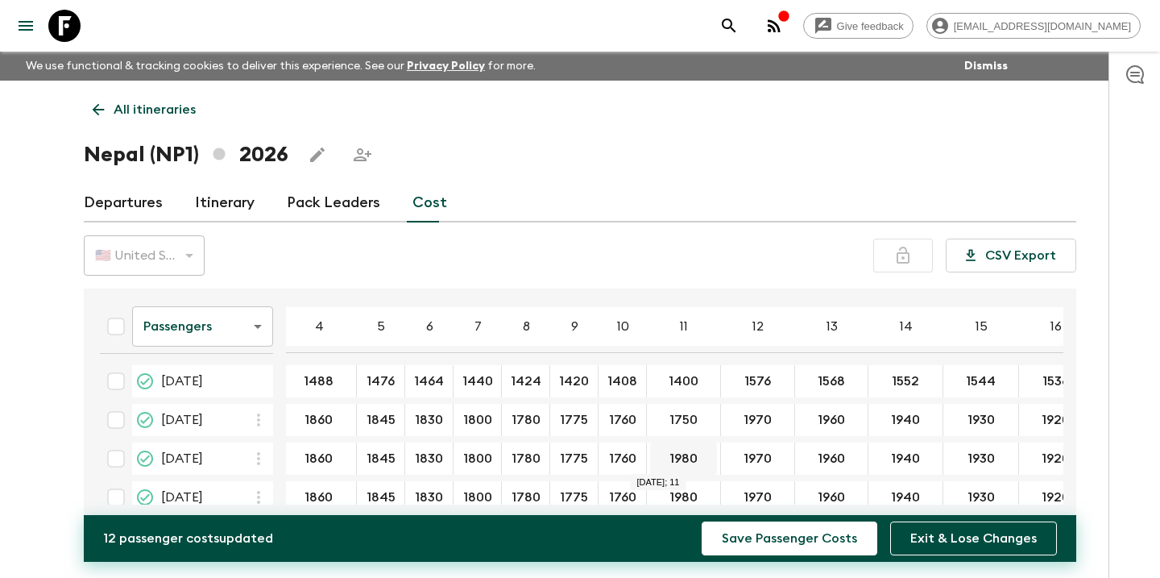
type input "1750"
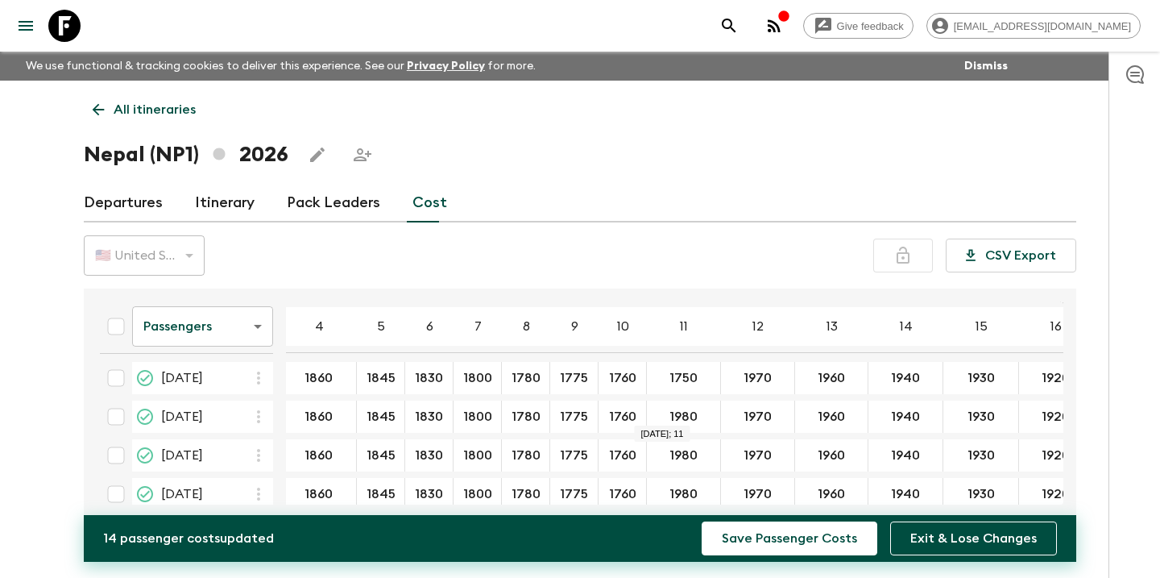
type input "1750"
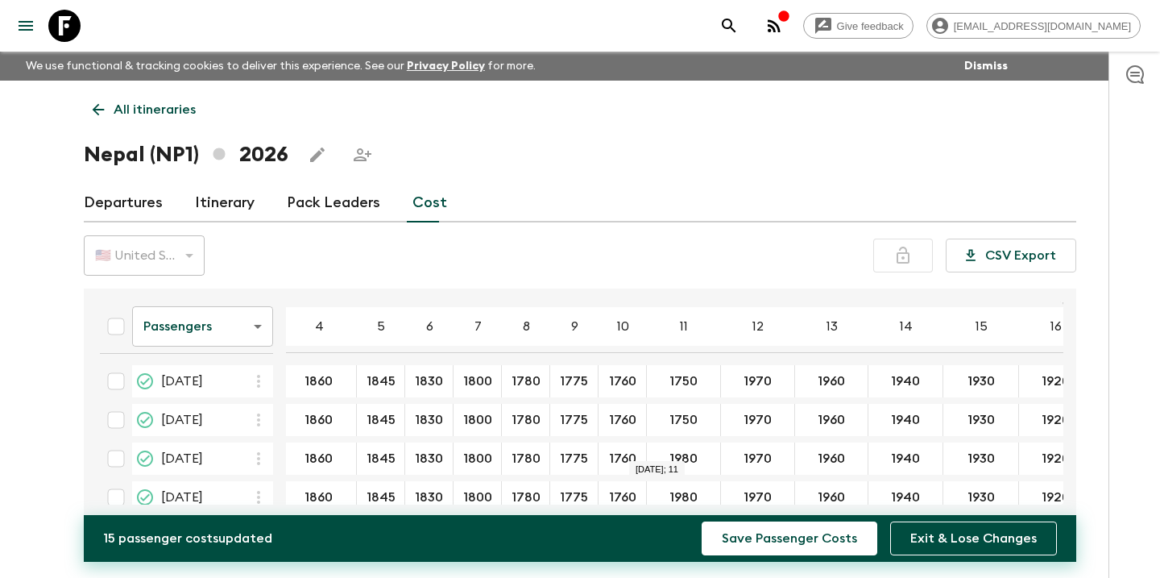
scroll to position [150, 5]
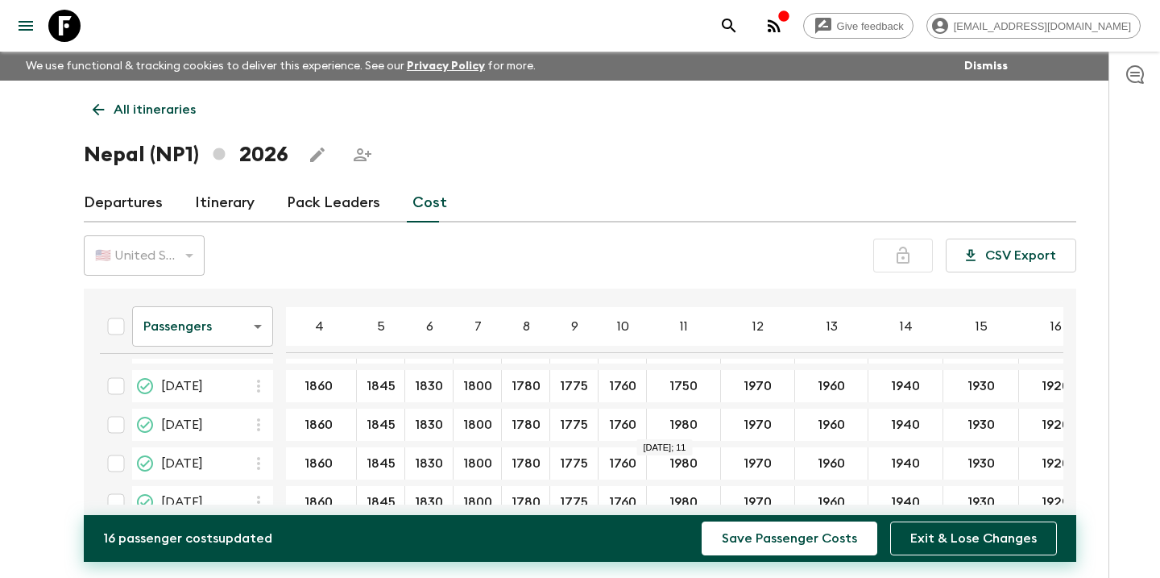
type input "1750"
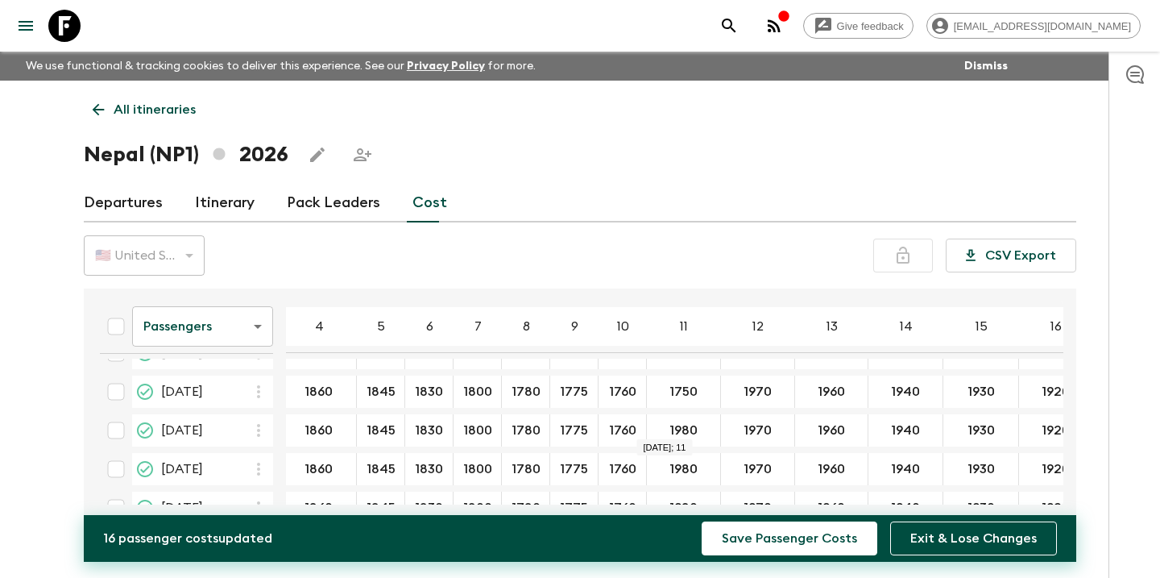
scroll to position [184, 5]
type input "1750"
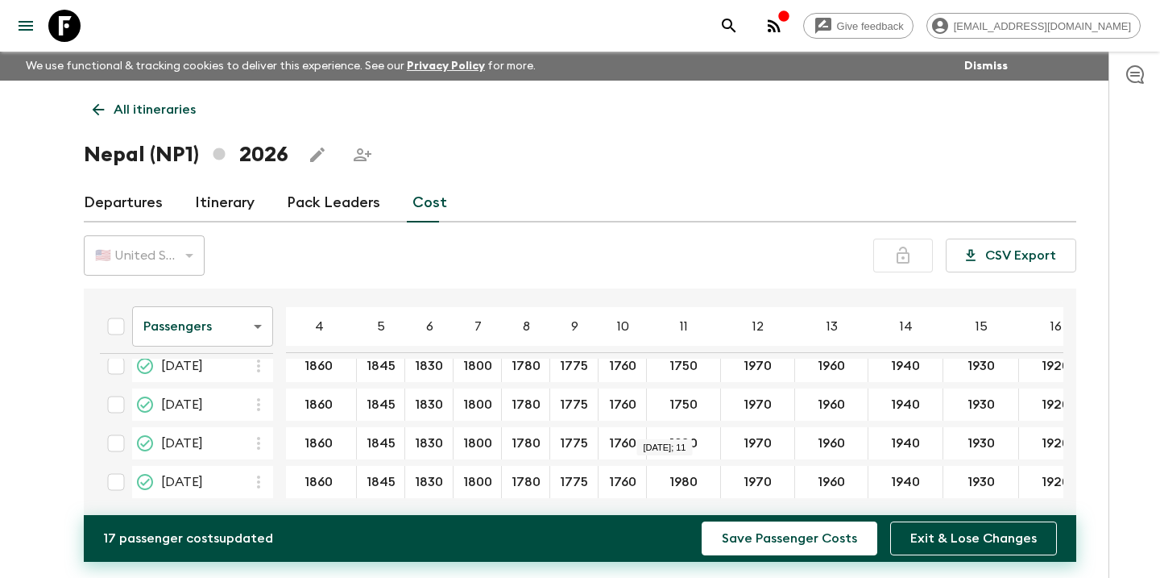
scroll to position [210, 5]
type input "1750"
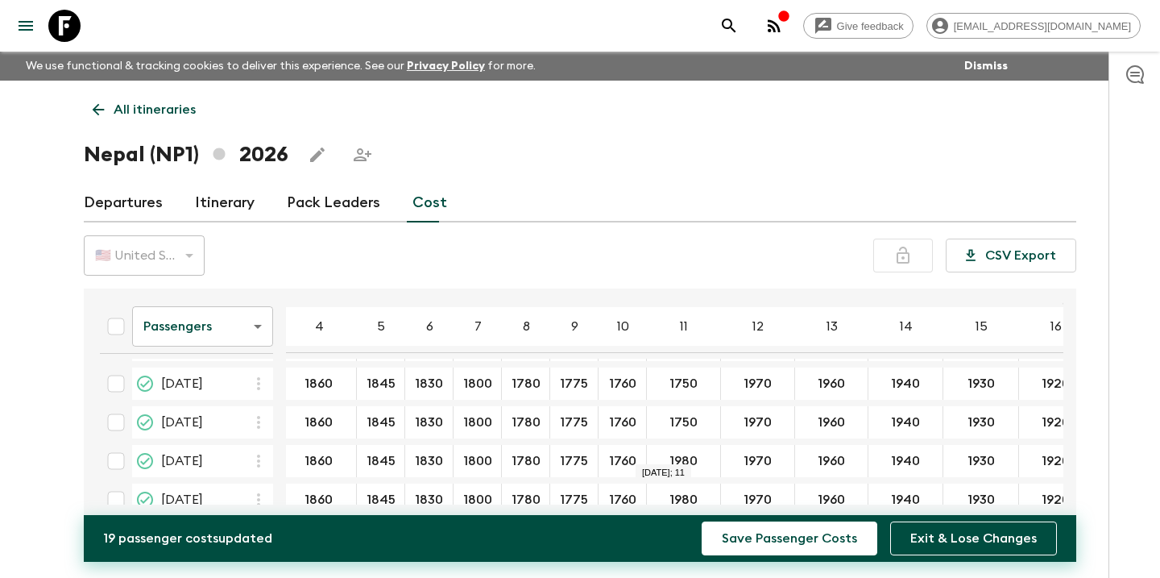
type input "1750"
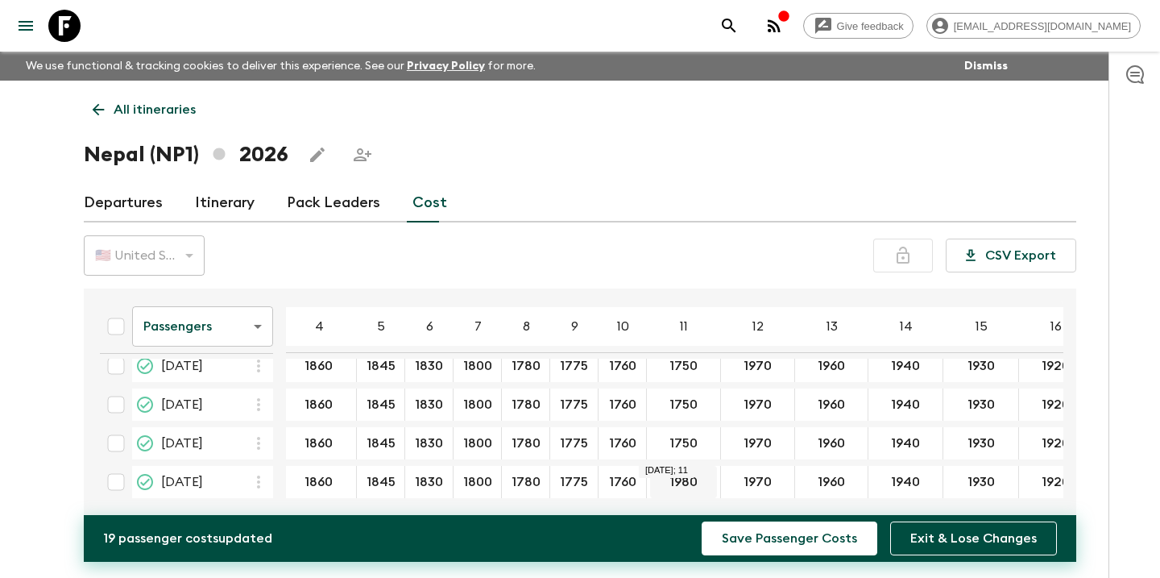
scroll to position [254, 5]
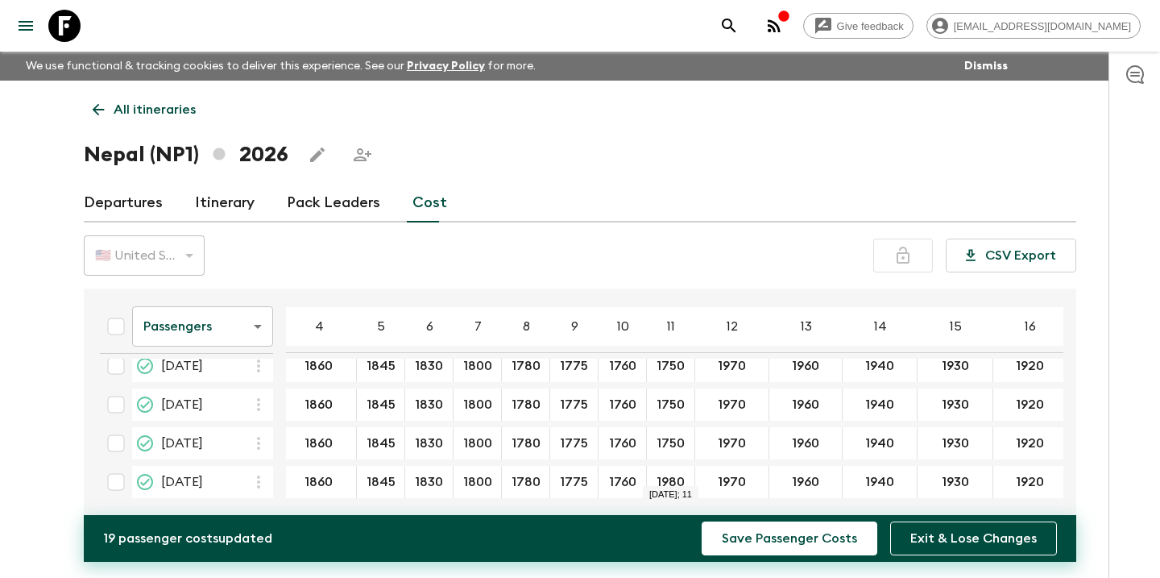
type input "1750"
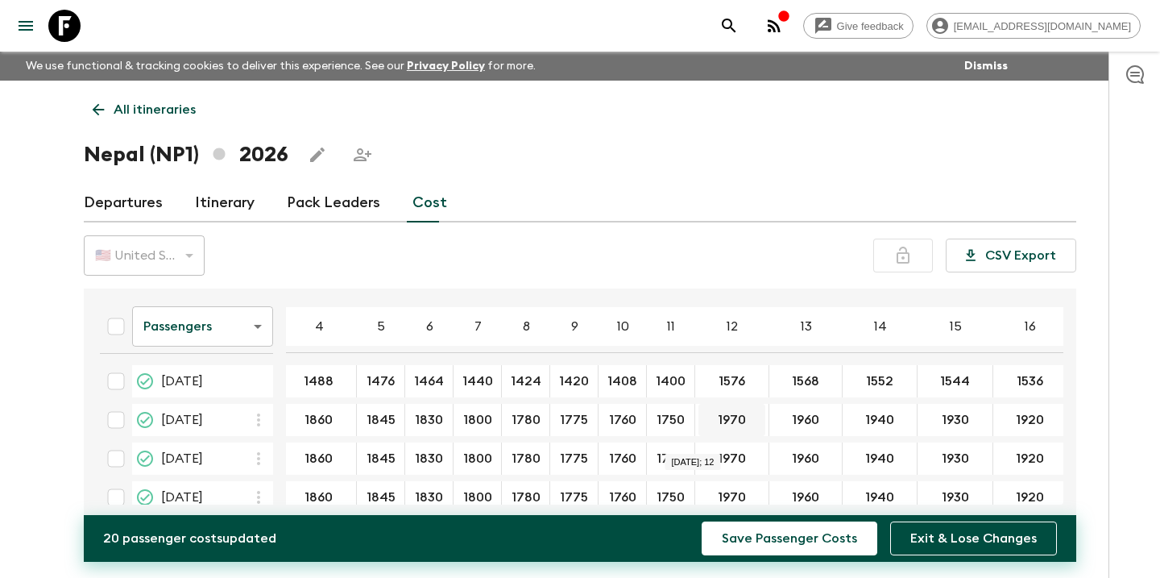
scroll to position [0, 5]
click at [736, 383] on input "1576" at bounding box center [731, 381] width 67 height 19
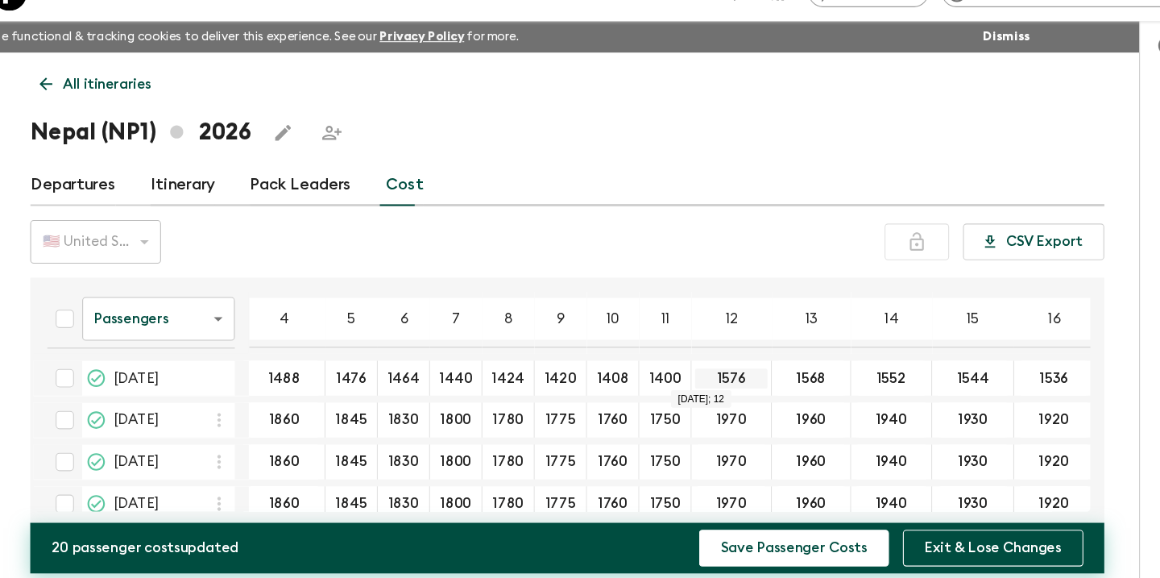
drag, startPoint x: 686, startPoint y: 352, endPoint x: 659, endPoint y: 350, distance: 27.5
click at [698, 372] on input "1576" at bounding box center [731, 381] width 67 height 19
type input "1392"
click at [698, 411] on input "1970" at bounding box center [731, 420] width 67 height 19
drag, startPoint x: 686, startPoint y: 387, endPoint x: 661, endPoint y: 387, distance: 25.8
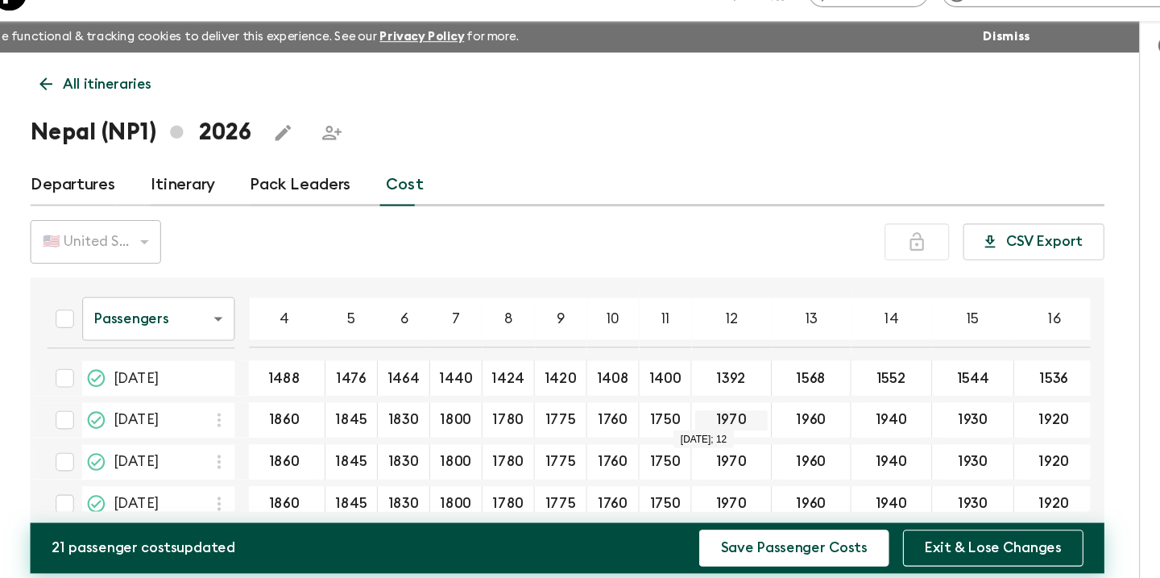
click at [698, 411] on input "1970" at bounding box center [731, 420] width 67 height 19
type input "1970230"
click at [737, 521] on button "Save Passenger Costs" at bounding box center [790, 538] width 176 height 34
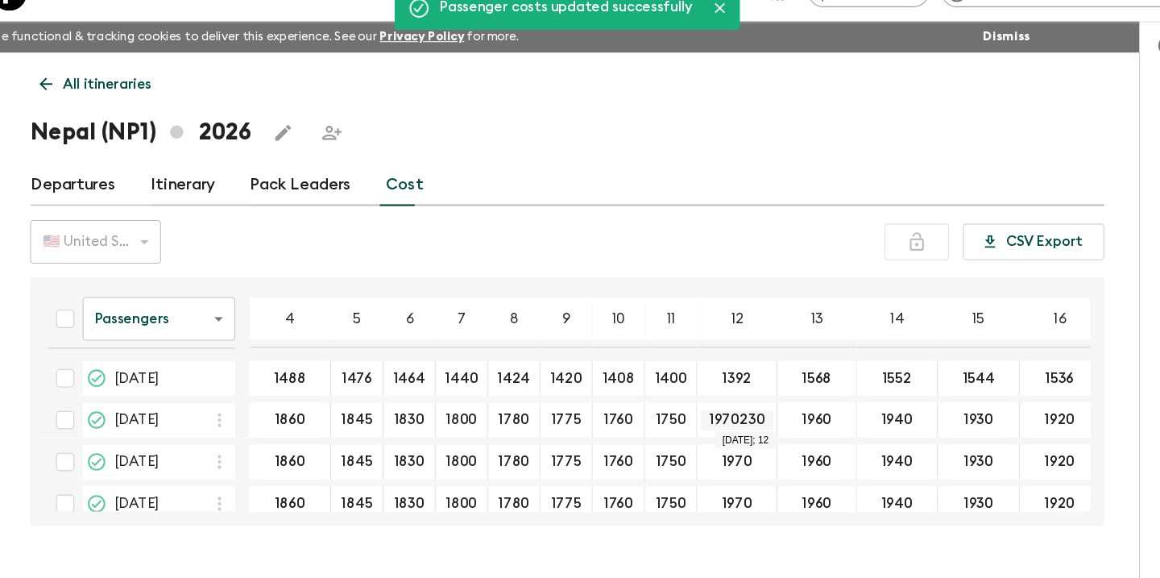
click at [703, 411] on input "1970230" at bounding box center [736, 420] width 67 height 19
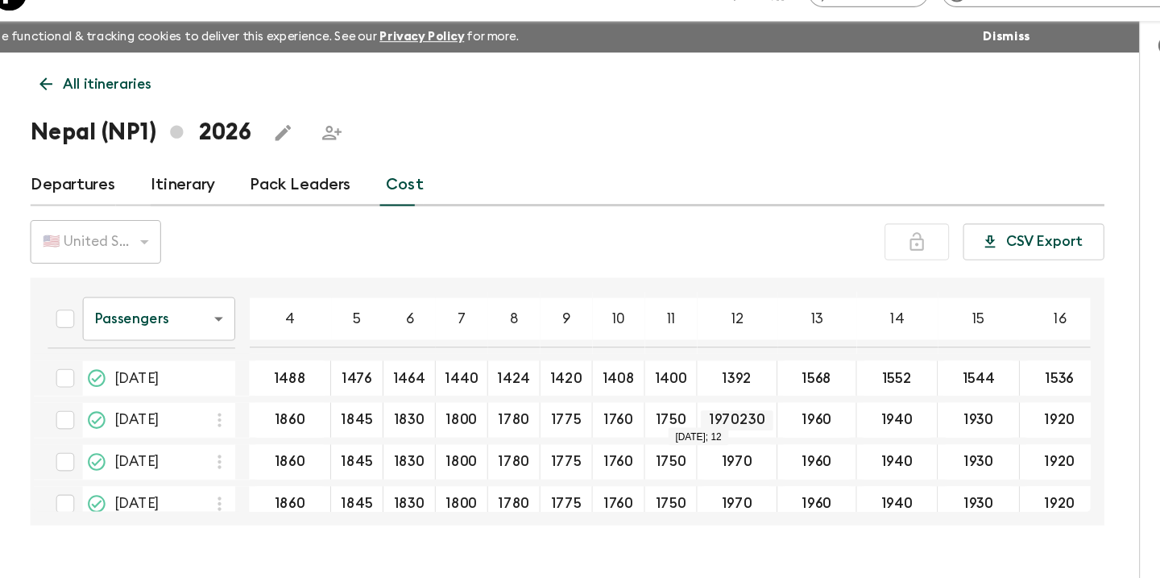
drag, startPoint x: 705, startPoint y: 388, endPoint x: 655, endPoint y: 383, distance: 50.2
click at [703, 411] on input "1970230" at bounding box center [736, 420] width 67 height 19
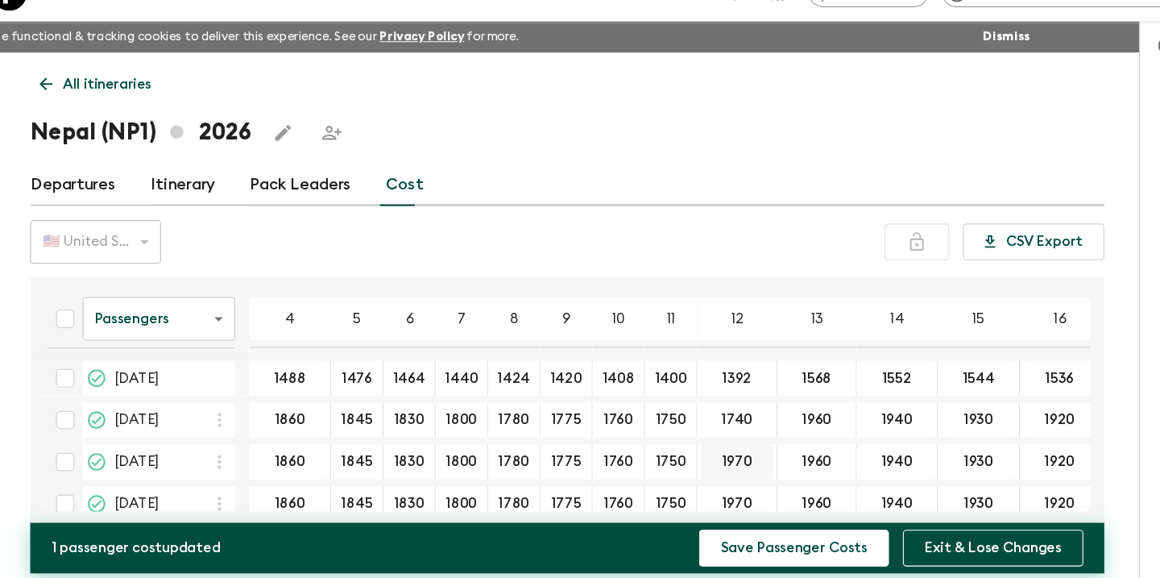
type input "1740"
click at [703, 411] on input "1740" at bounding box center [736, 420] width 67 height 19
drag, startPoint x: 686, startPoint y: 384, endPoint x: 660, endPoint y: 392, distance: 27.6
click at [703, 411] on input "1740" at bounding box center [736, 420] width 67 height 19
click at [703, 450] on input "1970" at bounding box center [736, 459] width 67 height 19
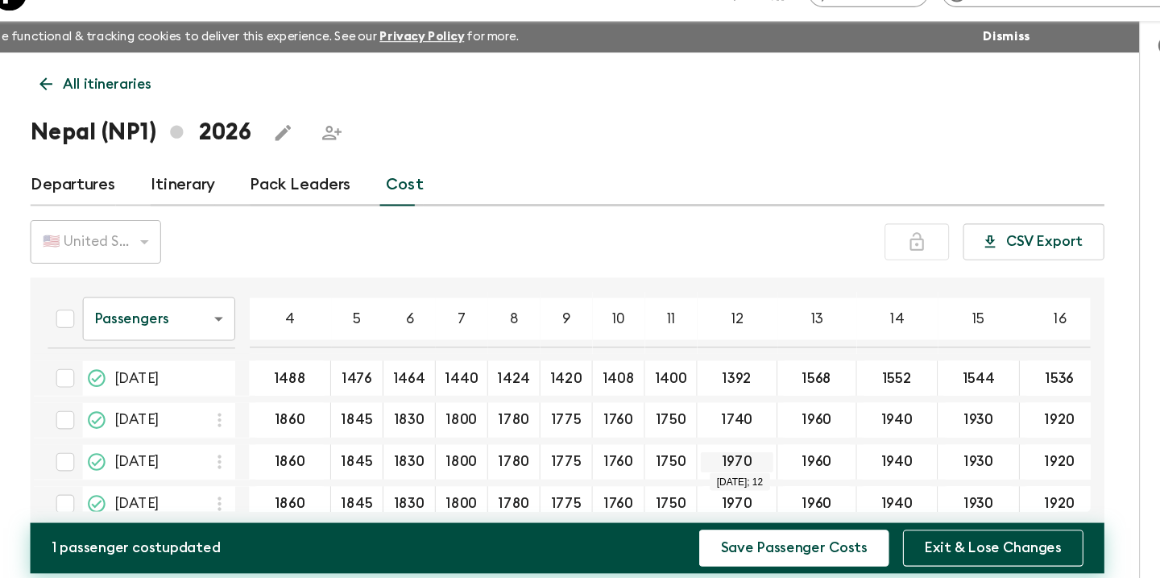
click at [703, 450] on input "1970" at bounding box center [736, 459] width 67 height 19
drag, startPoint x: 695, startPoint y: 426, endPoint x: 661, endPoint y: 425, distance: 34.7
click at [703, 450] on input "1970" at bounding box center [736, 459] width 67 height 19
paste input "74"
type input "1740"
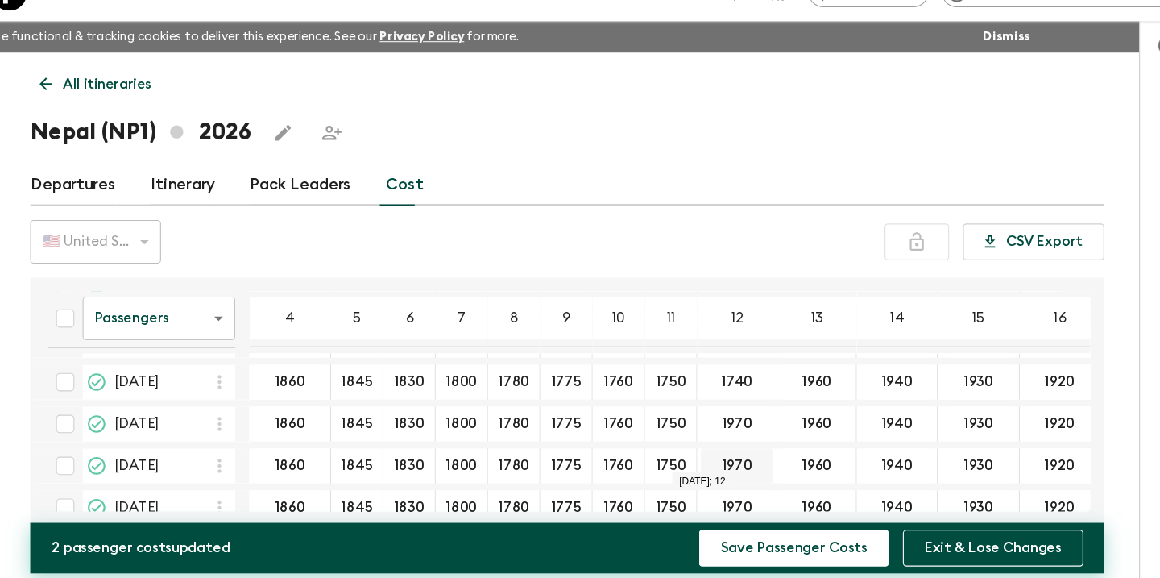
scroll to position [84, 0]
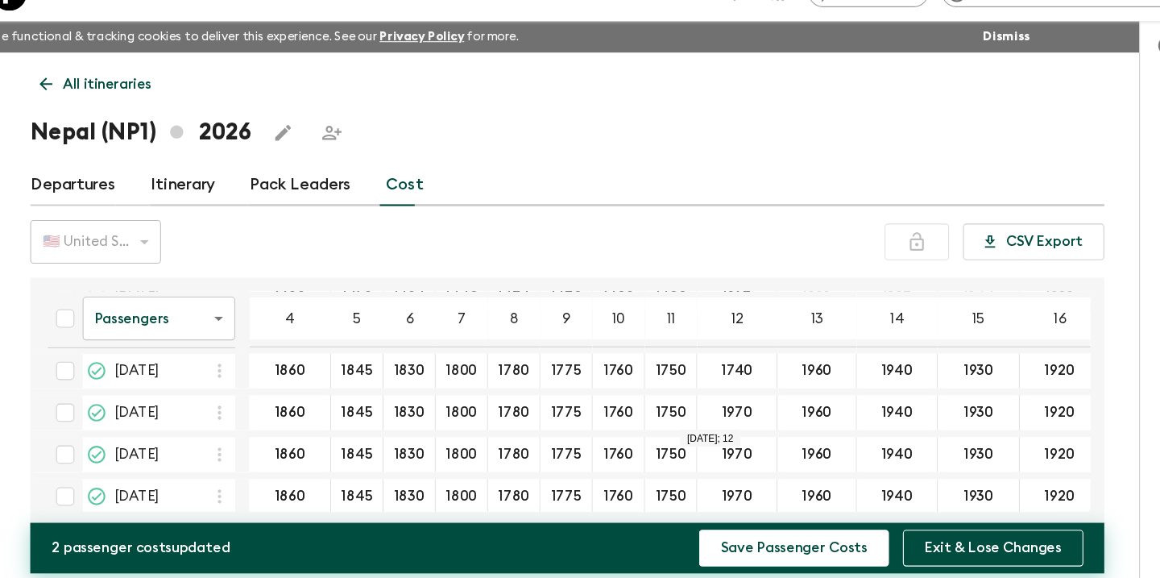
type input "1740"
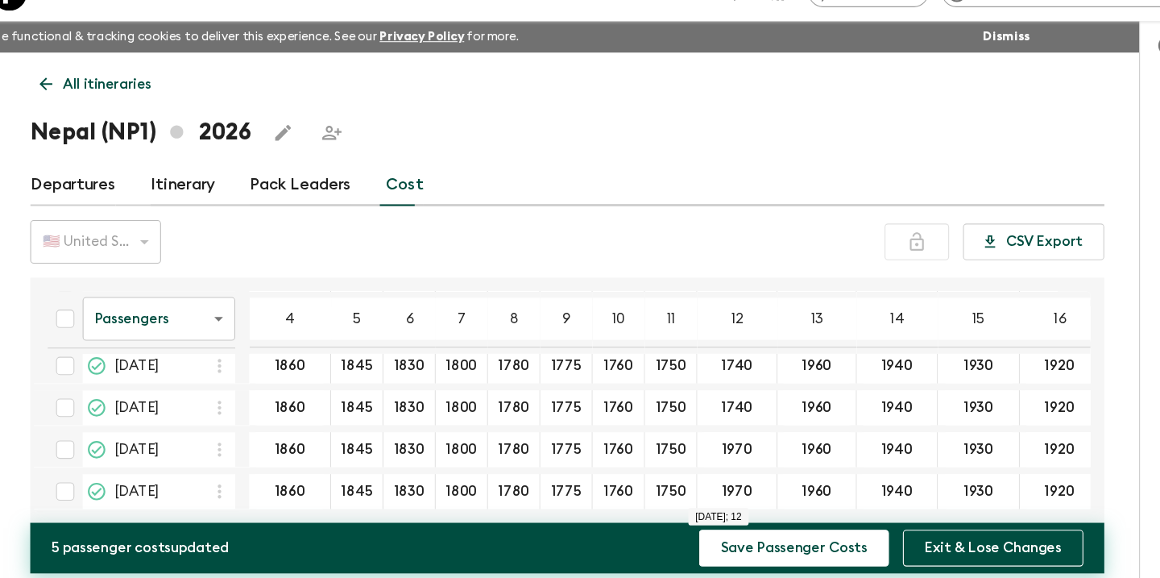
scroll to position [189, 0]
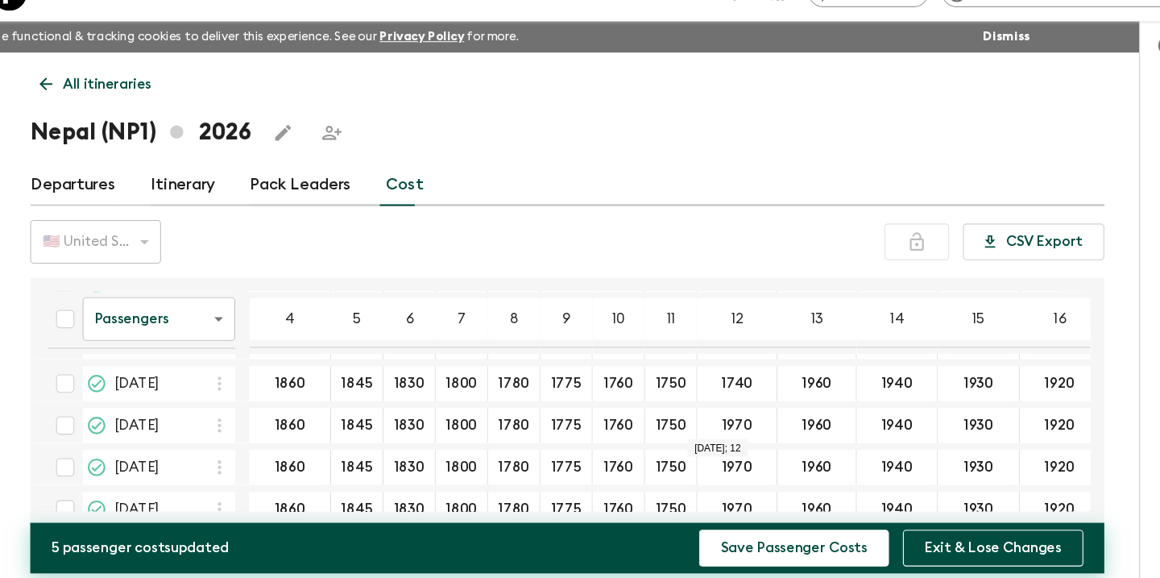
type input "1740"
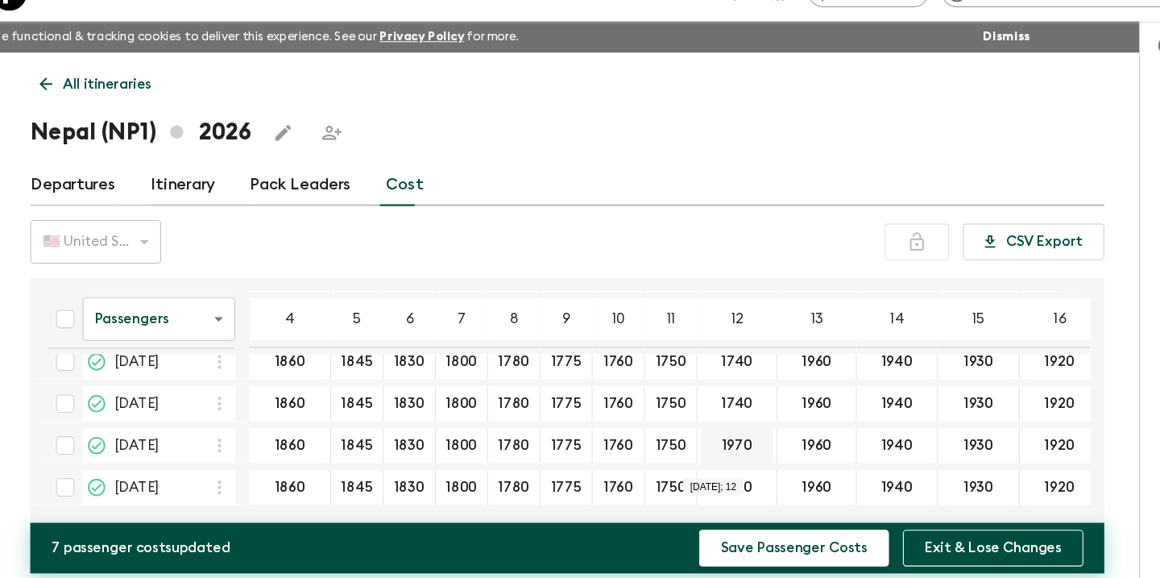
scroll to position [254, 0]
type input "1740"
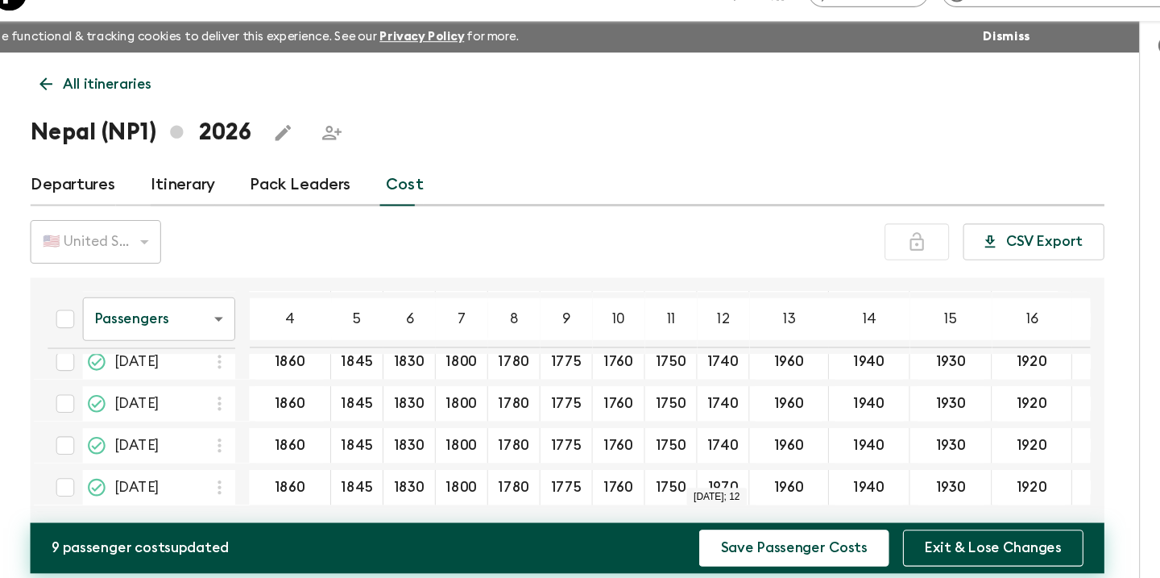
type input "1740"
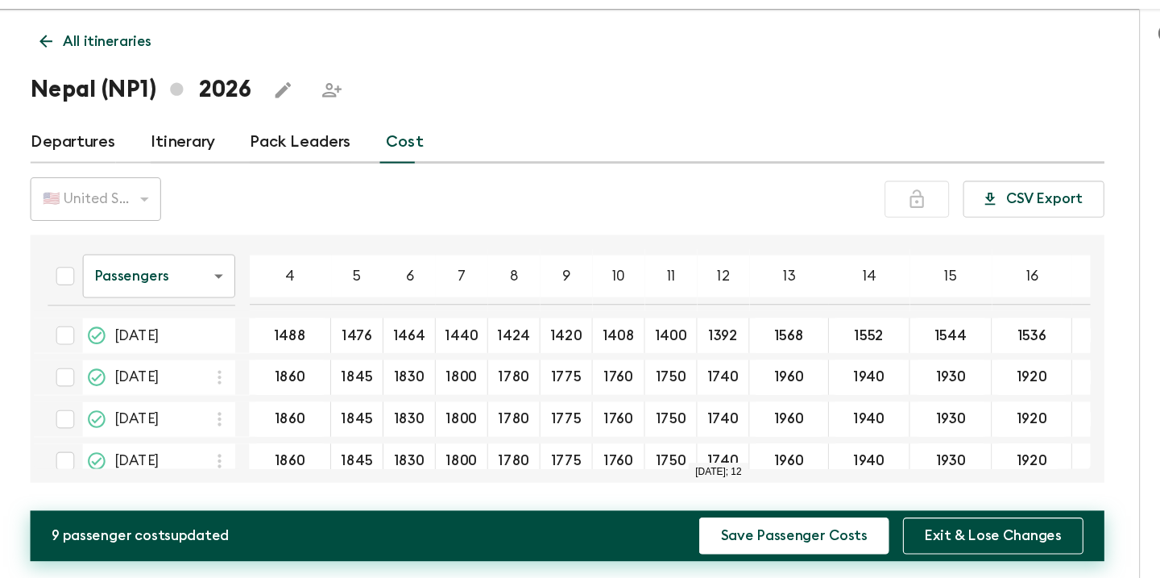
scroll to position [0, 0]
type input "1384"
click at [752, 383] on input "1730" at bounding box center [785, 392] width 66 height 19
drag, startPoint x: 740, startPoint y: 352, endPoint x: 713, endPoint y: 351, distance: 27.4
click at [752, 383] on input "1730" at bounding box center [785, 392] width 66 height 19
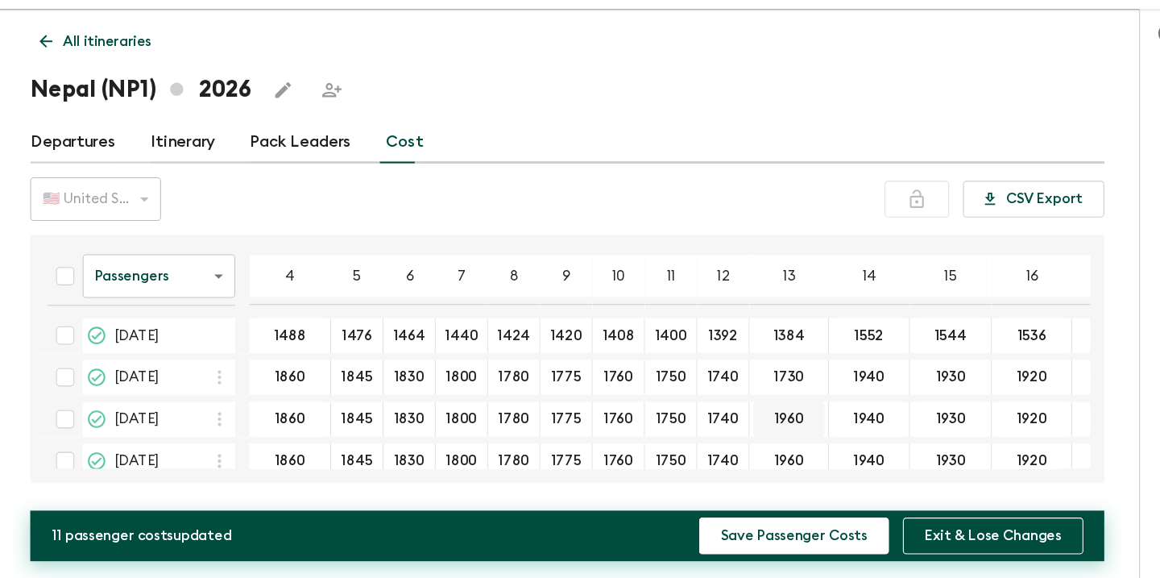
type input "1730"
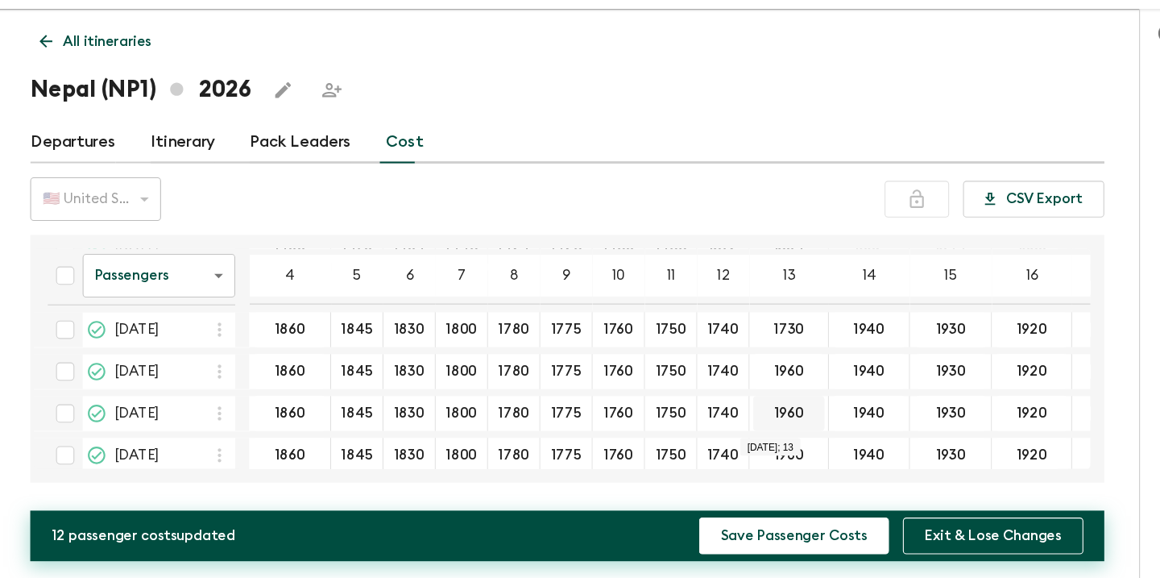
scroll to position [93, 0]
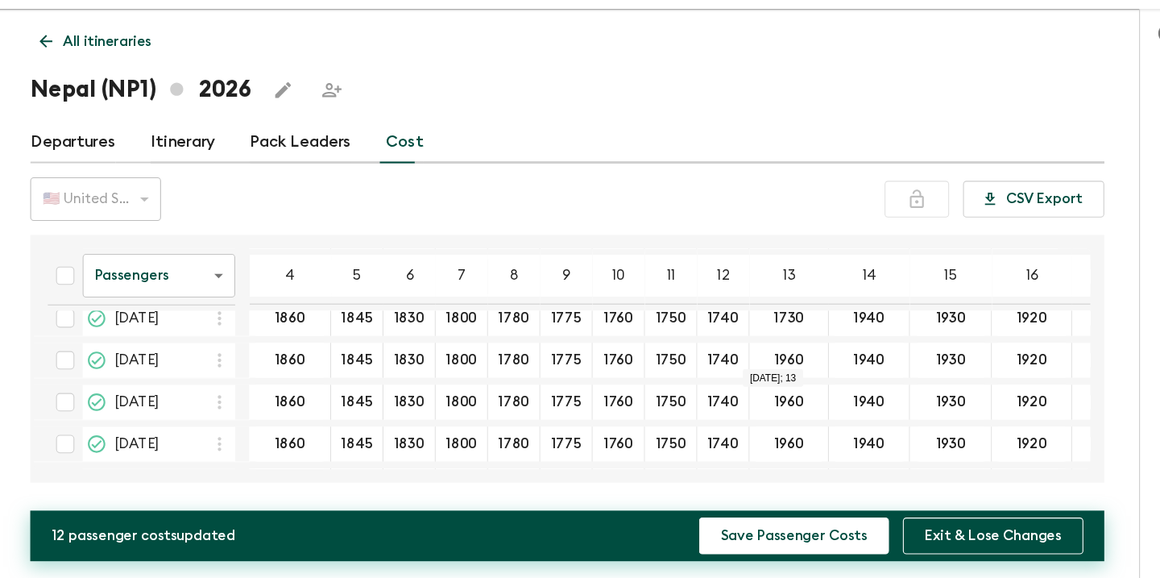
type input "1730"
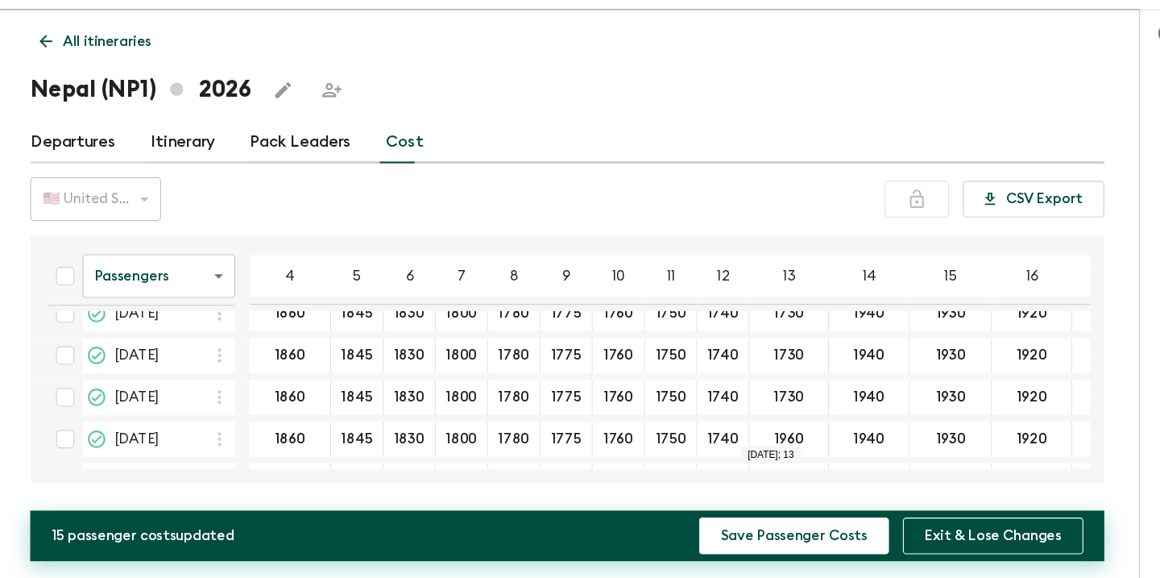
scroll to position [218, 0]
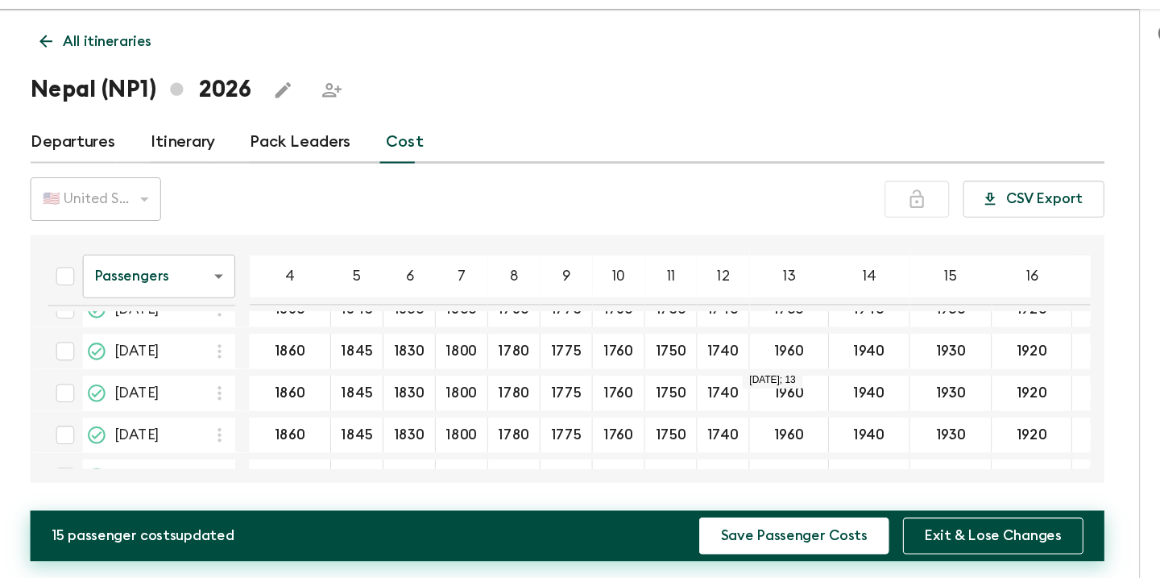
type input "1730"
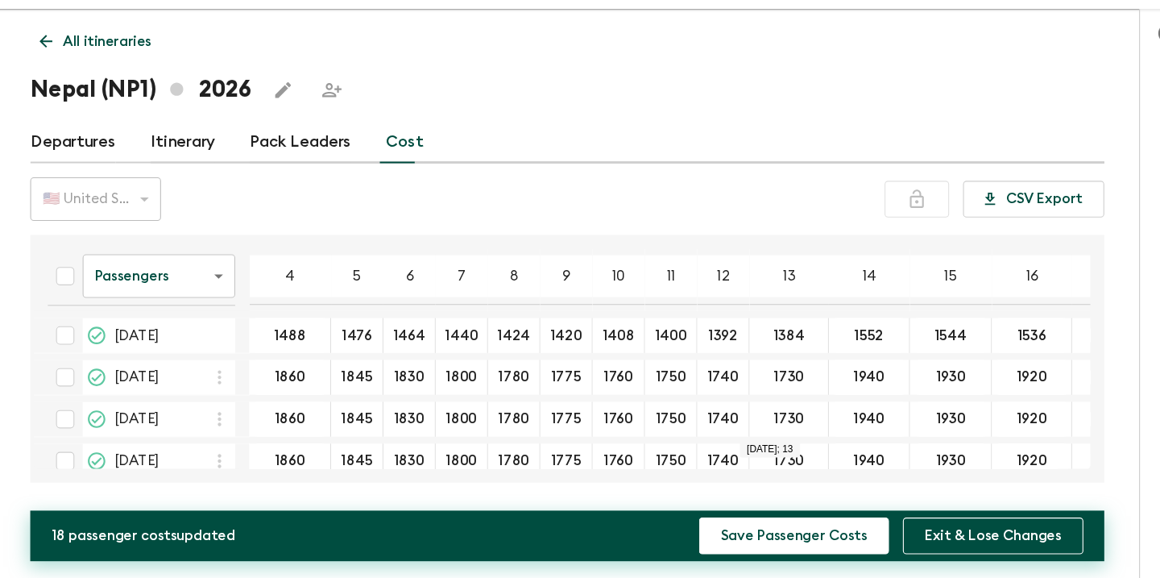
scroll to position [0, 0]
type input "1368"
type input "1710"
click at [825, 383] on input "1710" at bounding box center [859, 392] width 68 height 19
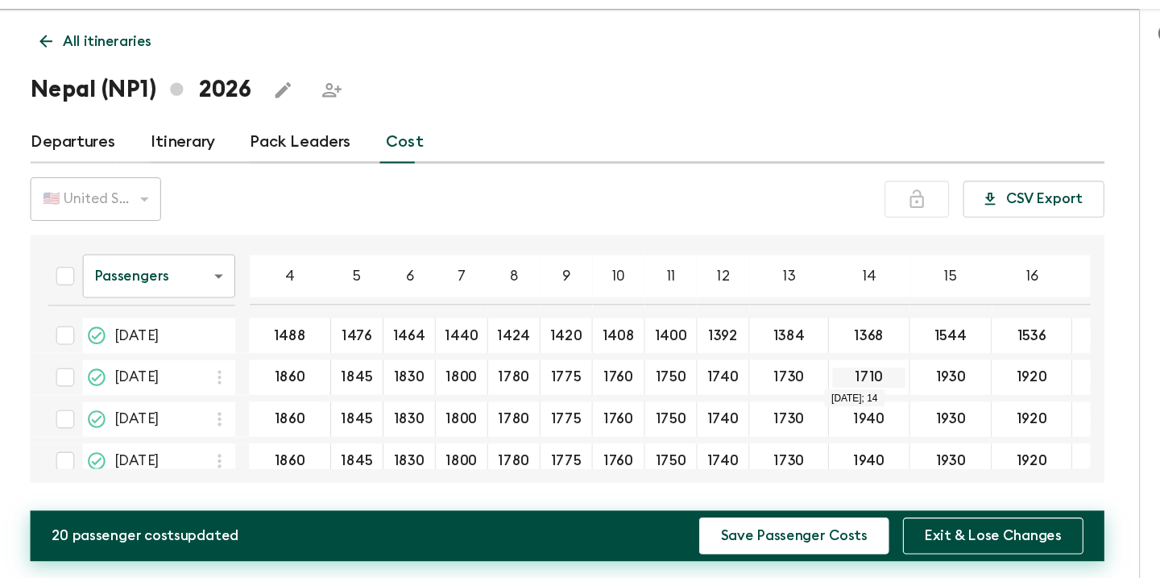
drag, startPoint x: 813, startPoint y: 349, endPoint x: 800, endPoint y: 349, distance: 12.9
click at [825, 383] on input "1710" at bounding box center [859, 392] width 68 height 19
click at [825, 421] on input "1940" at bounding box center [859, 430] width 68 height 19
drag, startPoint x: 813, startPoint y: 389, endPoint x: 785, endPoint y: 386, distance: 28.4
click at [825, 421] on input "1940" at bounding box center [859, 430] width 68 height 19
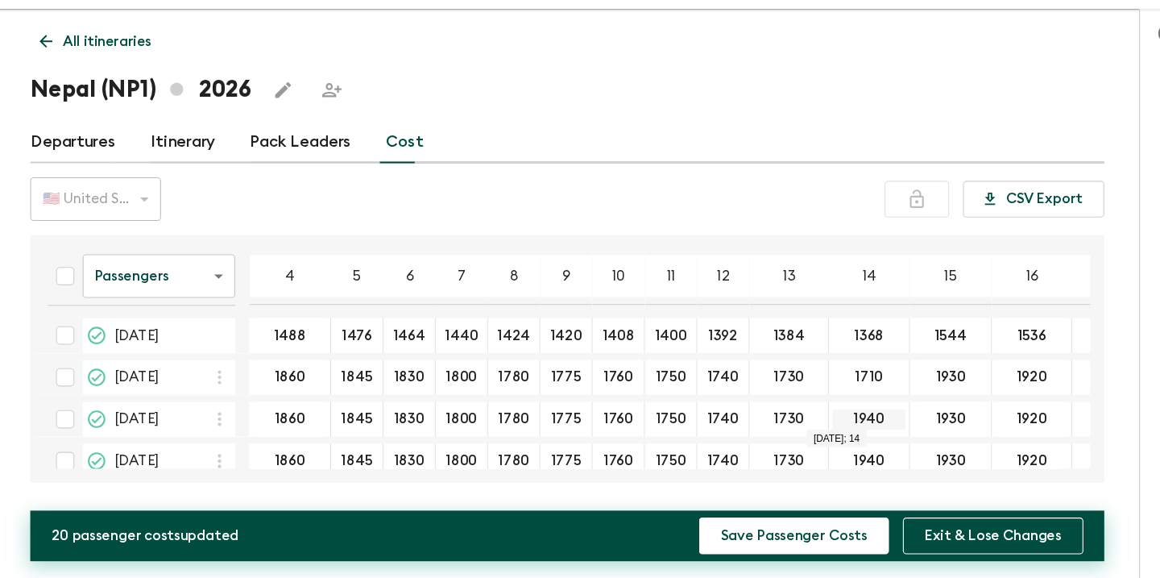
paste input "71"
type input "1710"
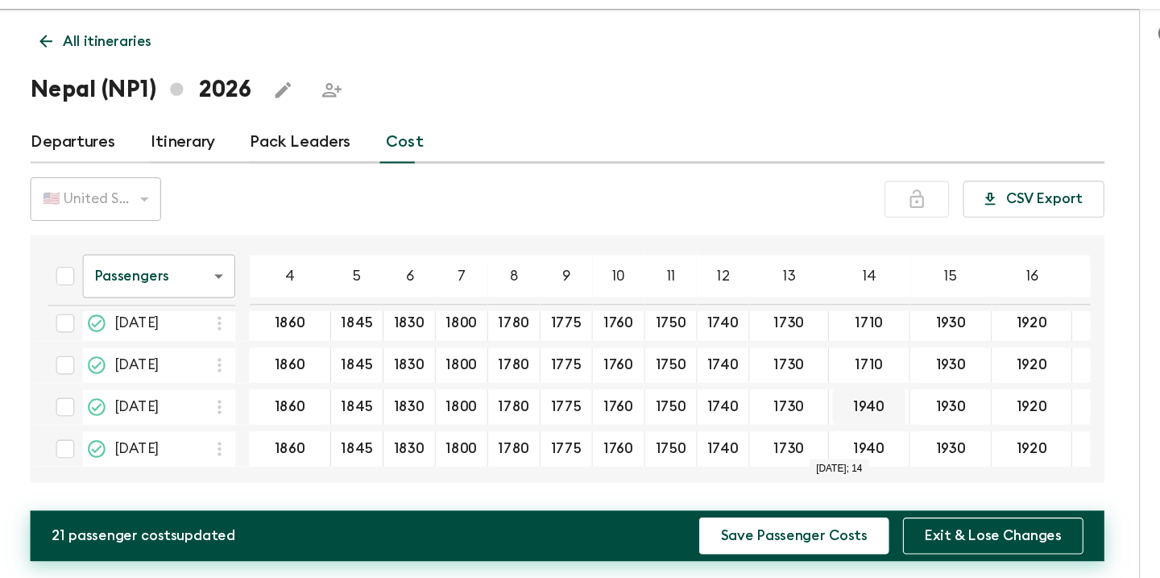
scroll to position [81, 0]
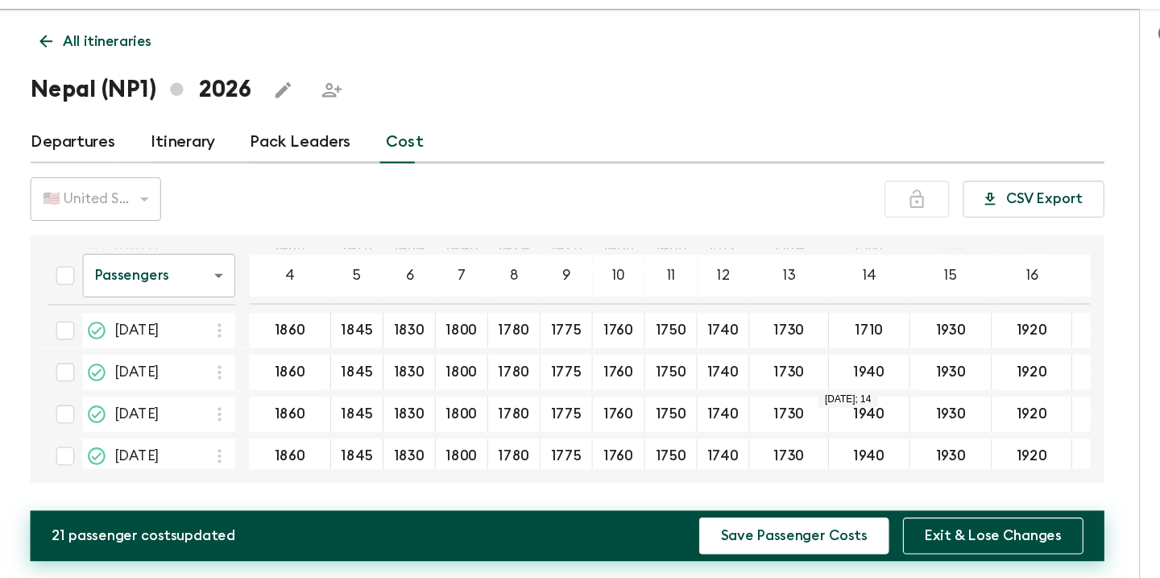
type input "1710"
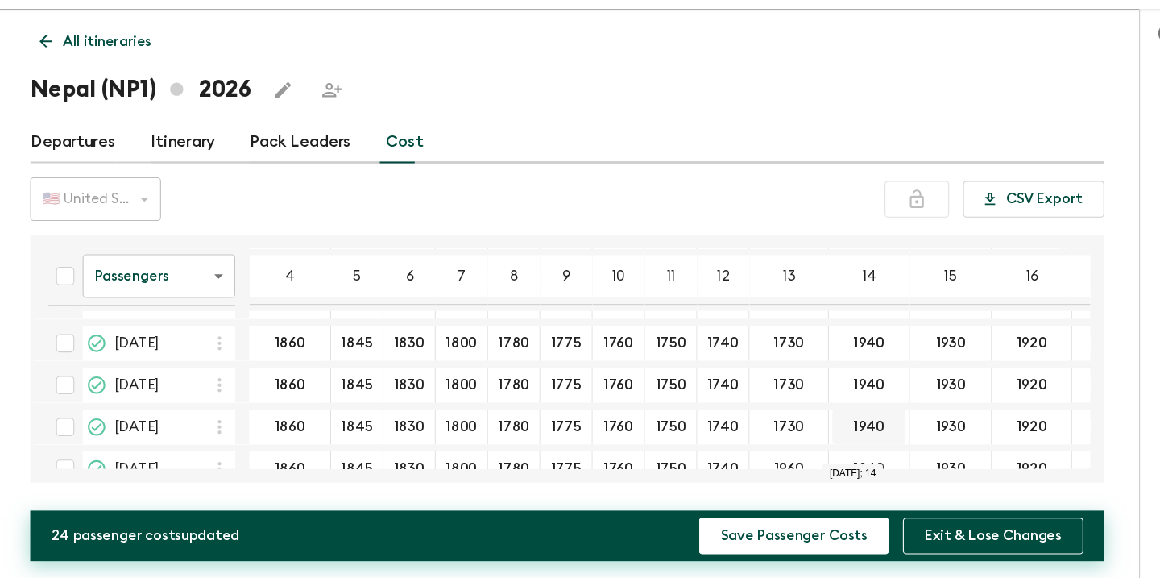
scroll to position [230, 0]
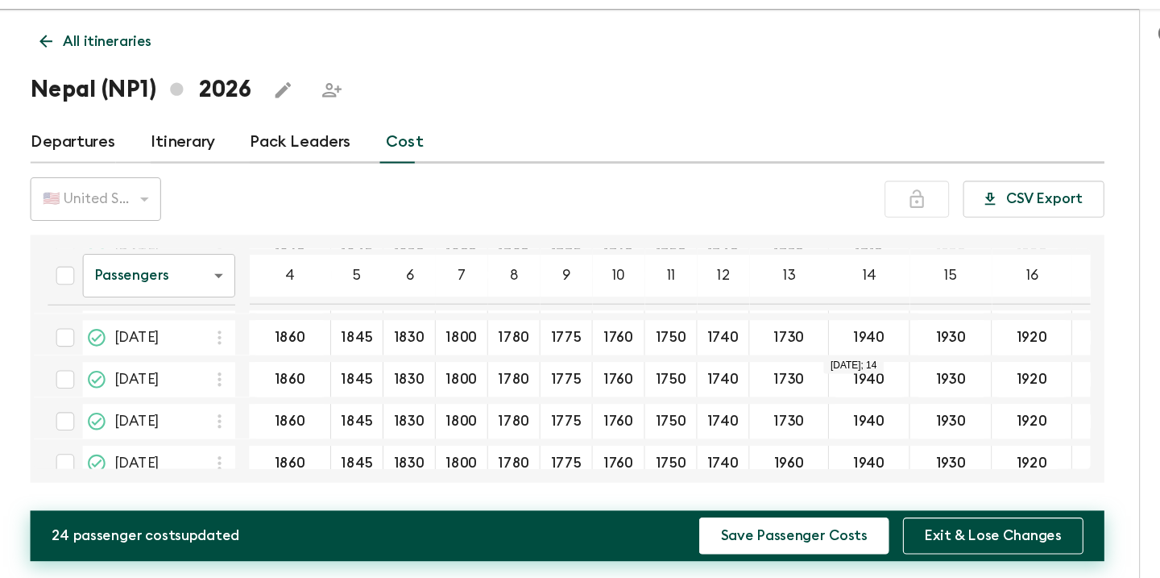
type input "1710"
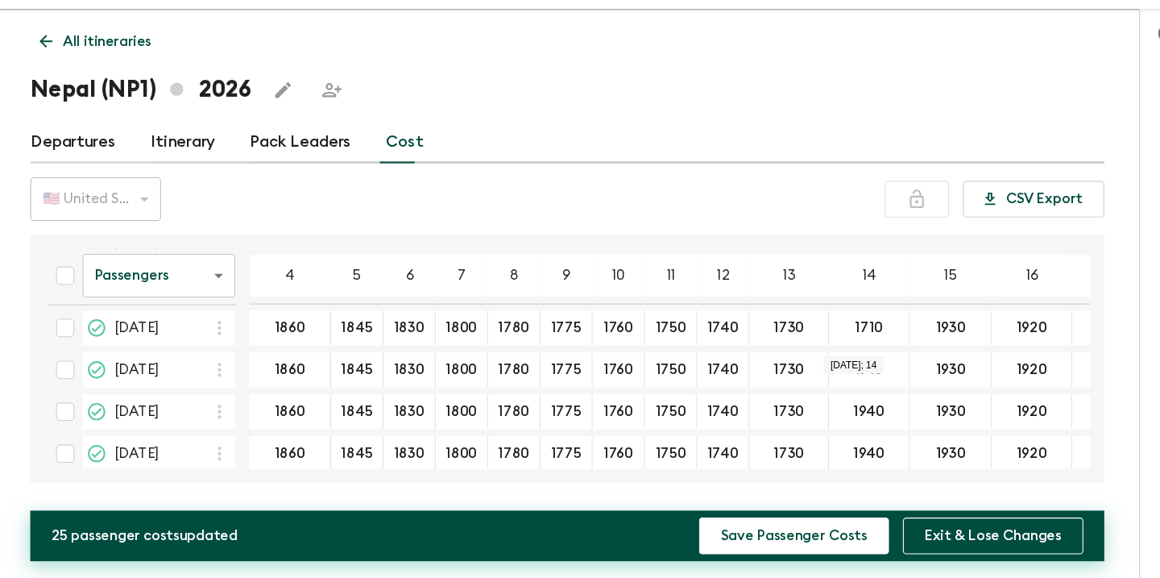
scroll to position [201, 0]
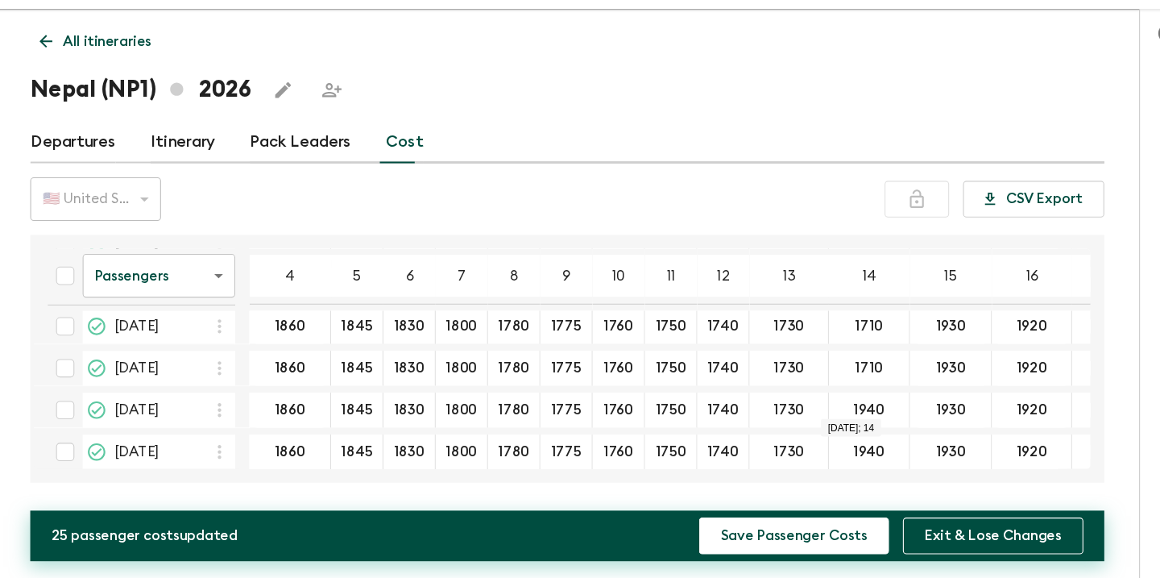
type input "1710"
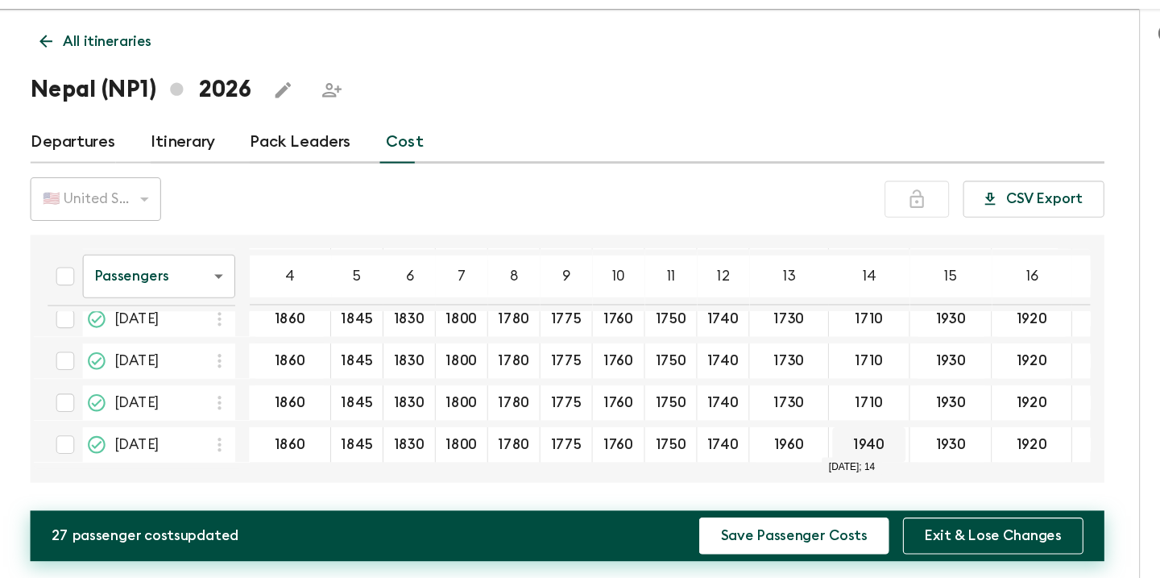
scroll to position [254, 0]
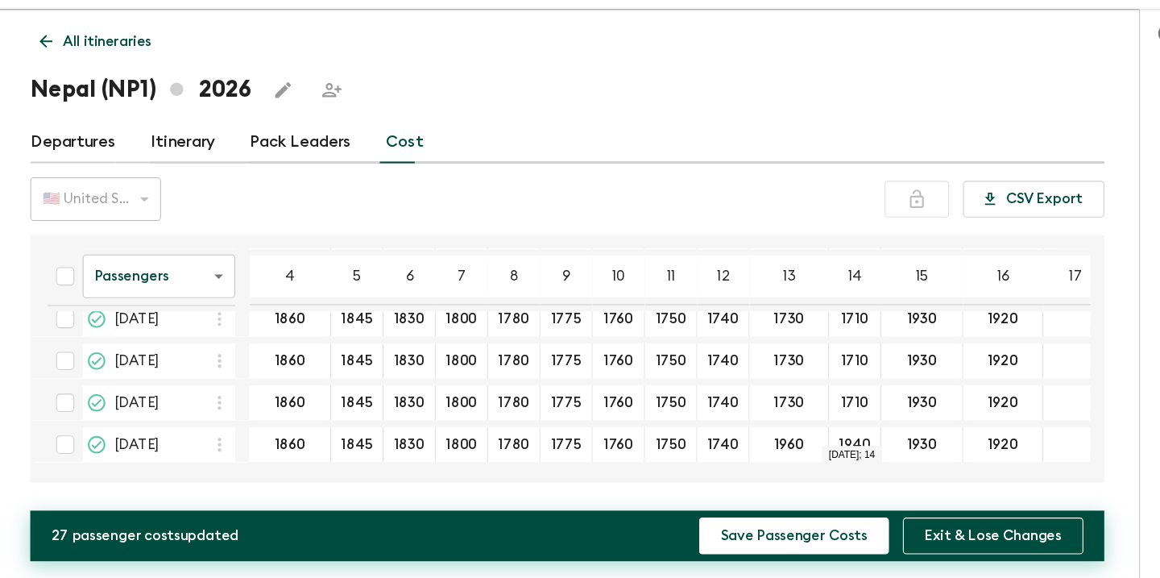
type input "1710"
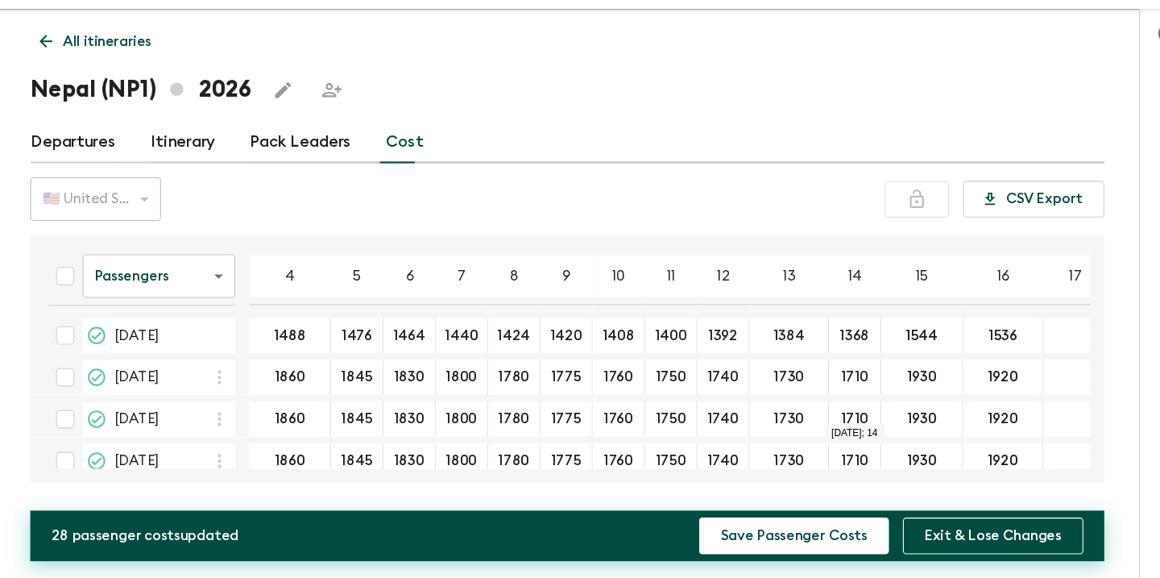
scroll to position [0, 0]
type input "1360"
drag, startPoint x: 860, startPoint y: 350, endPoint x: 831, endPoint y: 351, distance: 28.2
click at [873, 383] on input "1700" at bounding box center [906, 392] width 66 height 19
type input "1700"
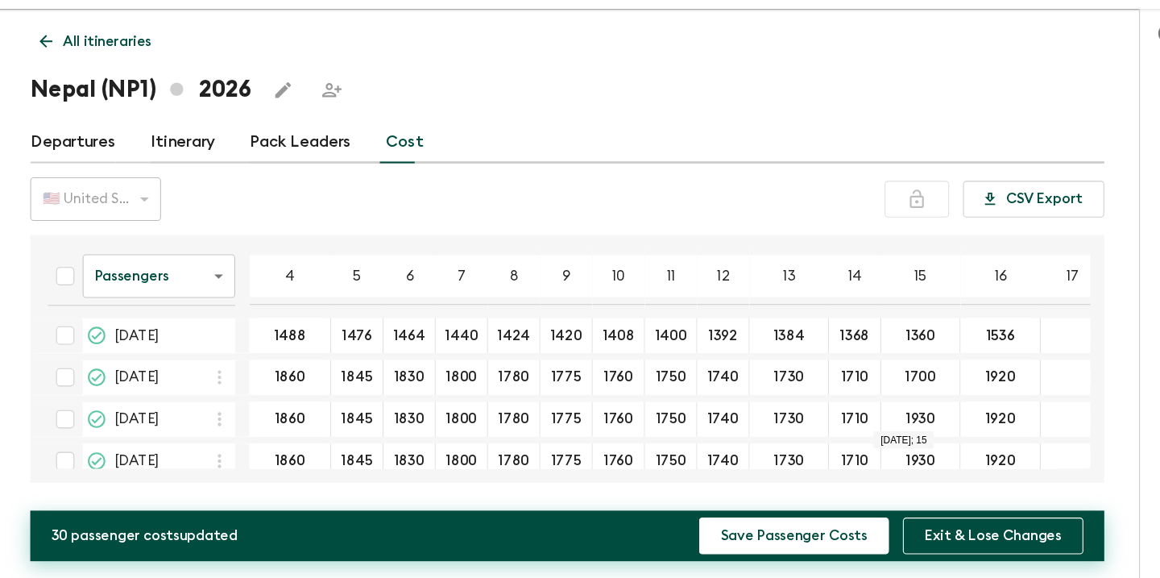
type input "1700"
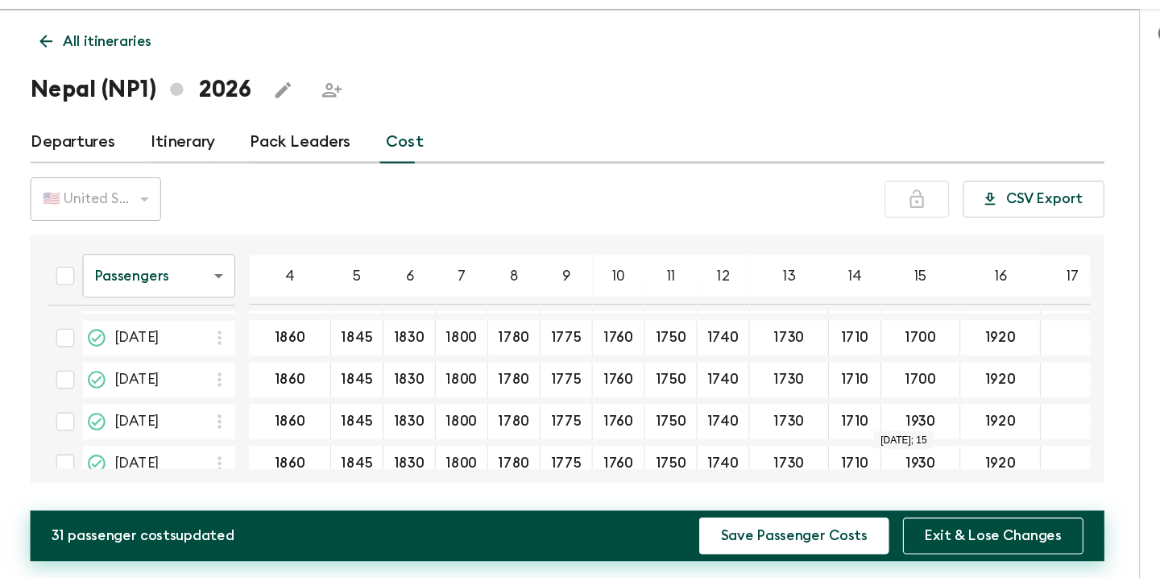
scroll to position [70, 0]
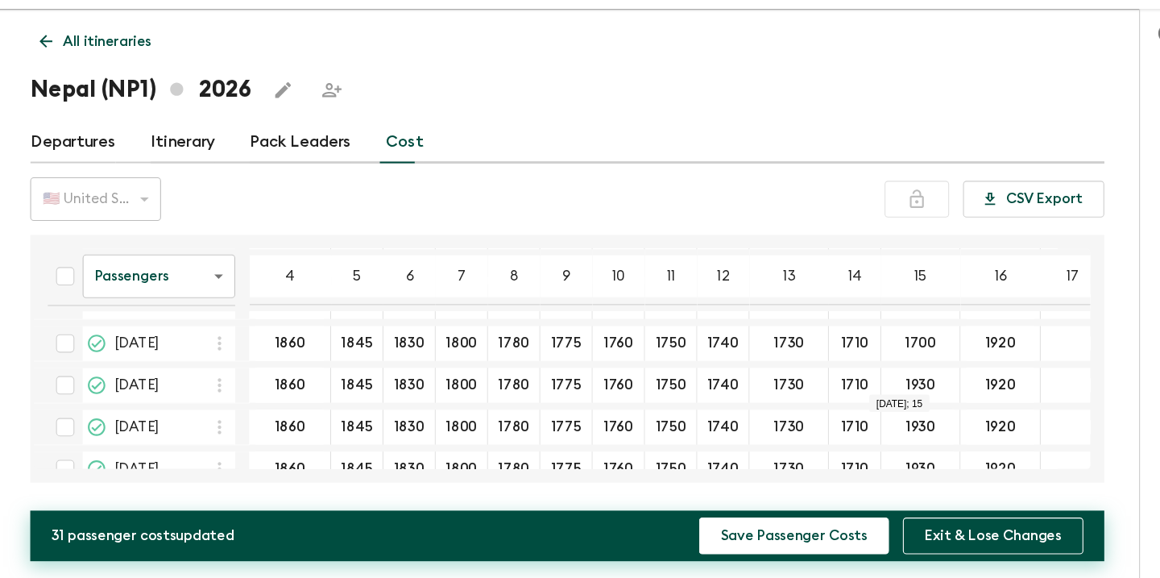
type input "1700"
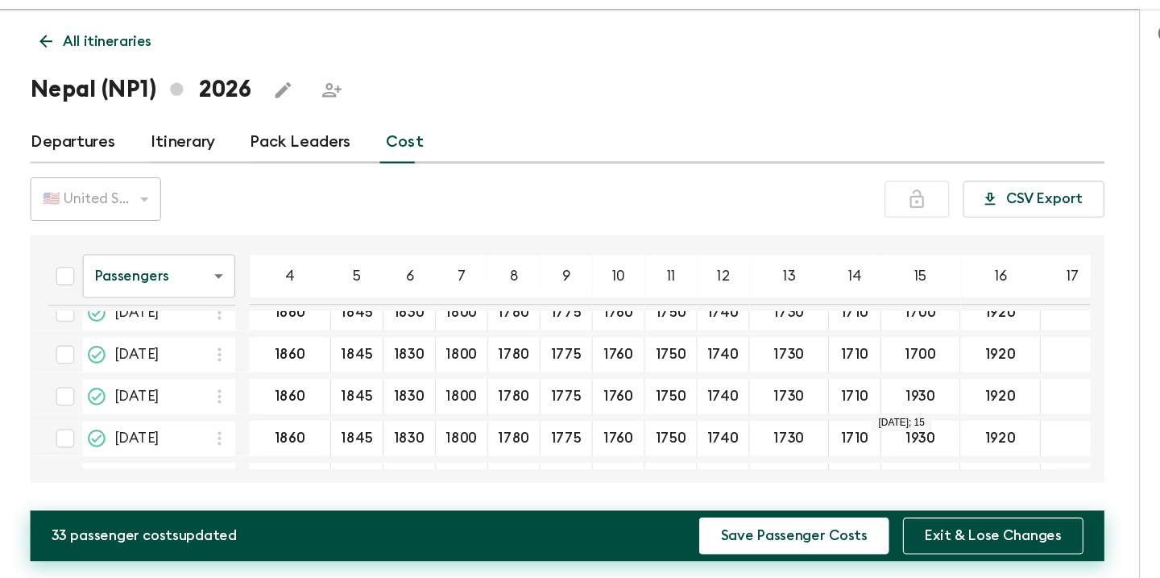
type input "1700"
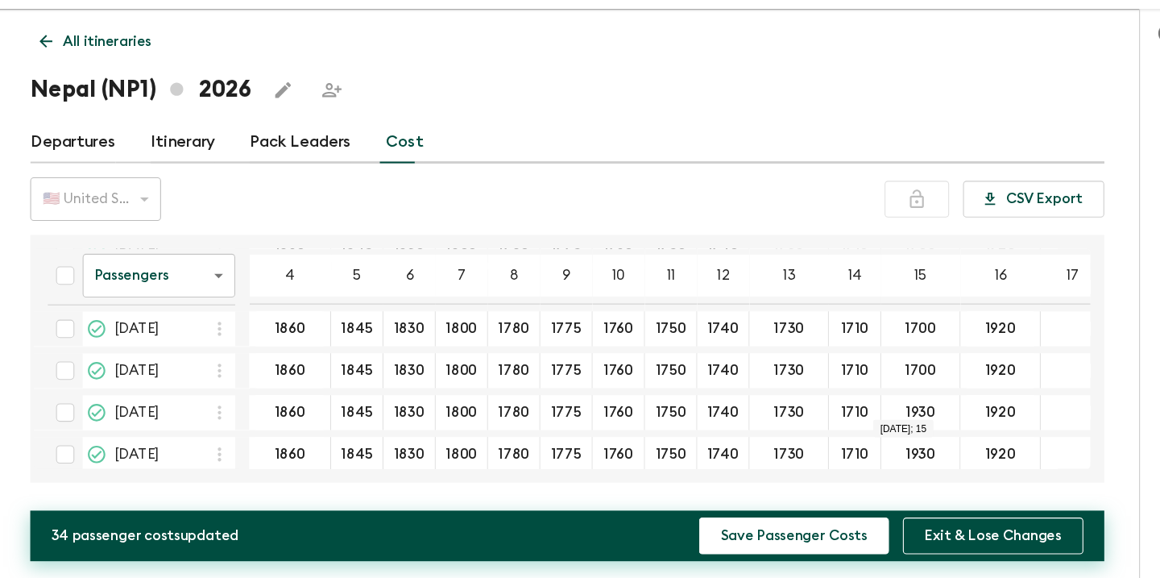
type input "1700"
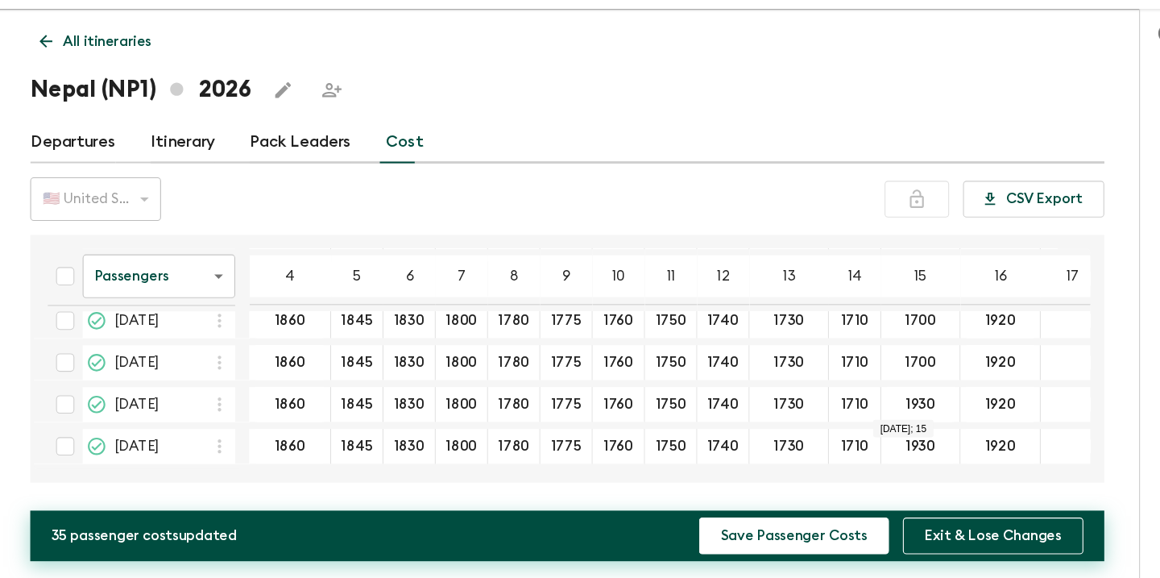
scroll to position [209, 0]
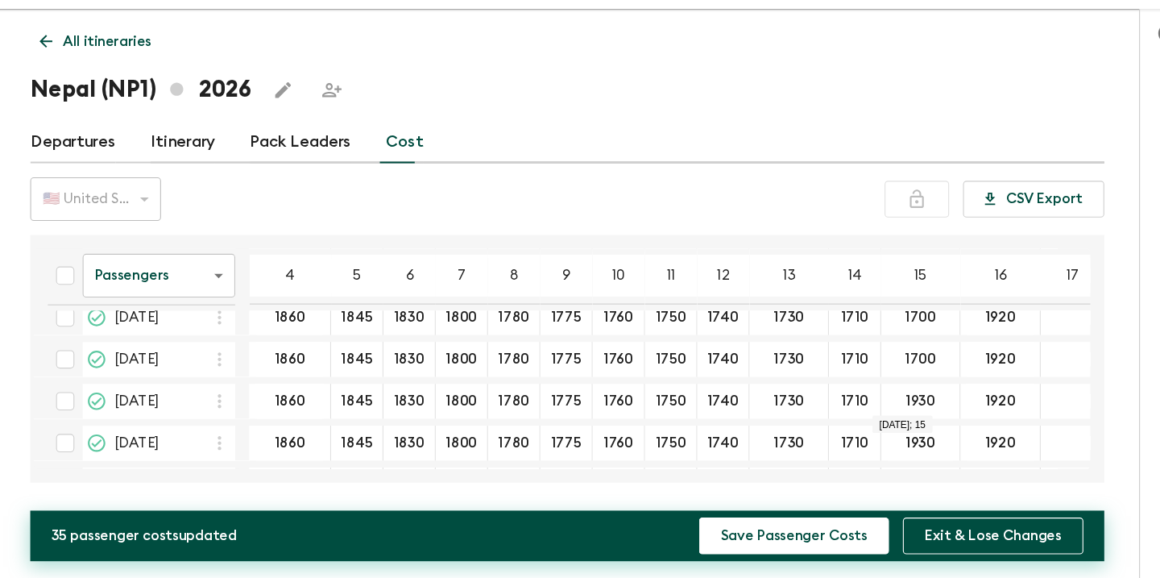
type input "1700"
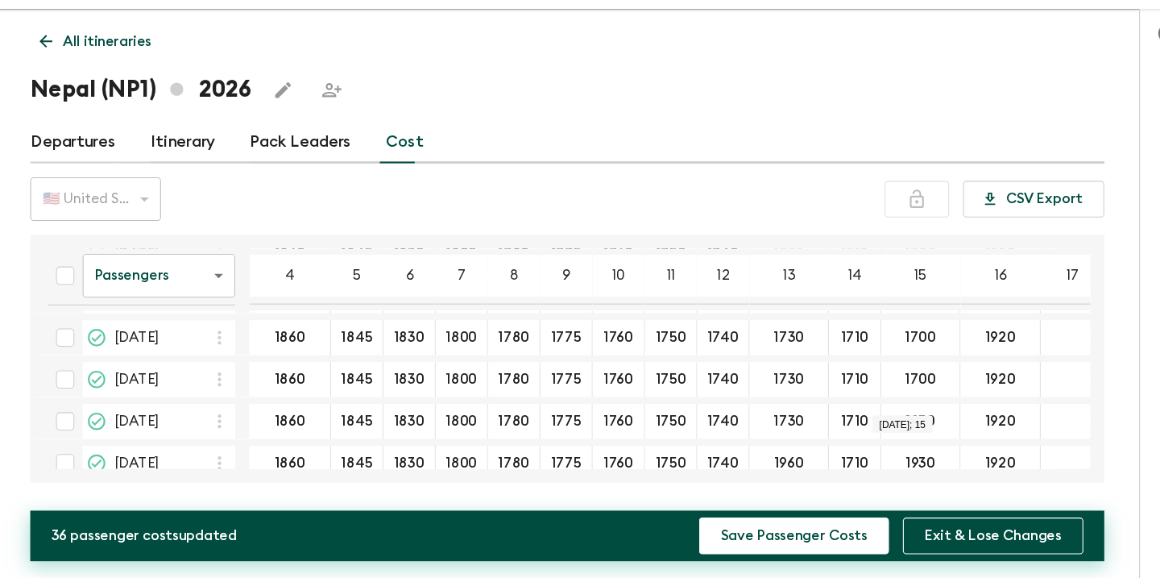
scroll to position [230, 0]
type input "1700"
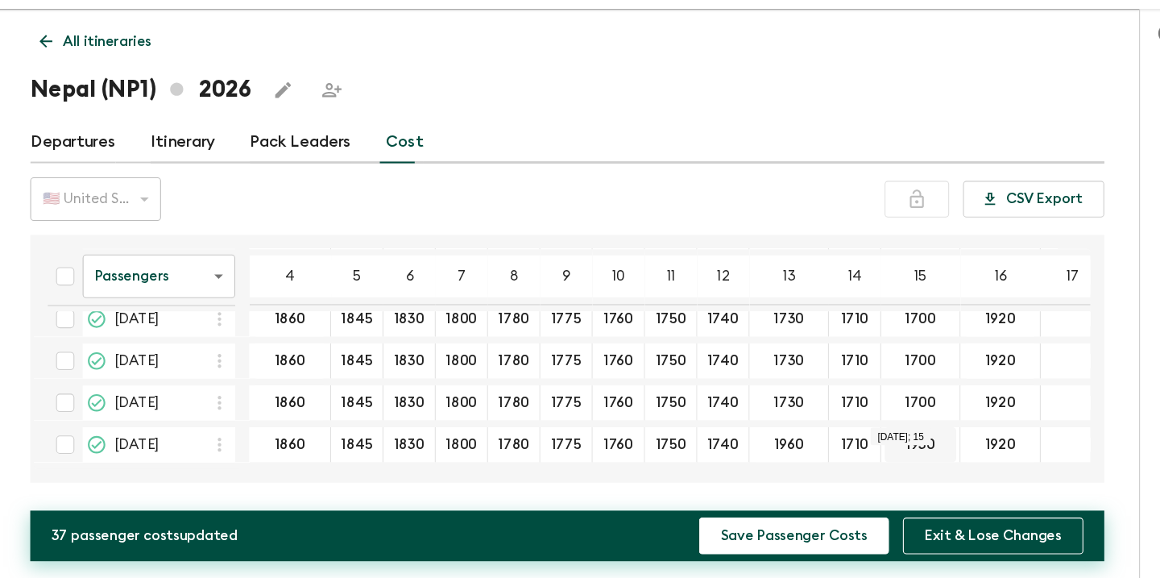
scroll to position [254, 0]
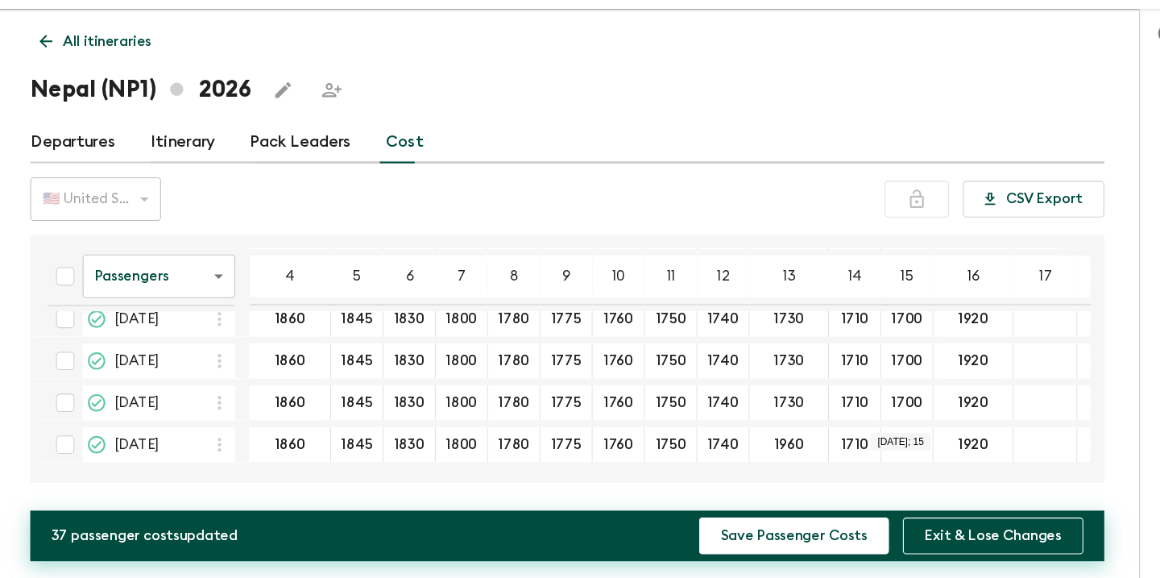
type input "1700"
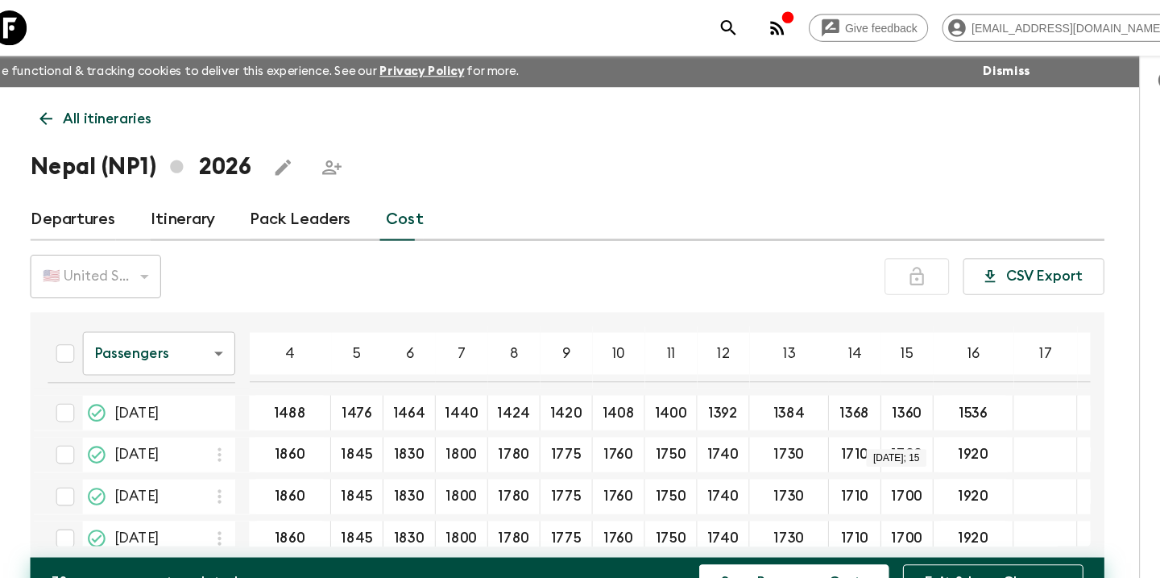
scroll to position [0, 0]
type input "1352"
type input "1690"
click at [922, 421] on input "1690" at bounding box center [955, 420] width 67 height 19
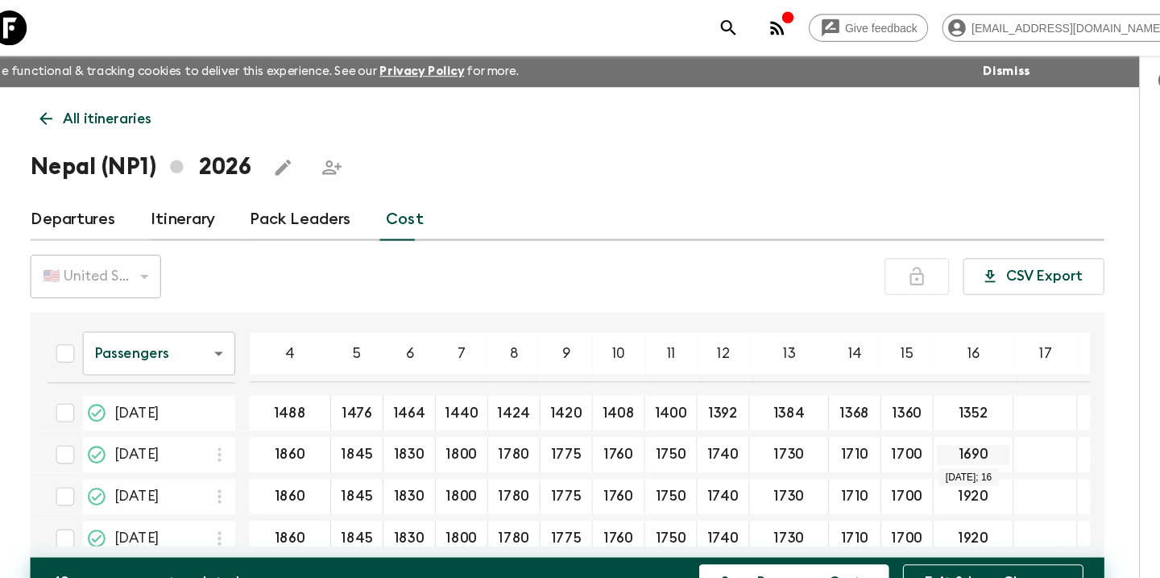
click at [922, 421] on input "1690" at bounding box center [955, 420] width 67 height 19
click at [922, 456] on input "1920" at bounding box center [955, 459] width 67 height 19
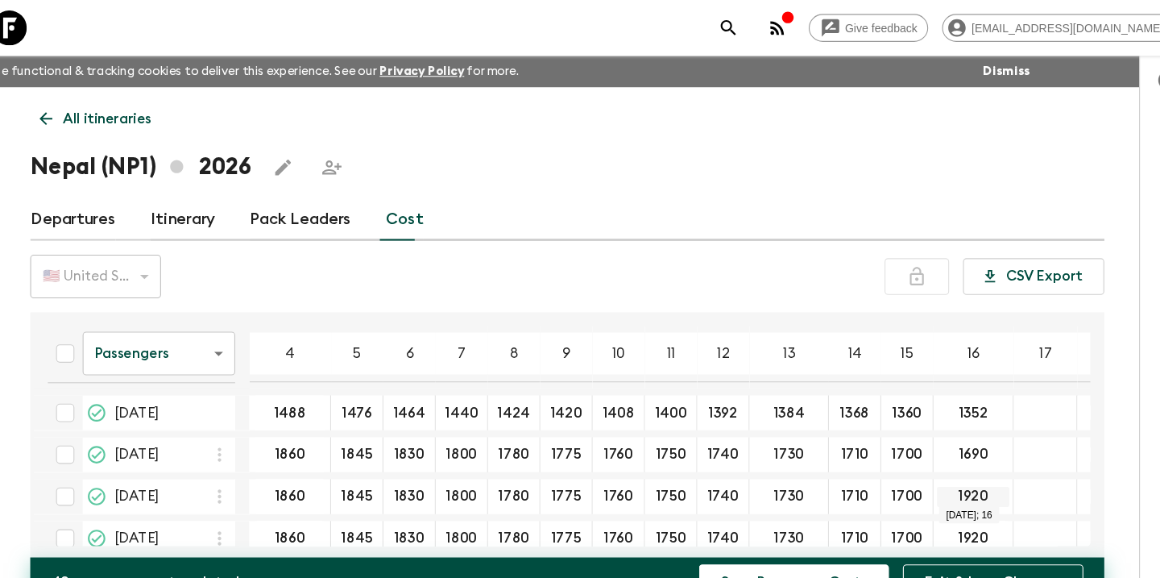
paste input "69"
type input "1690"
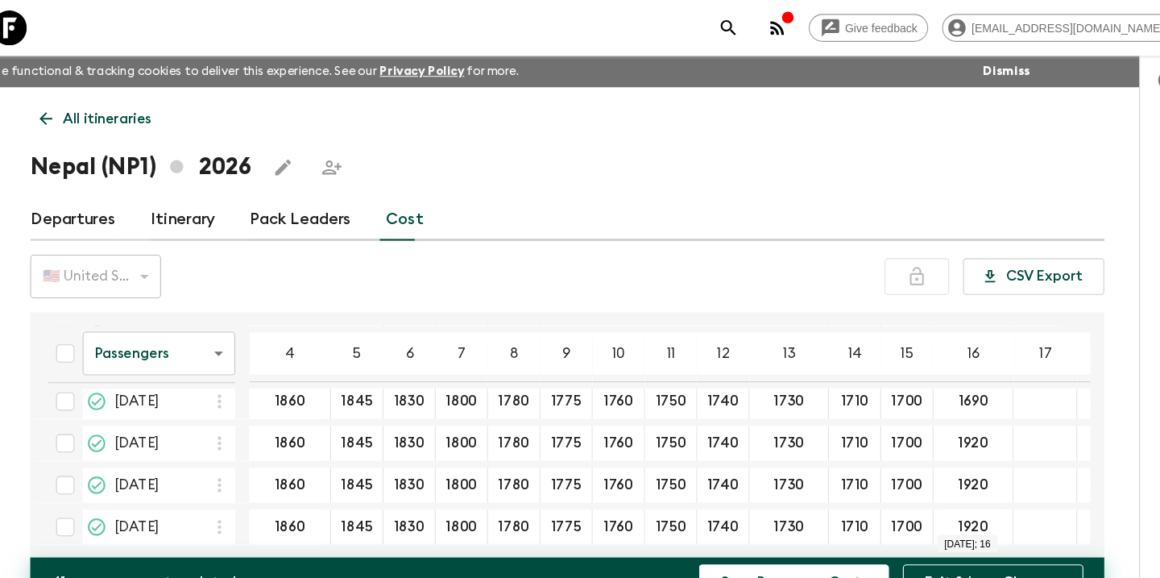
scroll to position [94, 0]
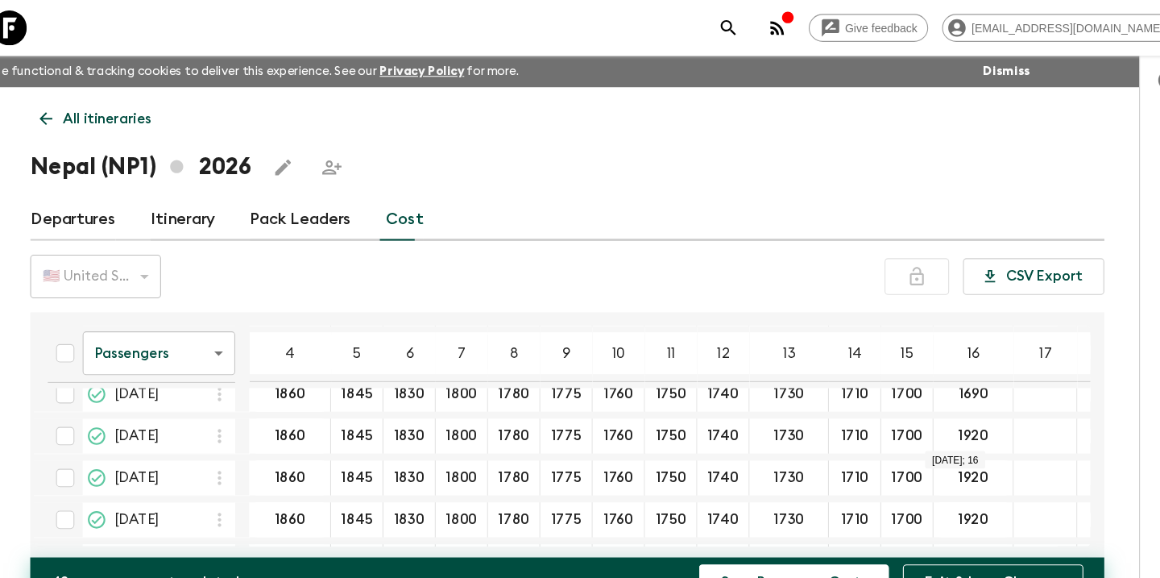
type input "1690"
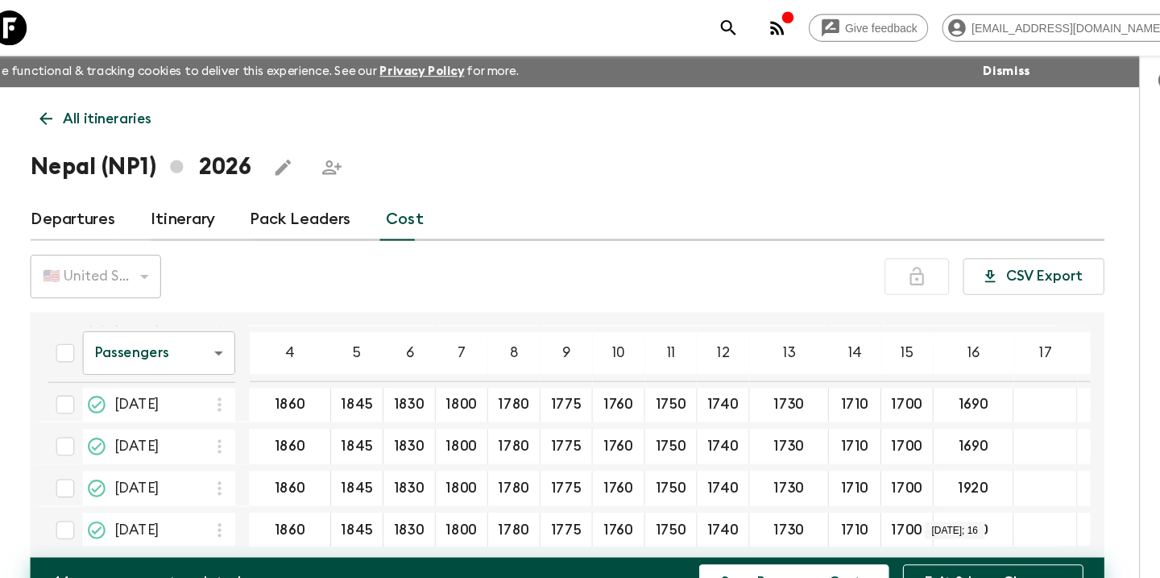
scroll to position [168, 0]
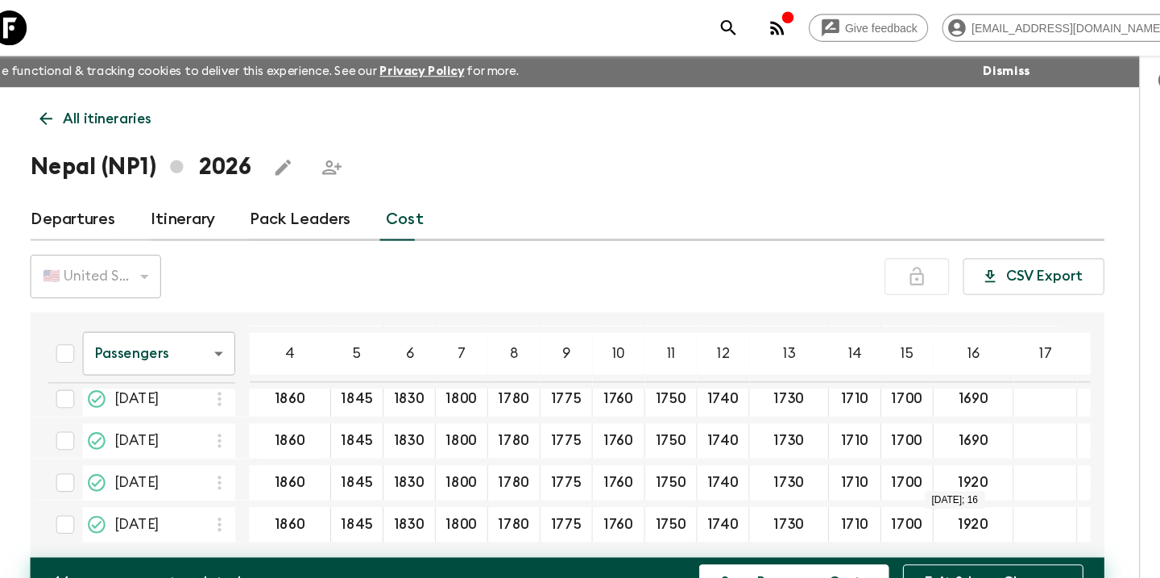
type input "1690"
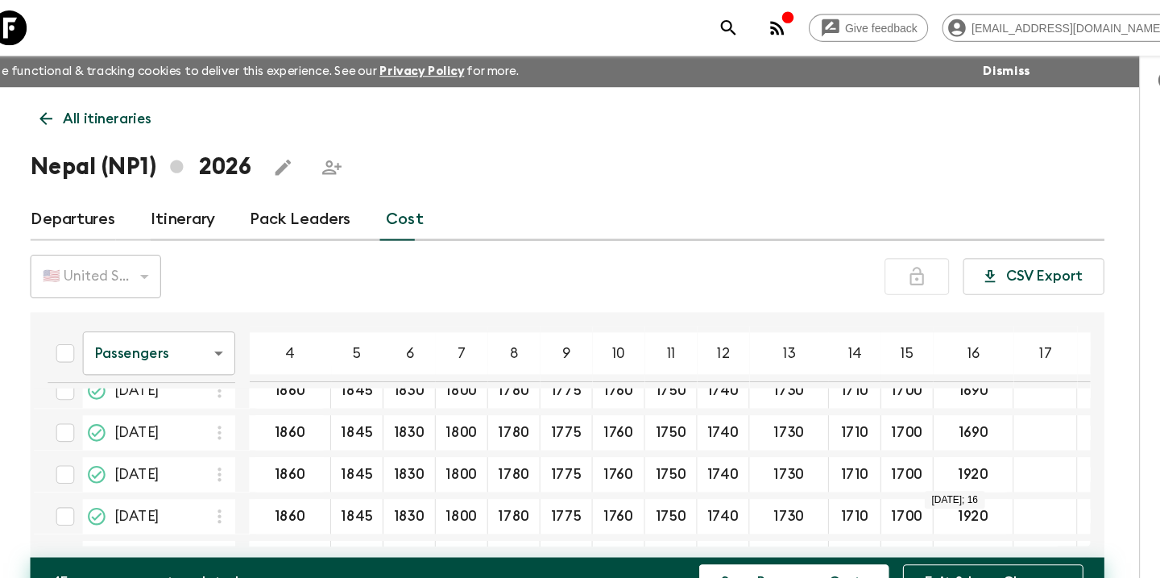
scroll to position [234, 0]
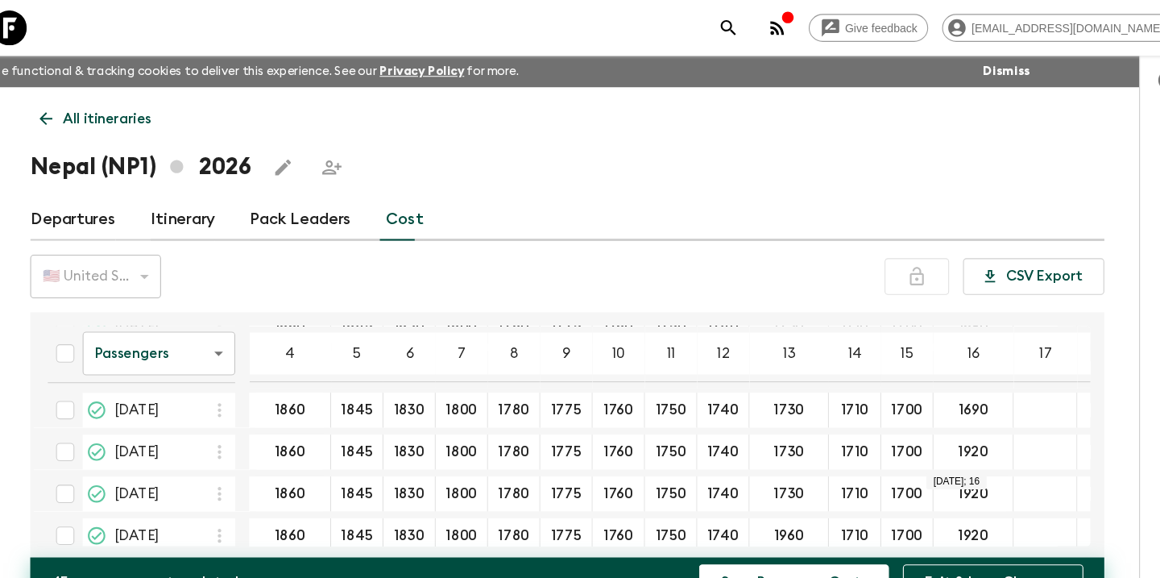
type input "1690"
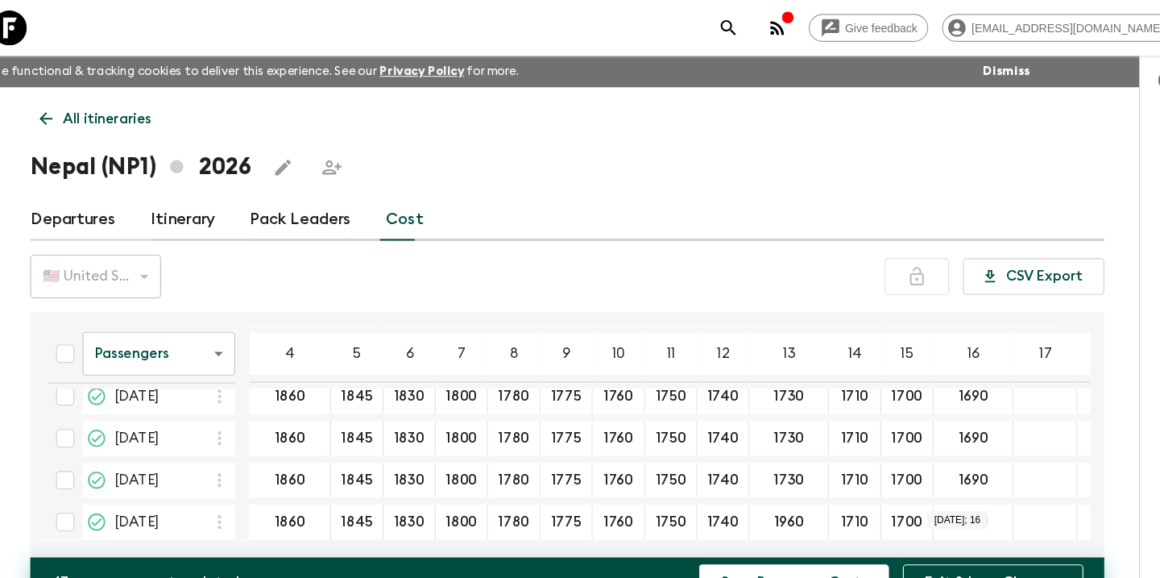
scroll to position [254, 0]
type input "1690"
click at [1109, 312] on div at bounding box center [1135, 315] width 52 height 526
click at [901, 122] on div "All itineraries [GEOGRAPHIC_DATA] (NP1) 2026 Departures Itinerary Pack Leaders …" at bounding box center [579, 299] width 1031 height 437
click at [836, 171] on div "All itineraries [GEOGRAPHIC_DATA] (NP1) 2026 Departures Itinerary Pack Leaders …" at bounding box center [579, 299] width 1031 height 437
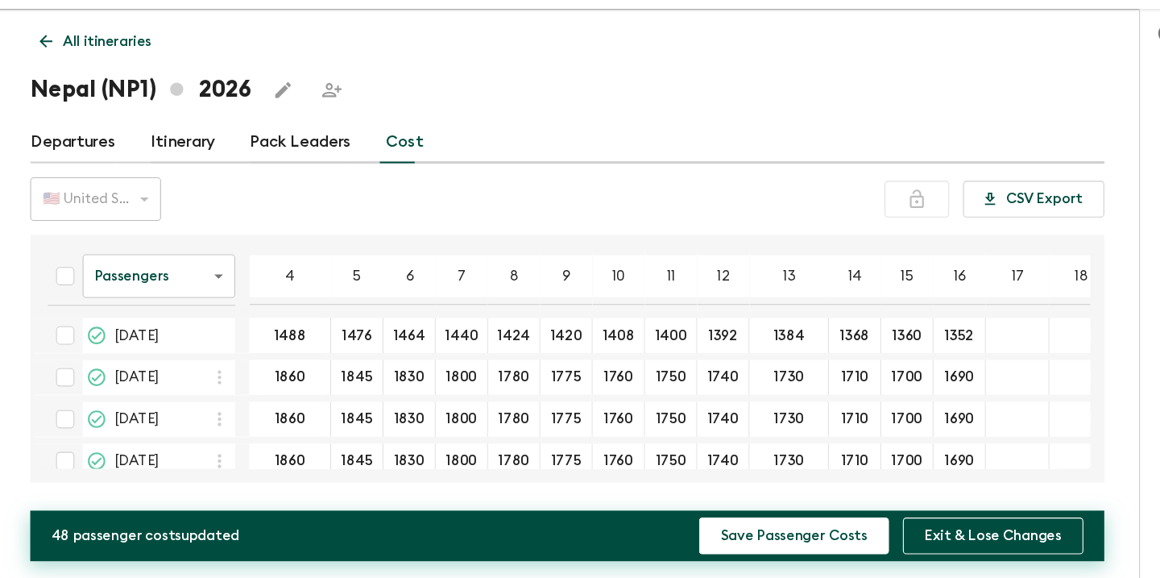
scroll to position [0, 0]
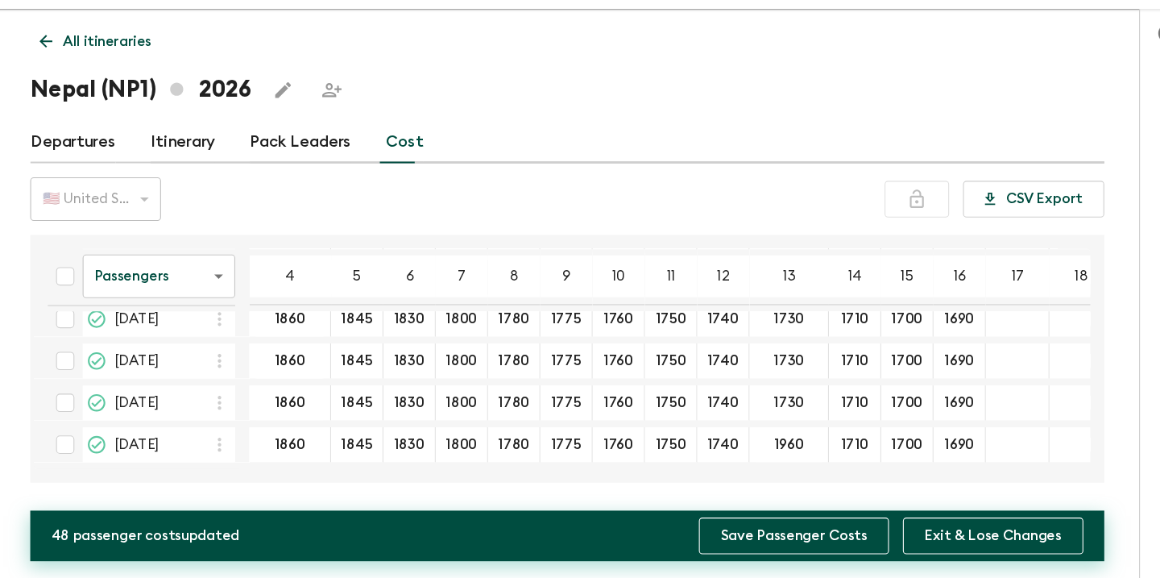
click at [758, 521] on button "Save Passenger Costs" at bounding box center [790, 538] width 176 height 34
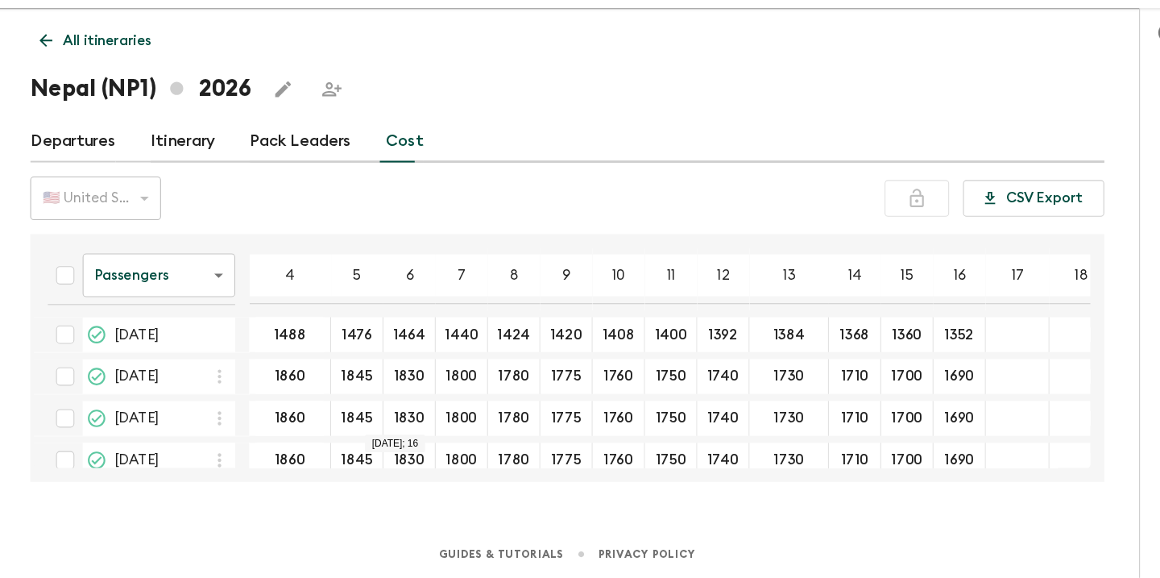
scroll to position [28, 0]
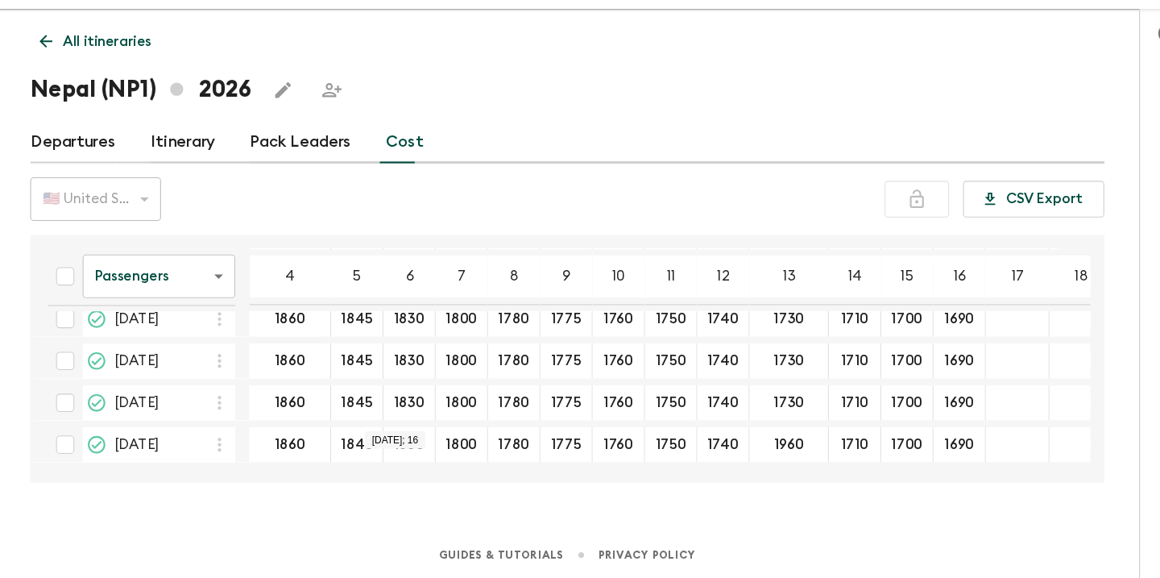
click at [598, 155] on div "Departures Itinerary Pack Leaders Cost" at bounding box center [580, 174] width 993 height 39
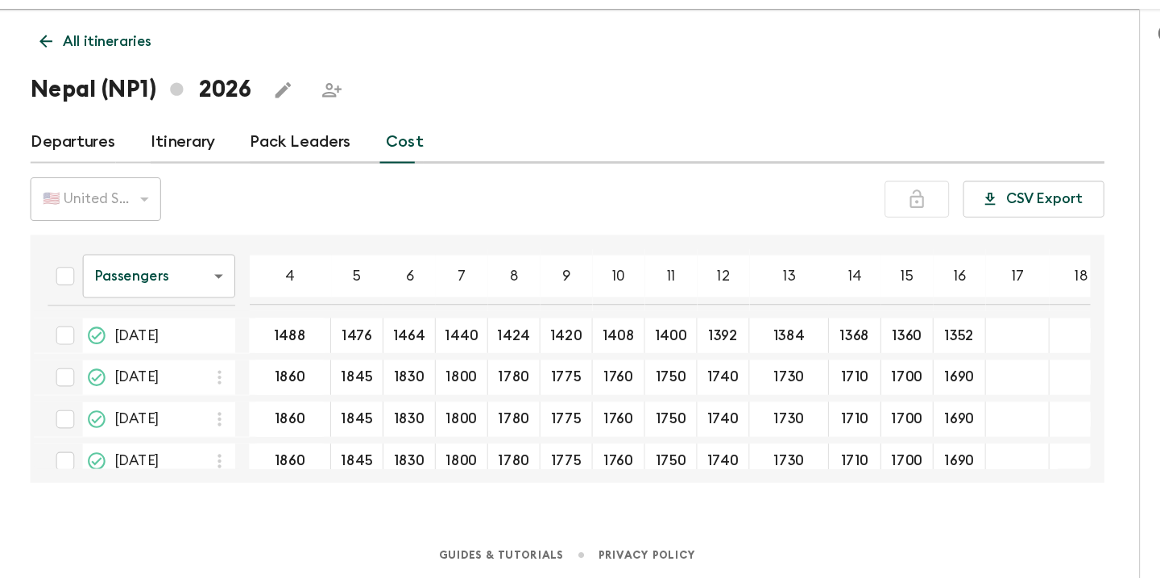
click at [689, 207] on div "🇺🇸 United States Dollar (USD) USD ​ CSV Export" at bounding box center [580, 227] width 993 height 40
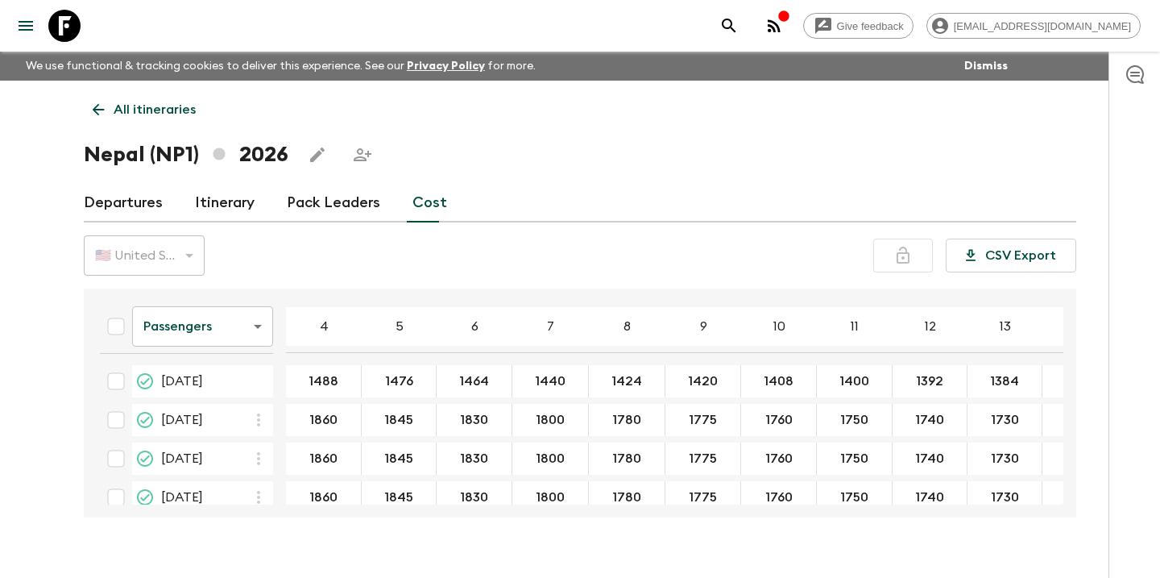
click at [252, 325] on body "Give feedback info@mystikmountains.com We use functional & tracking cookies to …" at bounding box center [580, 303] width 1160 height 606
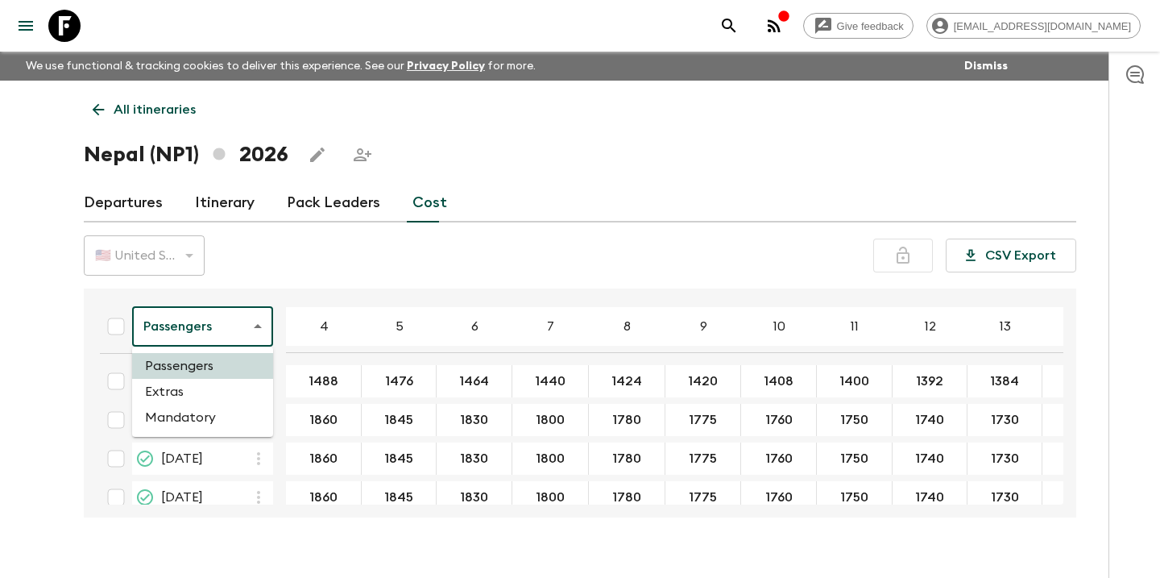
click at [202, 417] on li "Mandatory" at bounding box center [202, 417] width 141 height 26
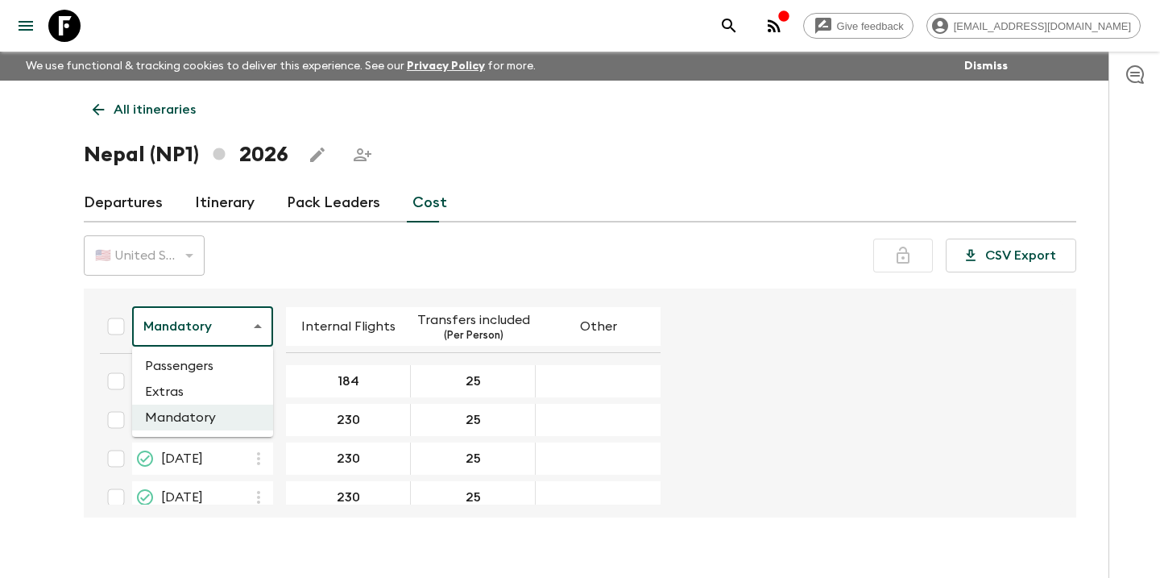
click at [231, 324] on body "Give feedback info@mystikmountains.com We use functional & tracking cookies to …" at bounding box center [580, 303] width 1160 height 606
click at [220, 373] on li "Passengers" at bounding box center [202, 366] width 141 height 26
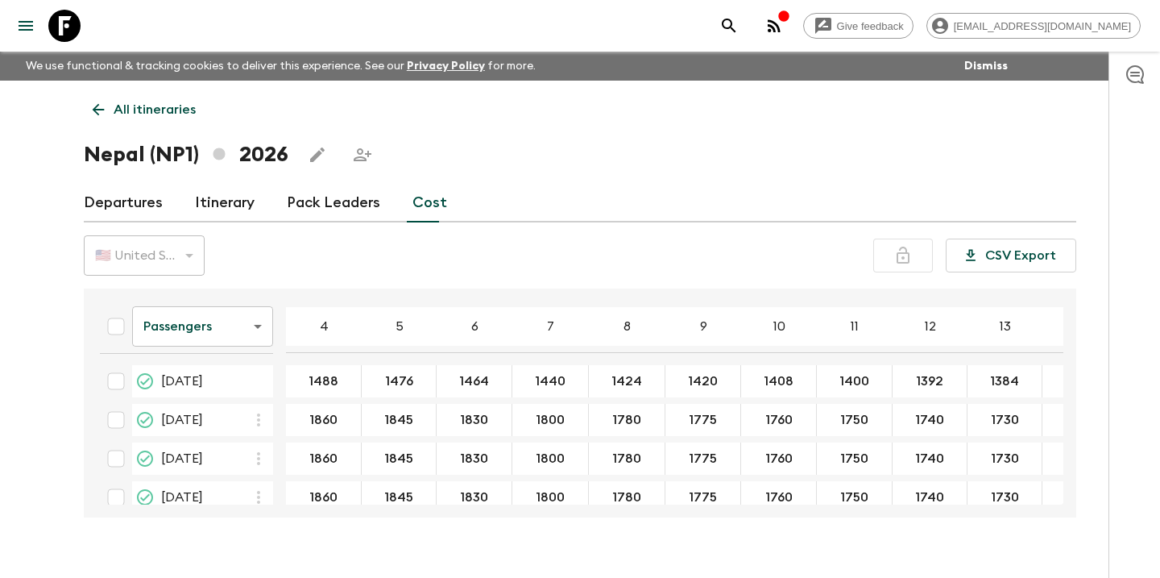
click at [189, 247] on div "🇺🇸 United States Dollar (USD)" at bounding box center [144, 255] width 121 height 45
click at [185, 261] on div "🇺🇸 United States Dollar (USD)" at bounding box center [144, 255] width 121 height 45
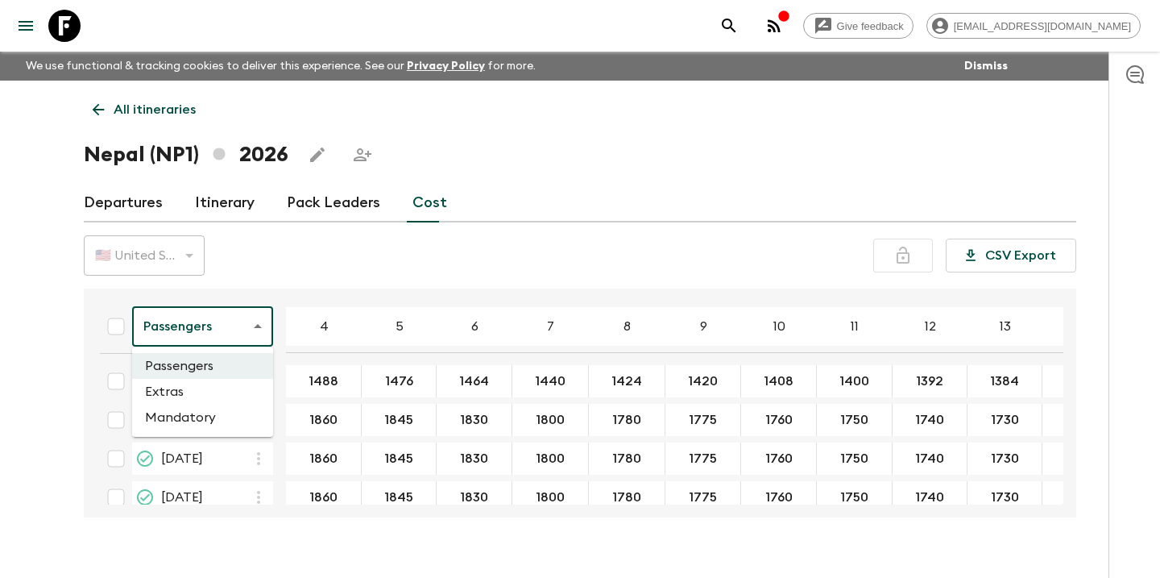
click at [238, 330] on body "Give feedback info@mystikmountains.com We use functional & tracking cookies to …" at bounding box center [580, 303] width 1160 height 606
click at [238, 330] on div at bounding box center [580, 289] width 1160 height 578
click at [356, 204] on link "Pack Leaders" at bounding box center [333, 203] width 93 height 39
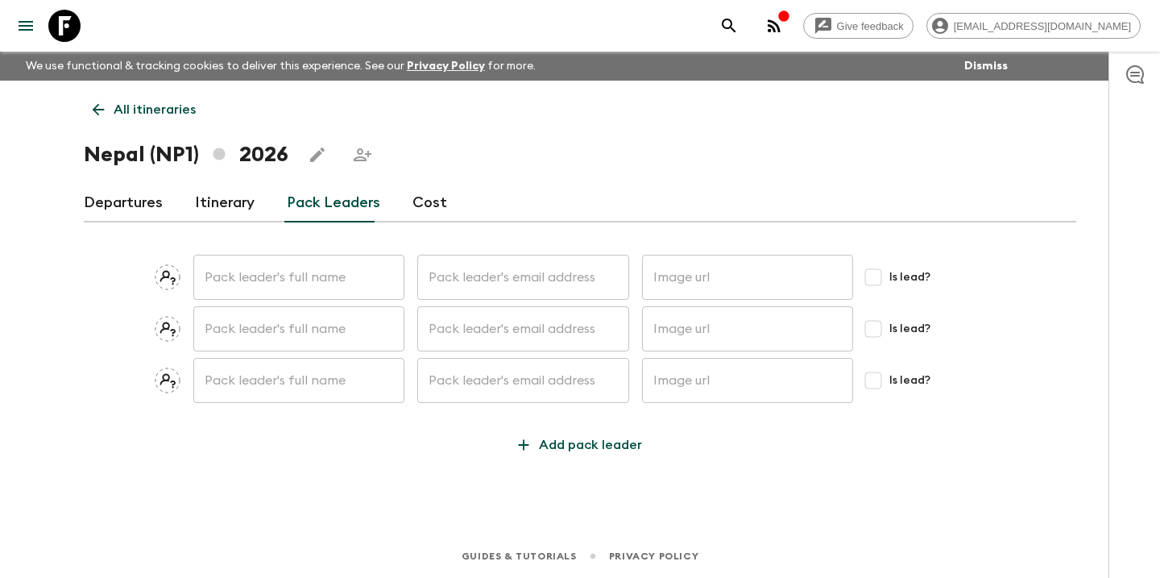
click at [423, 205] on link "Cost" at bounding box center [429, 203] width 35 height 39
